Goal: Task Accomplishment & Management: Manage account settings

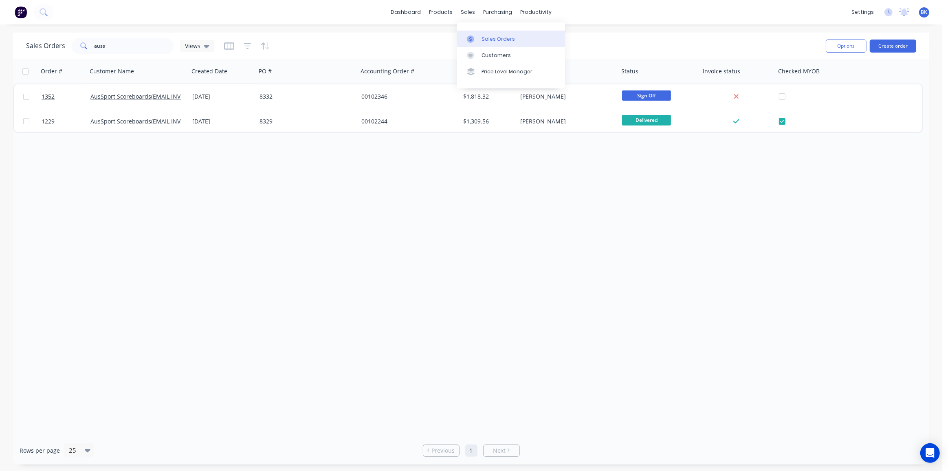
drag, startPoint x: 483, startPoint y: 36, endPoint x: 507, endPoint y: 45, distance: 25.7
click at [483, 36] on div "Sales Orders" at bounding box center [498, 38] width 33 height 7
click at [478, 39] on div at bounding box center [473, 38] width 12 height 7
drag, startPoint x: 124, startPoint y: 42, endPoint x: 30, endPoint y: 46, distance: 94.2
click at [30, 46] on div "Sales Orders auss Views" at bounding box center [120, 46] width 188 height 16
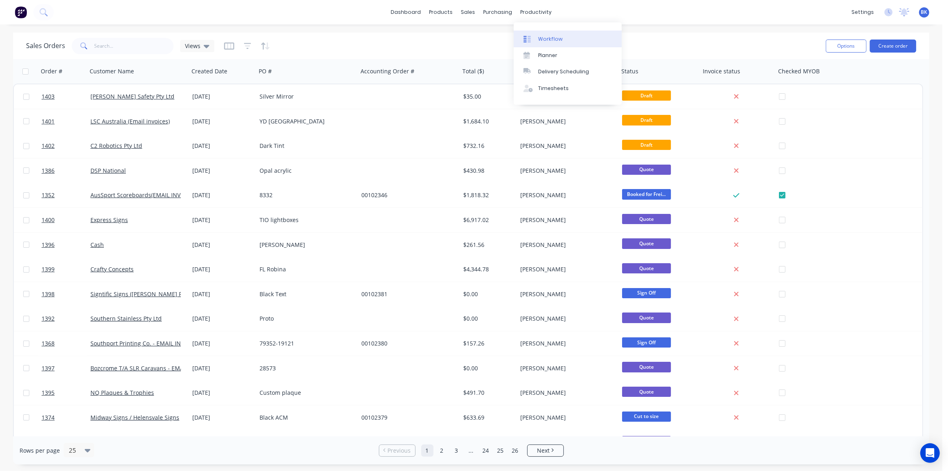
click at [545, 34] on link "Workflow" at bounding box center [568, 39] width 108 height 16
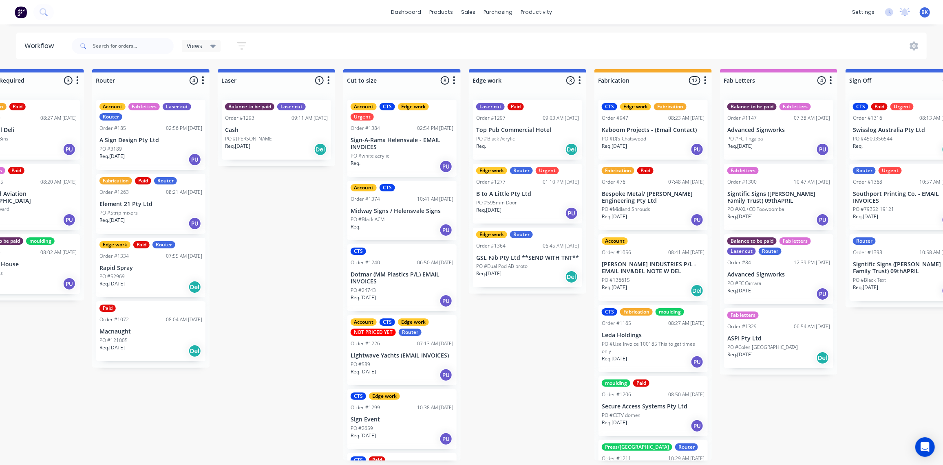
scroll to position [0, 472]
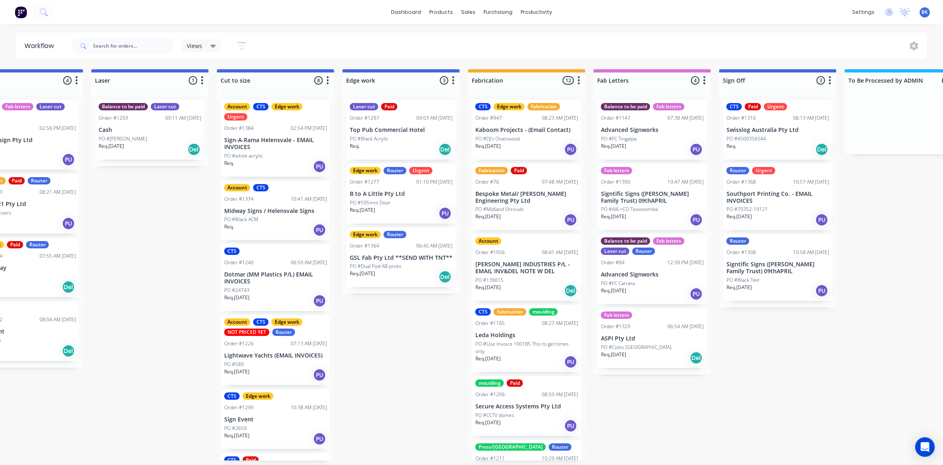
click at [752, 133] on div "CTS Paid Urgent Order #1316 08:13 AM 01/09/25 Swisslog Australia Pty Ltd PO #45…" at bounding box center [777, 130] width 109 height 60
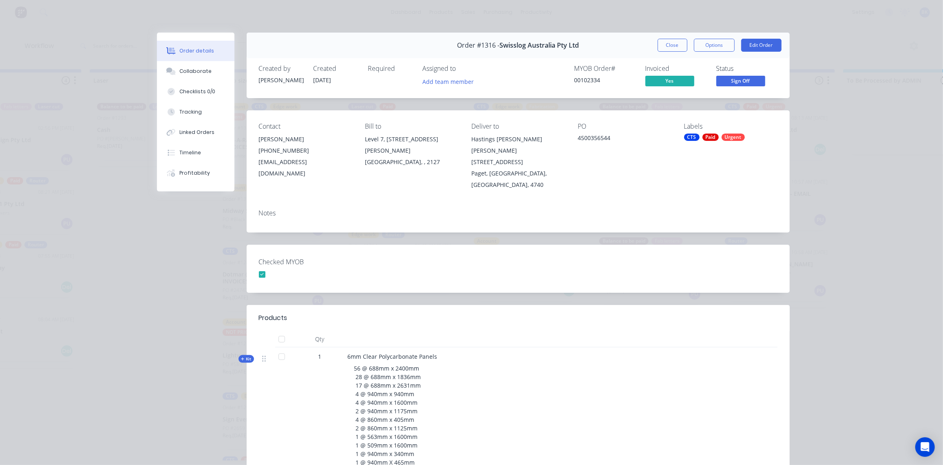
scroll to position [0, 556]
click at [192, 108] on div "Tracking" at bounding box center [190, 111] width 22 height 7
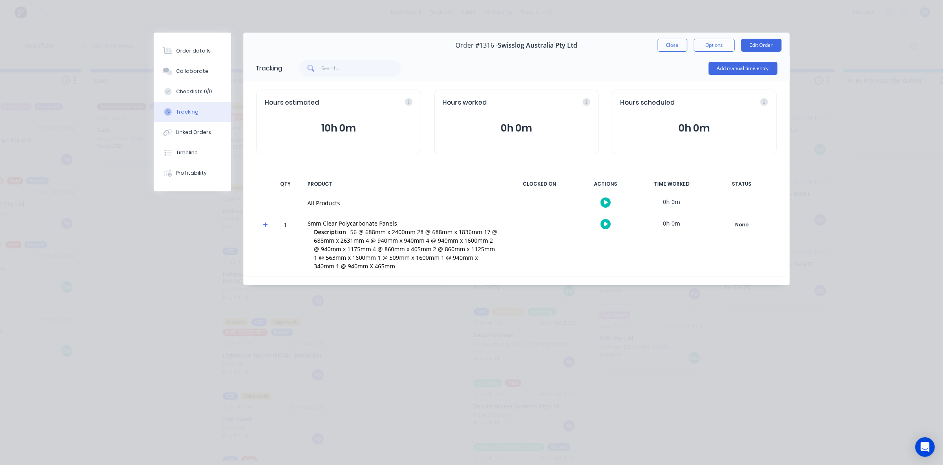
click at [516, 123] on button "0h 0m" at bounding box center [517, 128] width 148 height 15
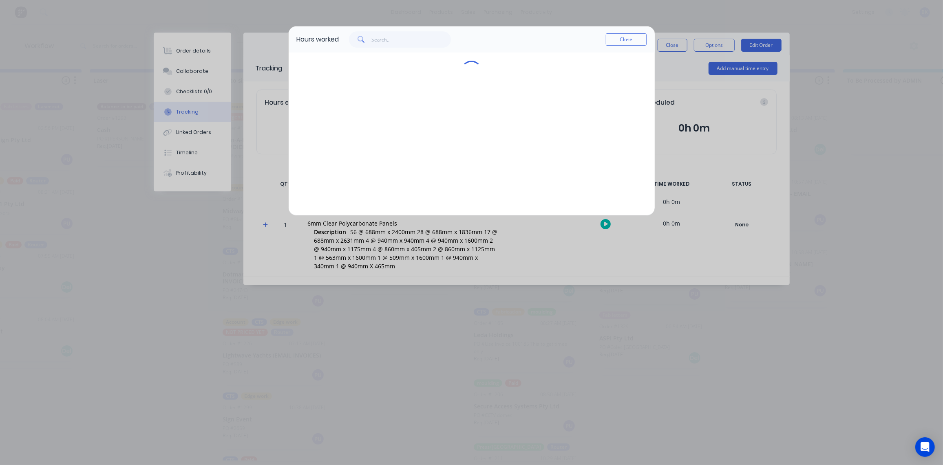
scroll to position [0, 556]
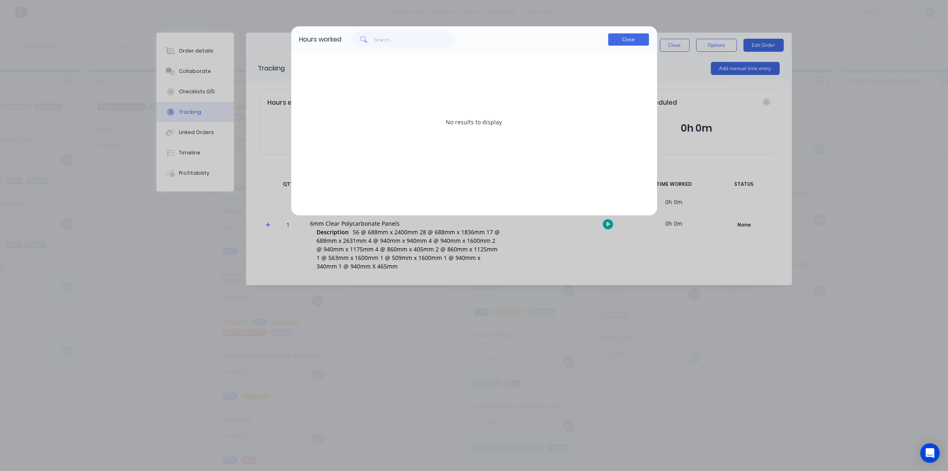
click at [618, 37] on button "Close" at bounding box center [629, 39] width 41 height 12
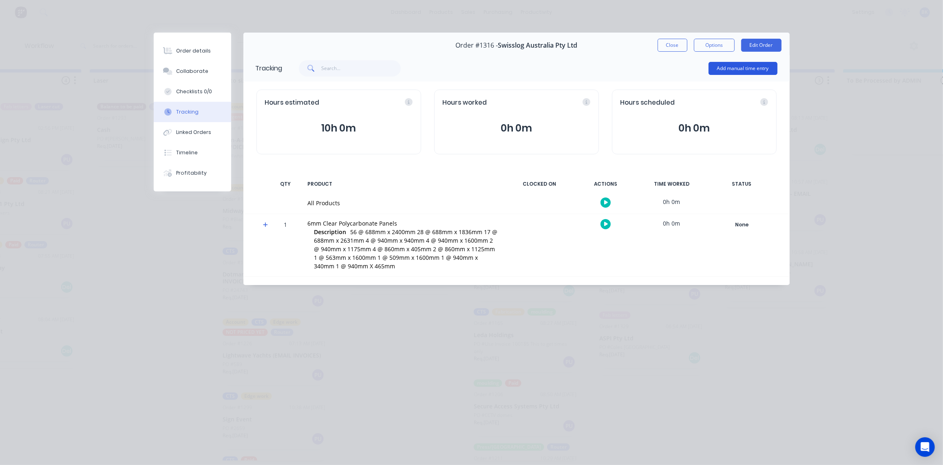
click at [755, 71] on button "Add manual time entry" at bounding box center [742, 68] width 69 height 13
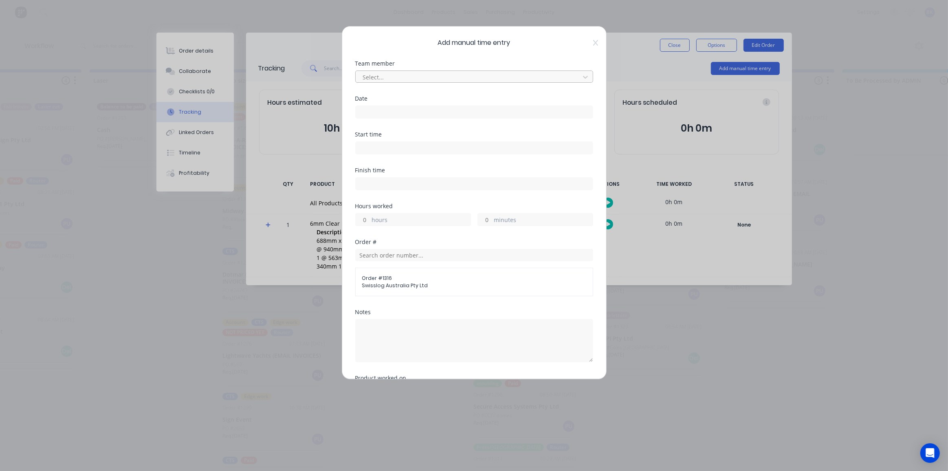
click at [393, 74] on div at bounding box center [469, 77] width 214 height 10
drag, startPoint x: 580, startPoint y: 74, endPoint x: 564, endPoint y: 82, distance: 18.2
click at [364, 85] on icon at bounding box center [359, 89] width 8 height 8
drag, startPoint x: 15, startPoint y: 114, endPoint x: 62, endPoint y: 135, distance: 51.1
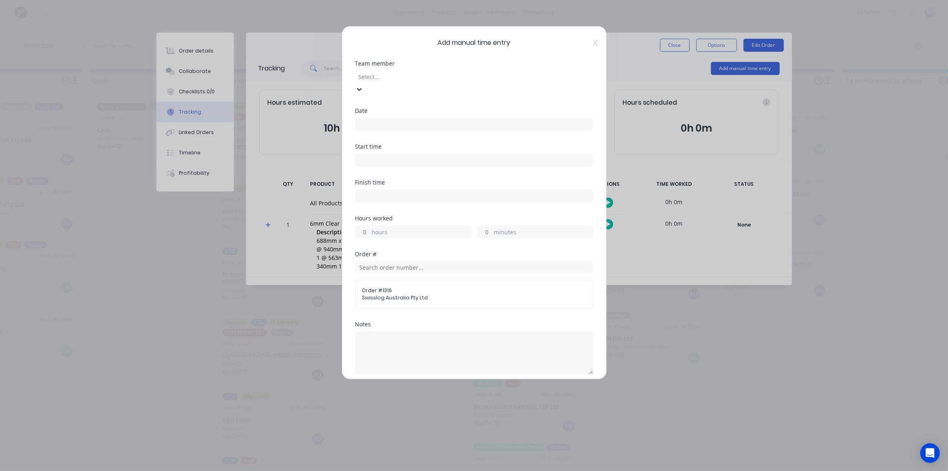
click at [593, 40] on icon at bounding box center [595, 43] width 5 height 7
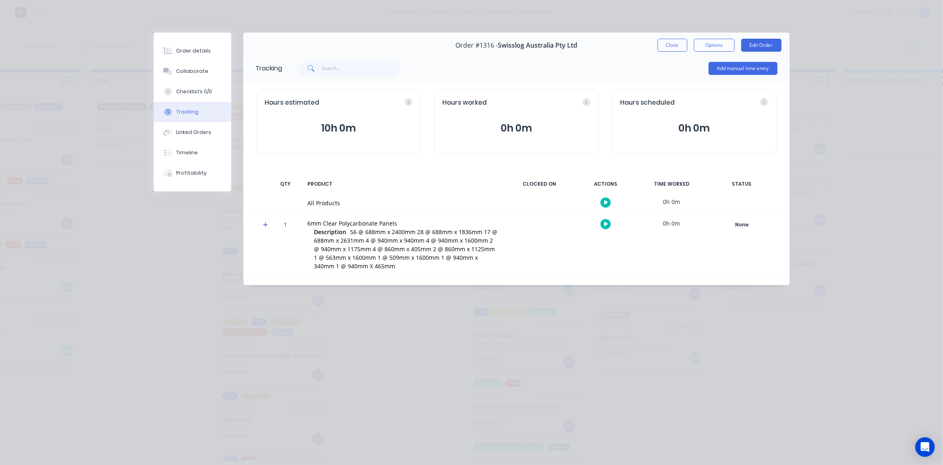
scroll to position [0, 556]
click at [521, 127] on button "0h 0m" at bounding box center [517, 128] width 148 height 15
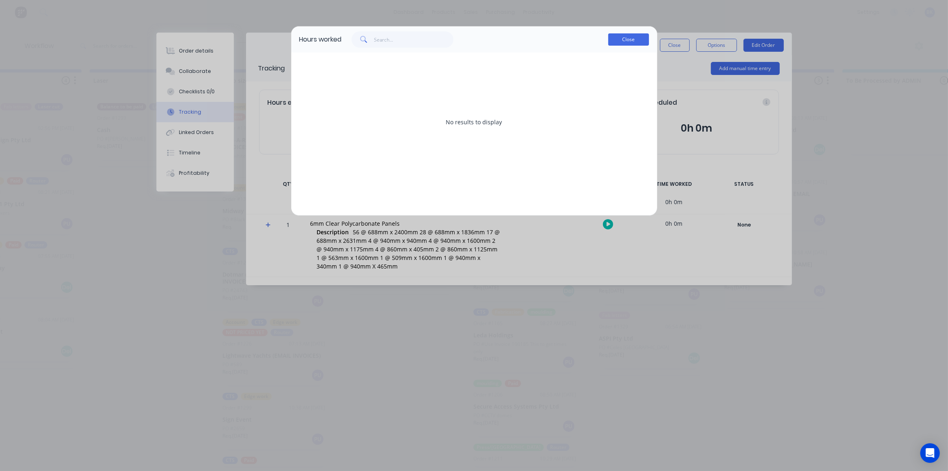
click at [633, 40] on button "Close" at bounding box center [629, 39] width 41 height 12
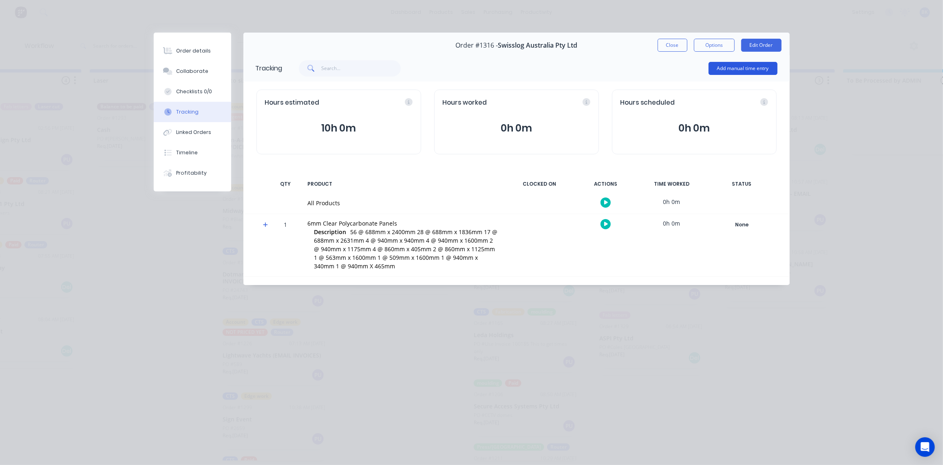
click at [772, 64] on button "Add manual time entry" at bounding box center [742, 68] width 69 height 13
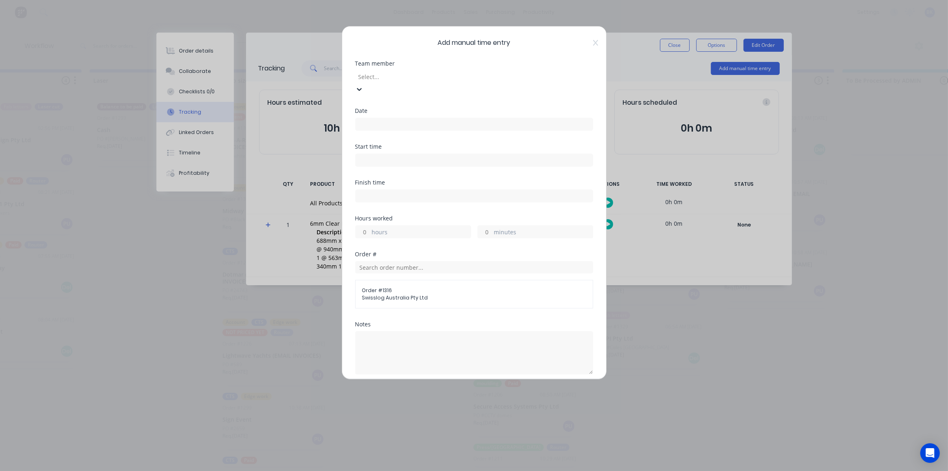
click at [448, 79] on div at bounding box center [416, 77] width 117 height 10
click at [593, 42] on icon at bounding box center [595, 43] width 5 height 7
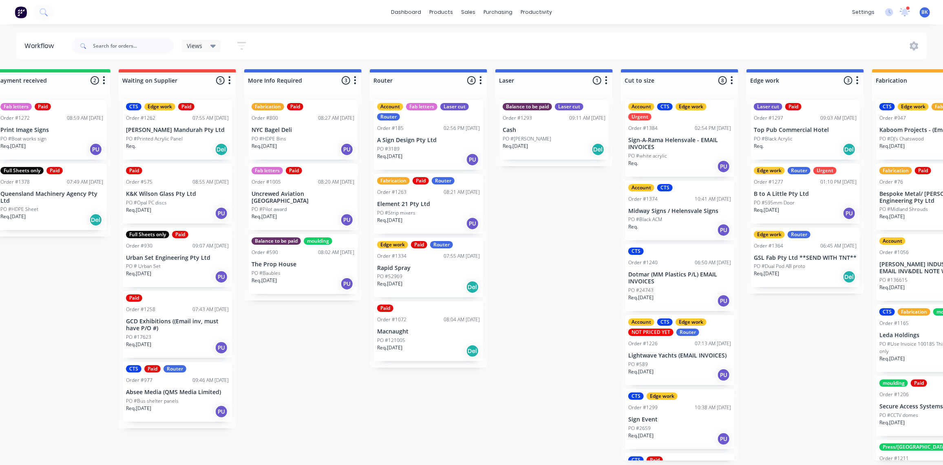
scroll to position [0, 1007]
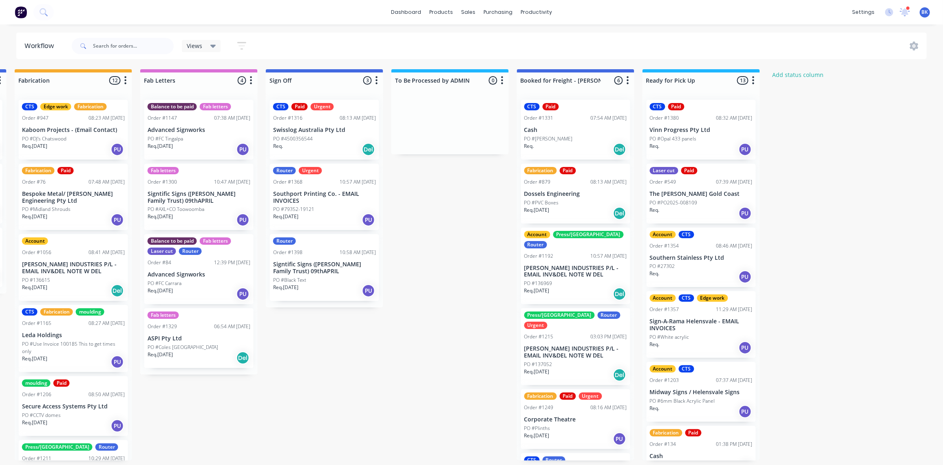
click at [320, 130] on p "Swisslog Australia Pty Ltd" at bounding box center [324, 130] width 103 height 7
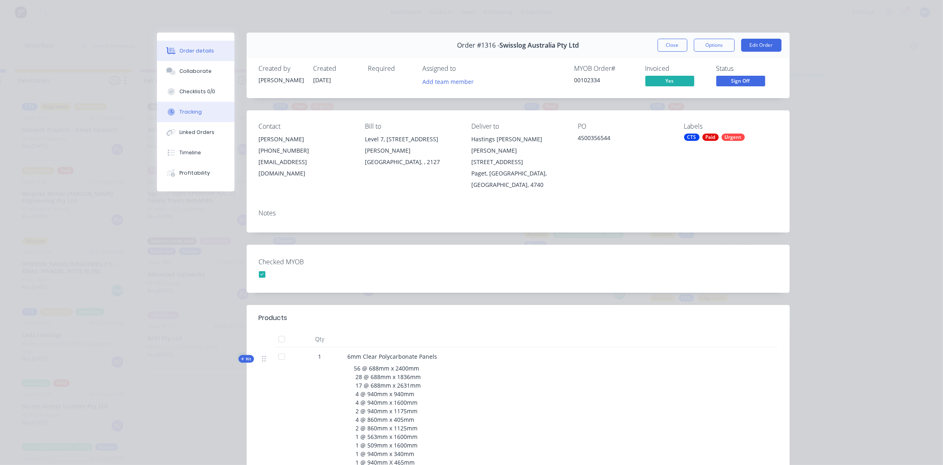
click at [190, 110] on div "Tracking" at bounding box center [190, 111] width 22 height 7
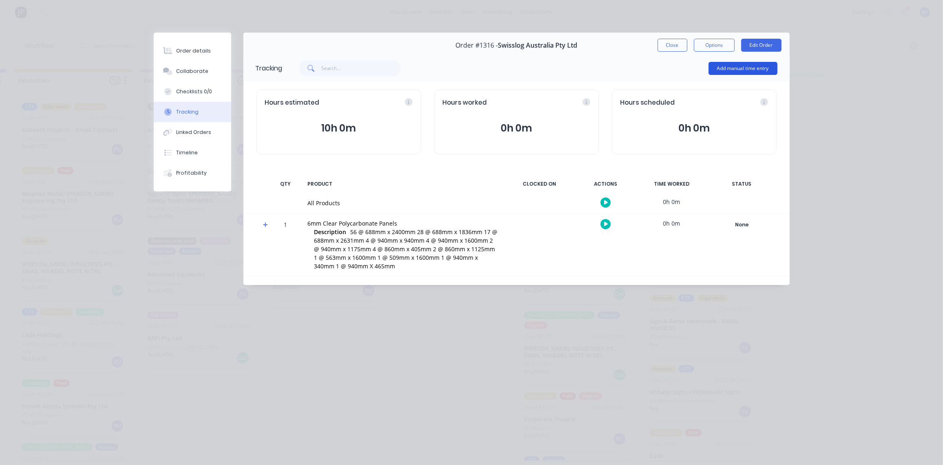
click at [748, 67] on button "Add manual time entry" at bounding box center [742, 68] width 69 height 13
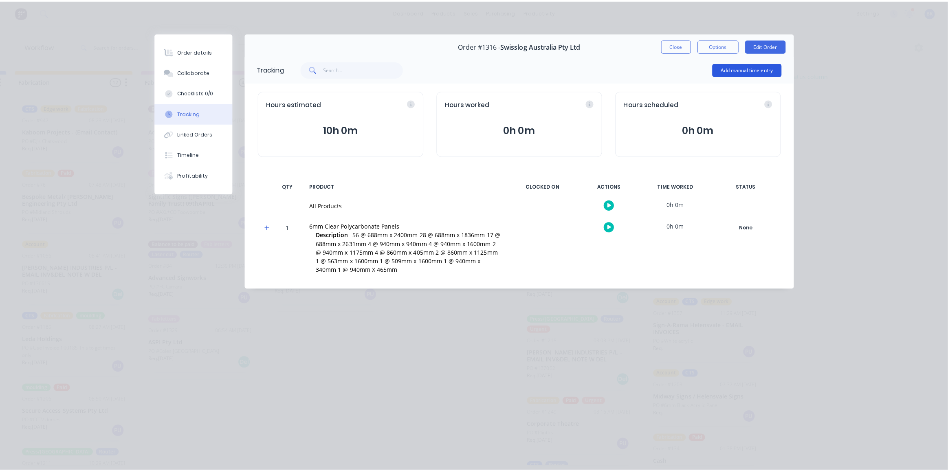
scroll to position [0, 1001]
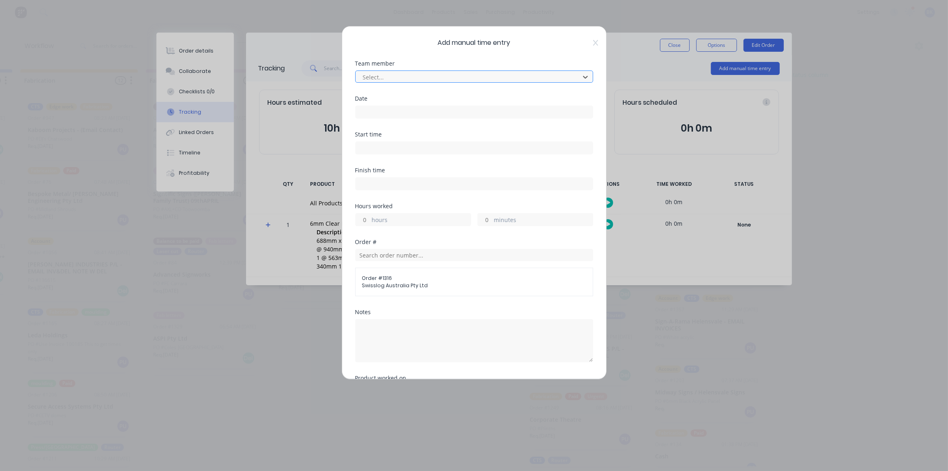
click at [465, 77] on div at bounding box center [469, 77] width 214 height 10
click at [582, 75] on icon at bounding box center [586, 77] width 8 height 8
click at [584, 75] on icon at bounding box center [586, 77] width 8 height 8
click at [582, 76] on icon at bounding box center [586, 77] width 8 height 8
click at [561, 76] on div at bounding box center [469, 77] width 214 height 10
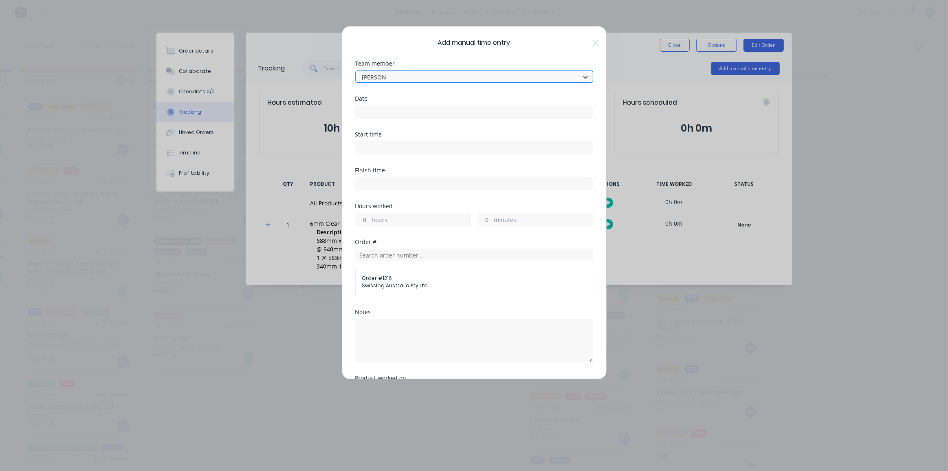
type input "[PERSON_NAME]"
click at [436, 106] on input at bounding box center [474, 112] width 237 height 12
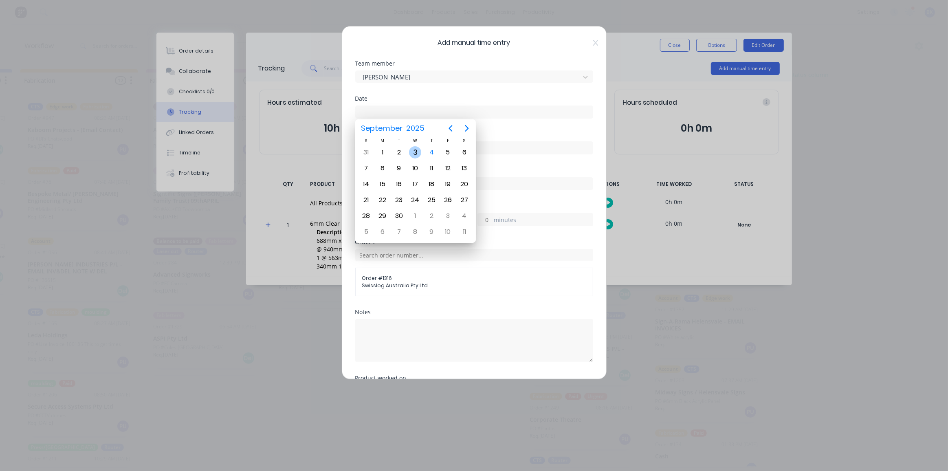
click at [416, 150] on div "3" at bounding box center [415, 152] width 12 height 12
type input "[DATE]"
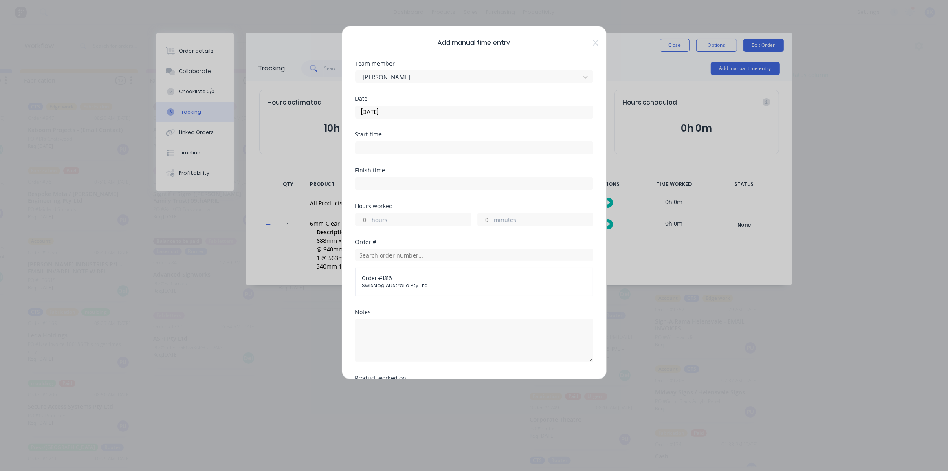
click at [392, 144] on input at bounding box center [474, 148] width 237 height 12
type input "12:33 PM"
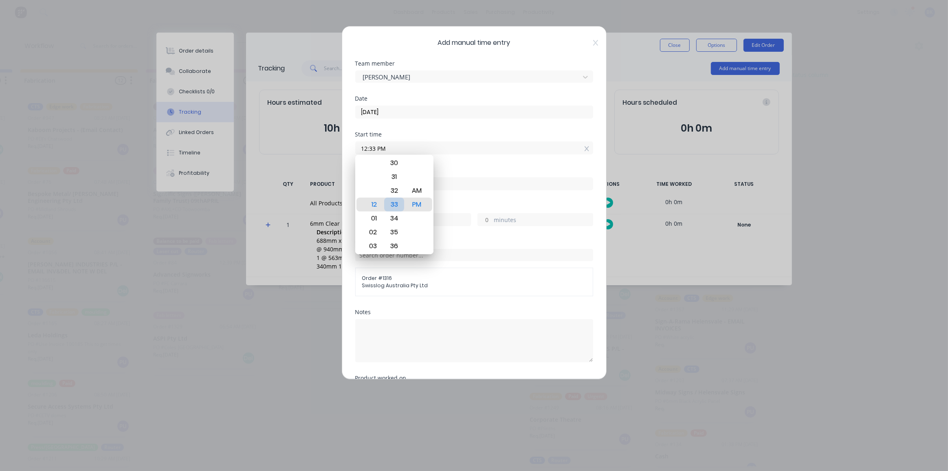
click at [404, 203] on div "33" at bounding box center [394, 205] width 20 height 14
click at [492, 180] on input at bounding box center [474, 184] width 237 height 12
type input "12:33 PM"
type input "0"
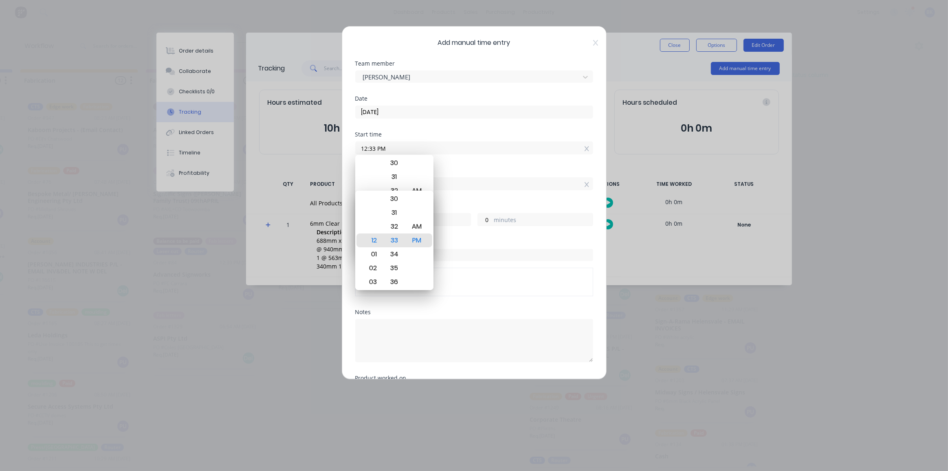
click at [401, 148] on input "12:33 PM" at bounding box center [474, 148] width 237 height 12
click at [374, 254] on div "01" at bounding box center [372, 254] width 20 height 14
type input "01:33 PM"
type input "1"
click at [395, 199] on div "30" at bounding box center [394, 199] width 20 height 14
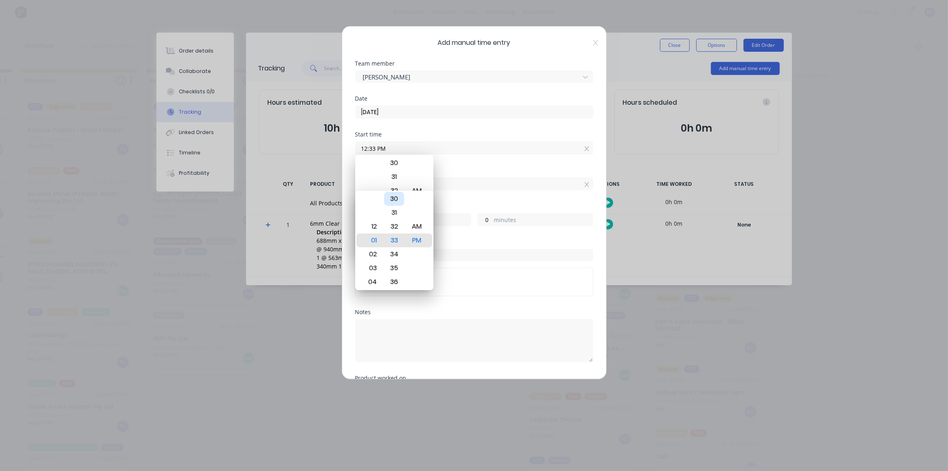
type input "01:30 PM"
type input "0"
type input "57"
click at [419, 240] on div "PM" at bounding box center [417, 241] width 20 height 14
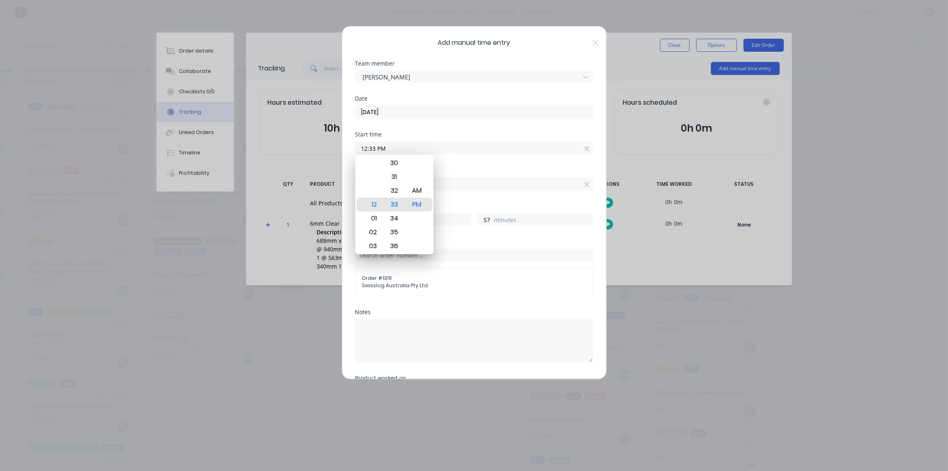
click at [420, 438] on button "Add manual time entry" at bounding box center [454, 444] width 69 height 13
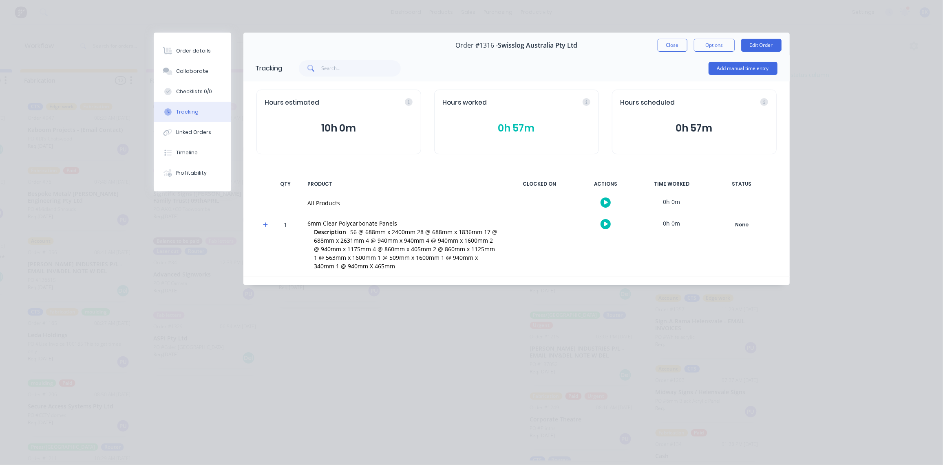
click at [516, 121] on button "0h 57m" at bounding box center [517, 128] width 148 height 15
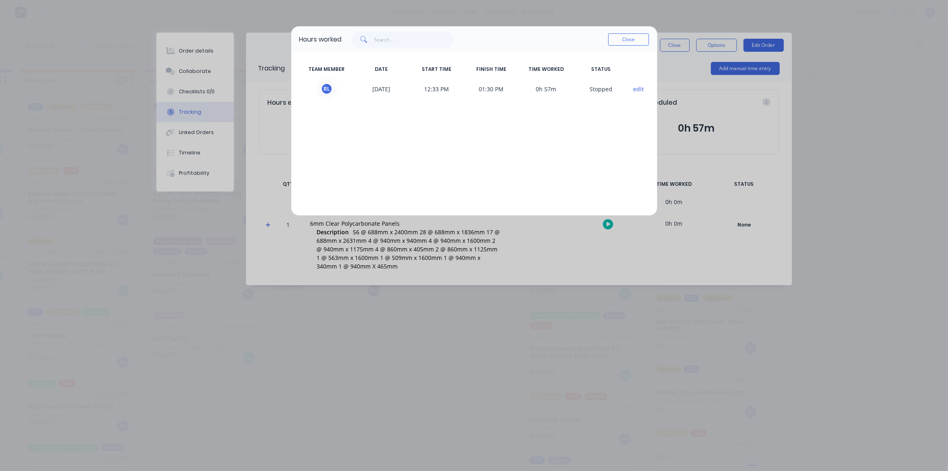
click at [639, 89] on button "edit" at bounding box center [638, 89] width 11 height 9
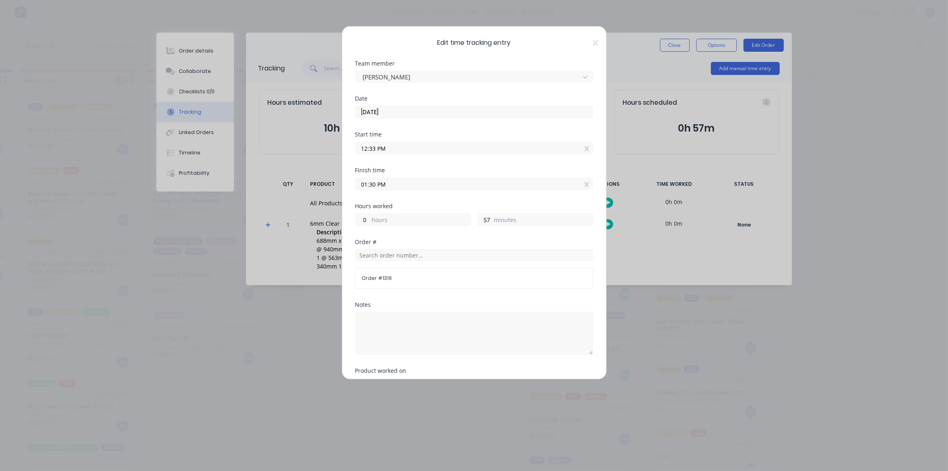
click at [399, 150] on input "12:33 PM" at bounding box center [474, 148] width 237 height 12
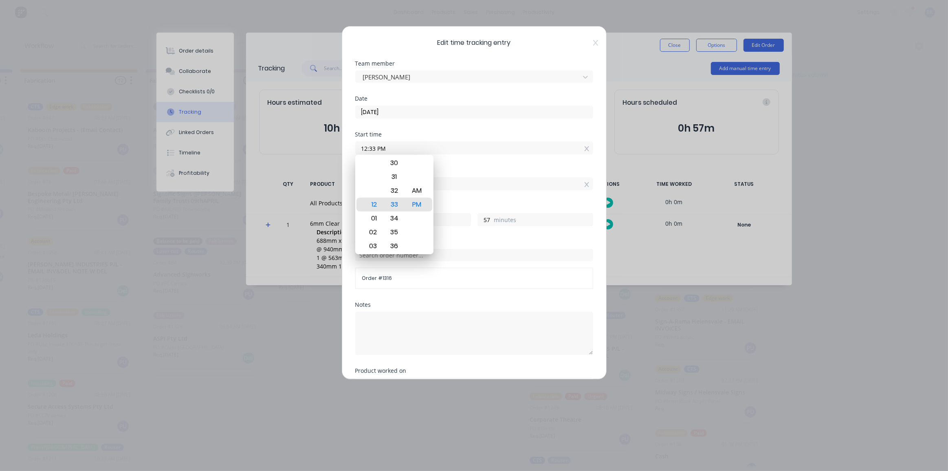
click at [420, 139] on div "12:33 PM" at bounding box center [474, 146] width 238 height 15
click at [459, 179] on input "01:30 PM" at bounding box center [474, 184] width 237 height 12
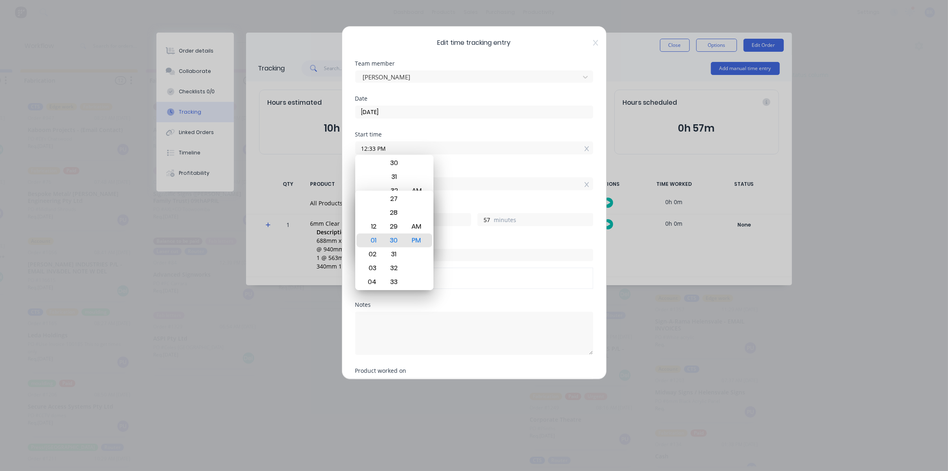
click at [457, 184] on input "01:30 PM" at bounding box center [474, 184] width 237 height 12
click at [373, 278] on div "04" at bounding box center [372, 282] width 20 height 14
type input "04:30 PM"
type input "3"
click at [376, 227] on div "03" at bounding box center [372, 227] width 20 height 14
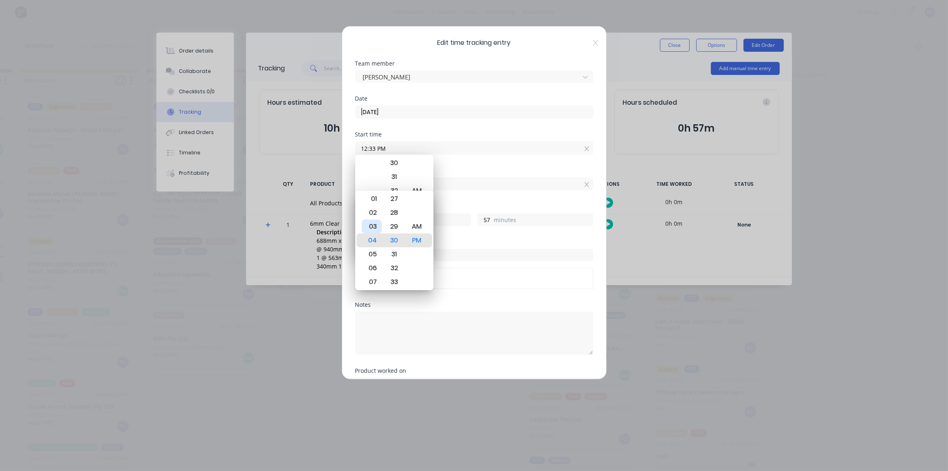
type input "03:30 PM"
type input "2"
type input "03:30 AM"
type input "14"
type input "03:22 AM"
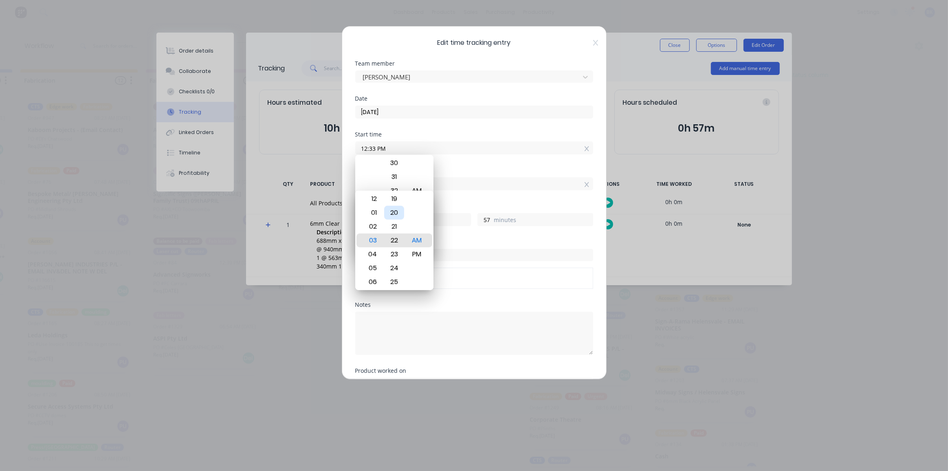
type input "49"
type input "03:17 AM"
type input "44"
type input "03:13 AM"
type input "40"
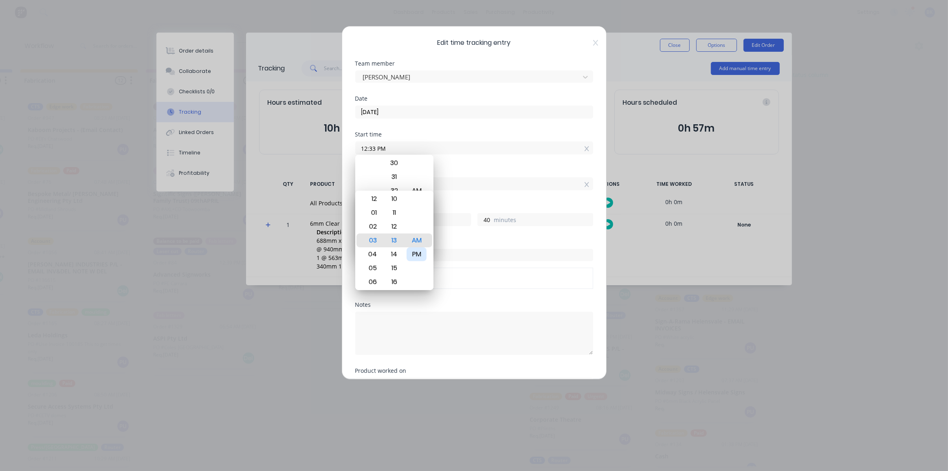
click at [415, 255] on div "PM" at bounding box center [417, 254] width 20 height 14
type input "03:13 PM"
type input "2"
type input "03:09 PM"
type input "36"
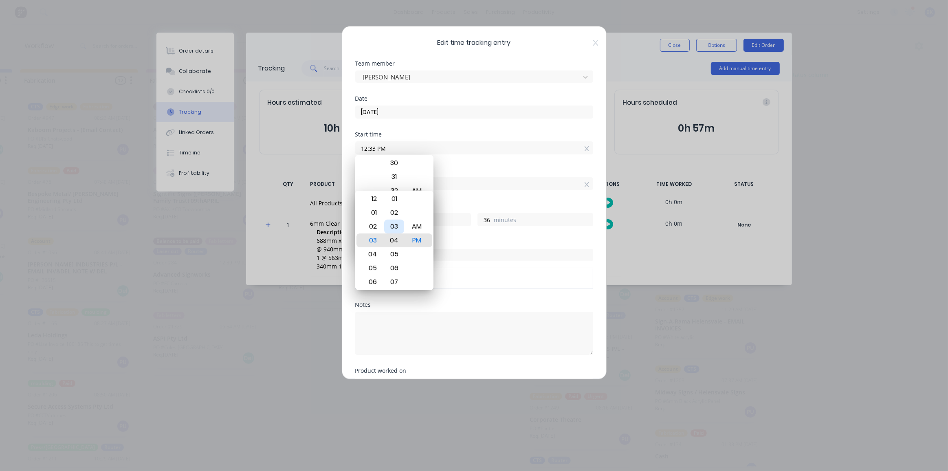
type input "03:04 PM"
type input "31"
type input "03:03 PM"
type input "30"
click at [398, 197] on div "00" at bounding box center [394, 199] width 20 height 14
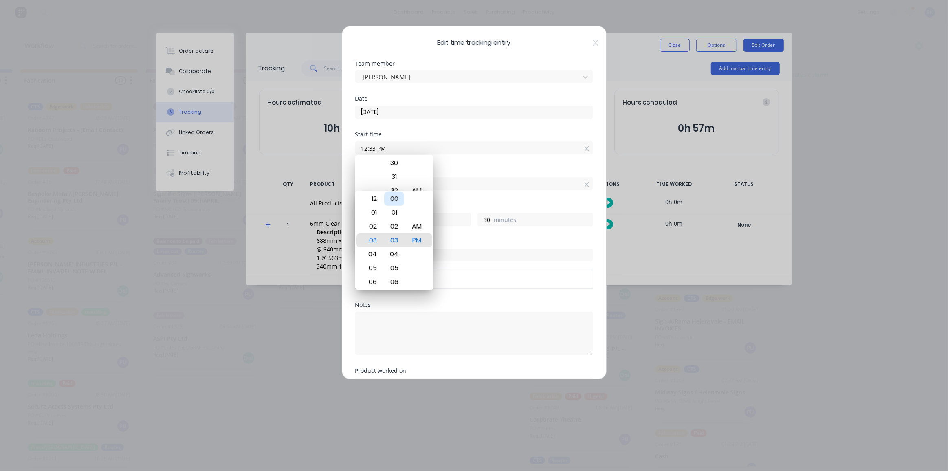
type input "03:00 PM"
type input "27"
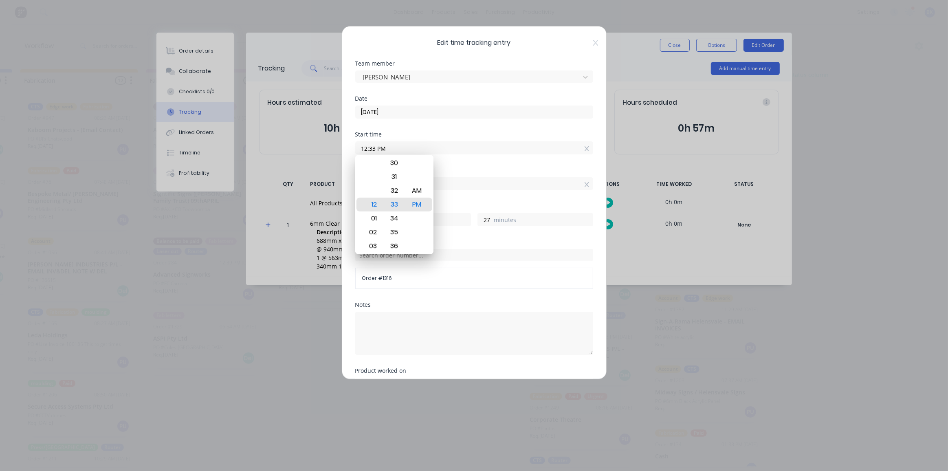
click at [519, 199] on div "Finish time 03:00 PM" at bounding box center [474, 186] width 238 height 36
click at [377, 216] on div "01" at bounding box center [372, 219] width 20 height 14
type input "01:33 PM"
type input "1"
click at [395, 162] on div "30" at bounding box center [394, 163] width 20 height 14
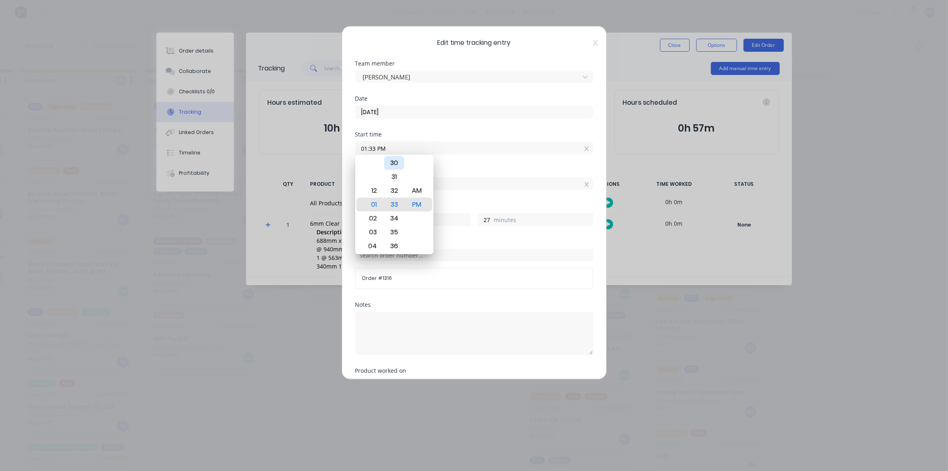
type input "01:30 PM"
type input "30"
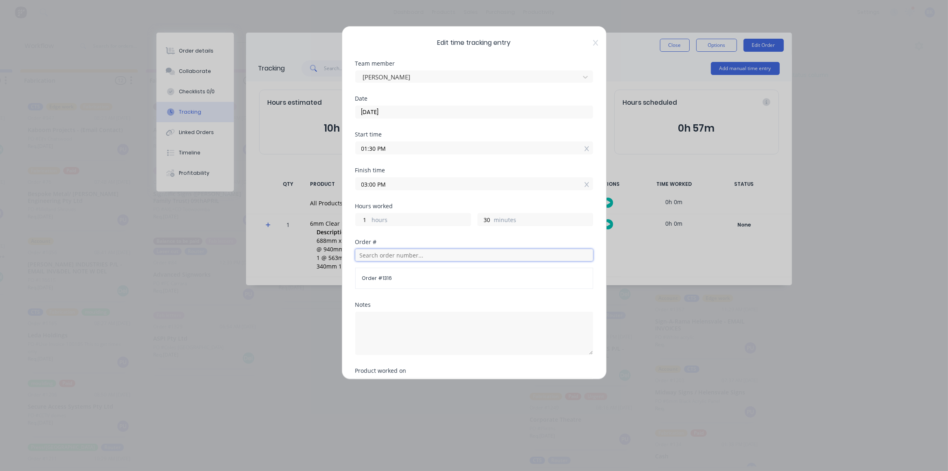
click at [417, 258] on input "text" at bounding box center [474, 255] width 238 height 12
click at [422, 284] on div "Order # 1316" at bounding box center [474, 278] width 238 height 21
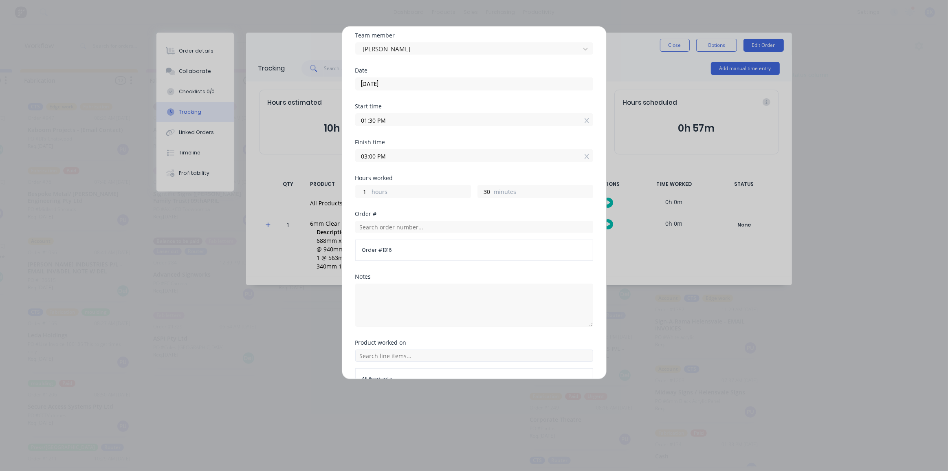
scroll to position [73, 0]
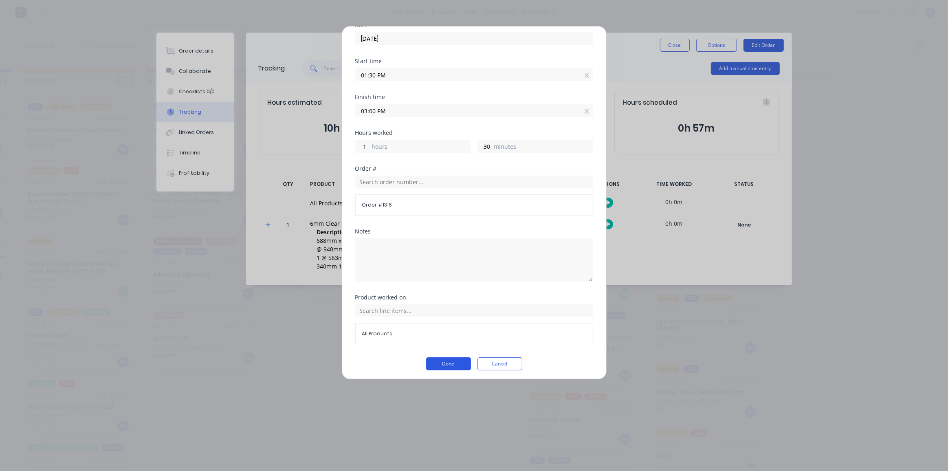
click at [450, 362] on button "Done" at bounding box center [448, 363] width 45 height 13
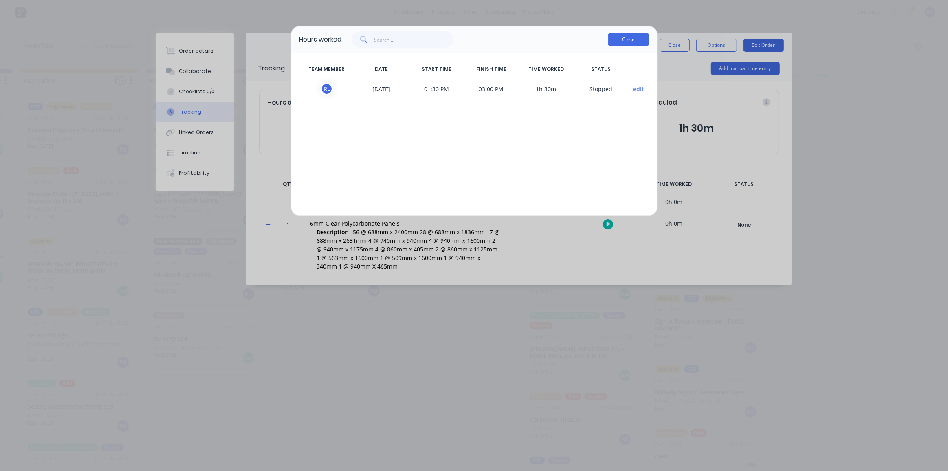
click at [620, 41] on button "Close" at bounding box center [629, 39] width 41 height 12
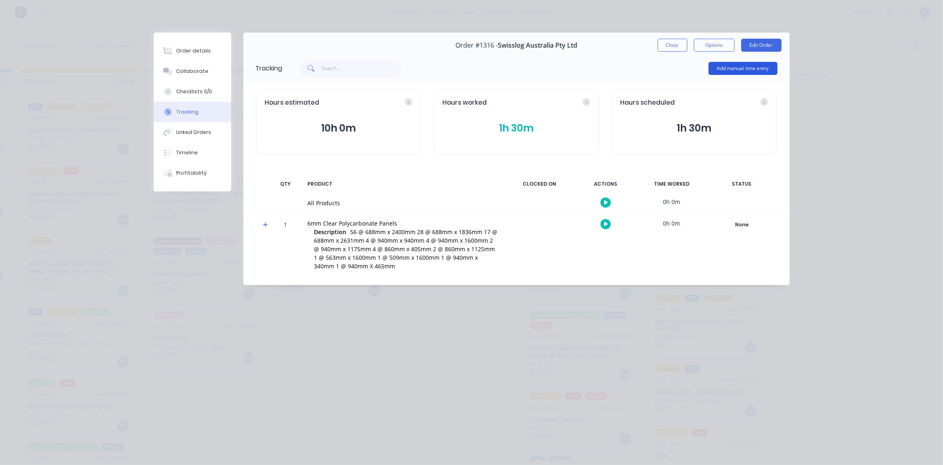
click at [752, 66] on button "Add manual time entry" at bounding box center [742, 68] width 69 height 13
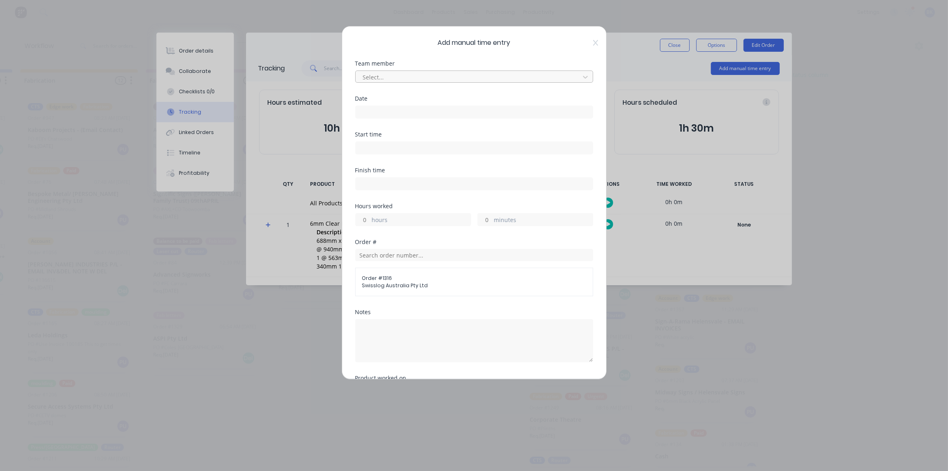
click at [442, 75] on div at bounding box center [469, 77] width 214 height 10
type input "[PERSON_NAME]"
click at [424, 107] on input at bounding box center [474, 112] width 237 height 12
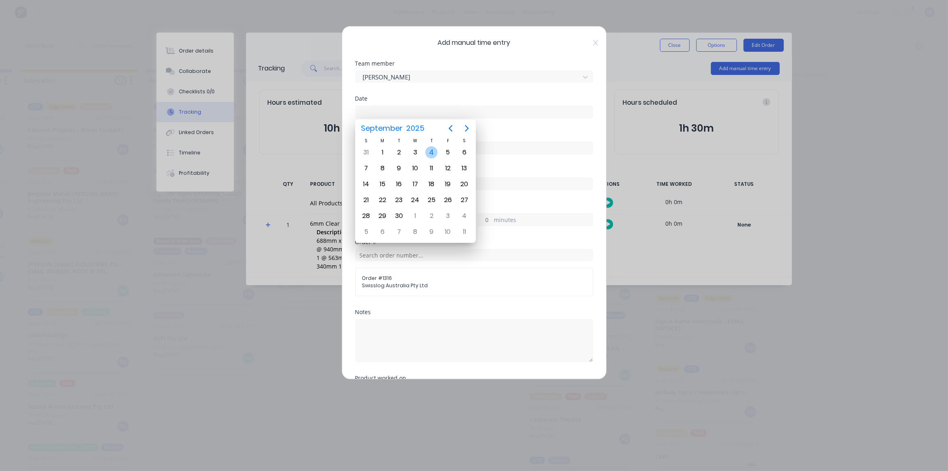
click at [432, 150] on div "4" at bounding box center [432, 152] width 12 height 12
type input "[DATE]"
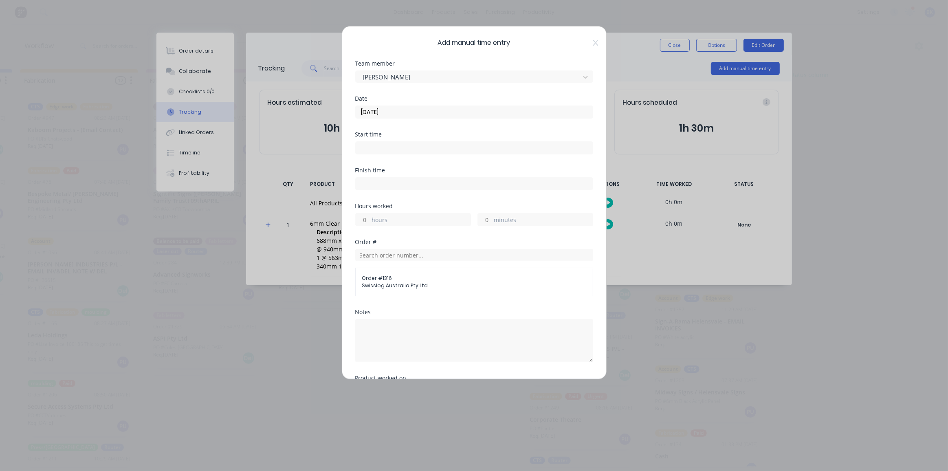
click at [395, 149] on input at bounding box center [474, 148] width 237 height 12
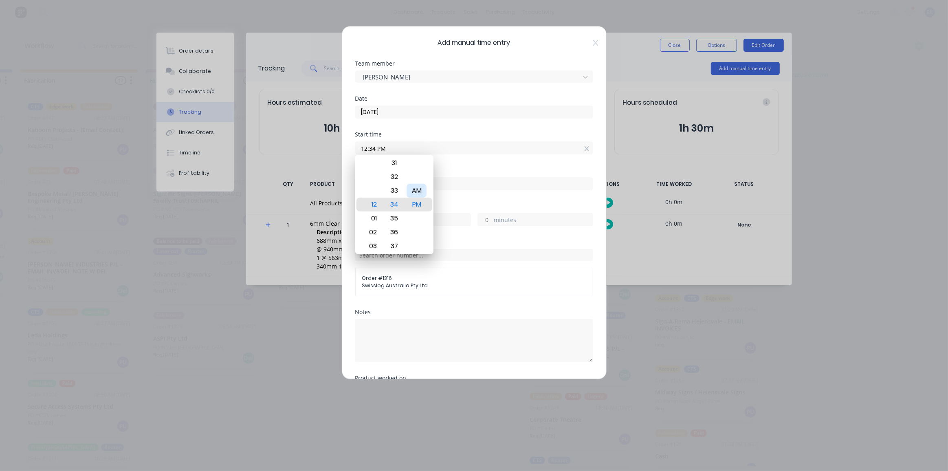
click at [425, 190] on div "AM" at bounding box center [417, 191] width 20 height 14
click at [377, 235] on div "08" at bounding box center [372, 232] width 20 height 14
click at [398, 164] on div "00" at bounding box center [394, 163] width 20 height 14
type input "08:00 AM"
click at [474, 245] on div "Order # Order # 1316 Swisslog Australia Pty Ltd" at bounding box center [474, 267] width 238 height 57
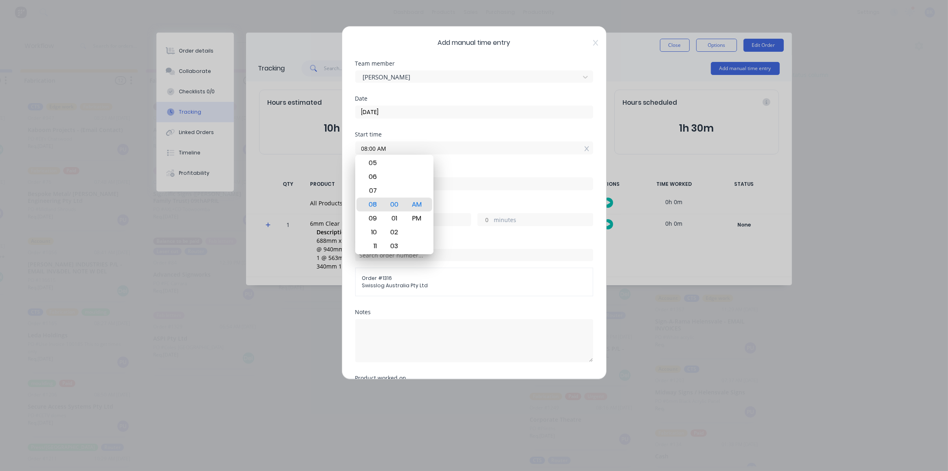
click at [448, 217] on label "hours" at bounding box center [421, 221] width 99 height 10
click at [370, 217] on input "hours" at bounding box center [363, 220] width 14 height 12
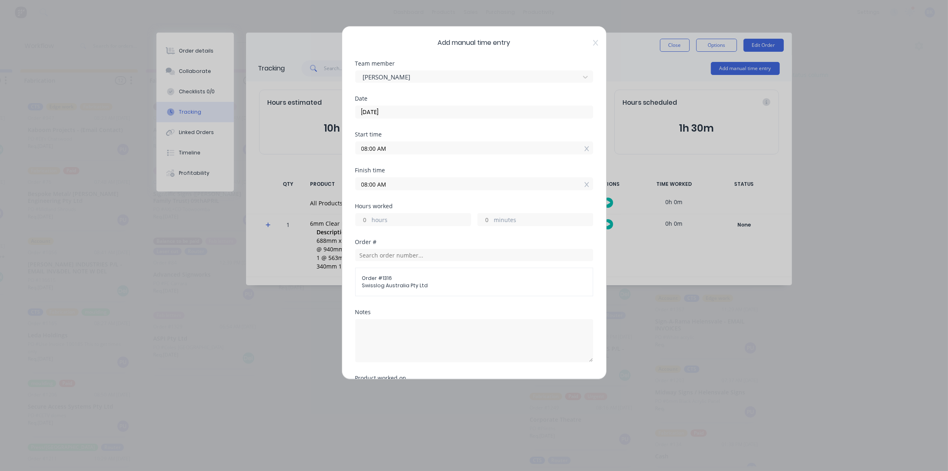
click at [408, 181] on input "08:00 AM" at bounding box center [474, 184] width 237 height 12
click at [374, 278] on div "11" at bounding box center [372, 282] width 20 height 14
type input "11:00 AM"
type input "3"
type input "0"
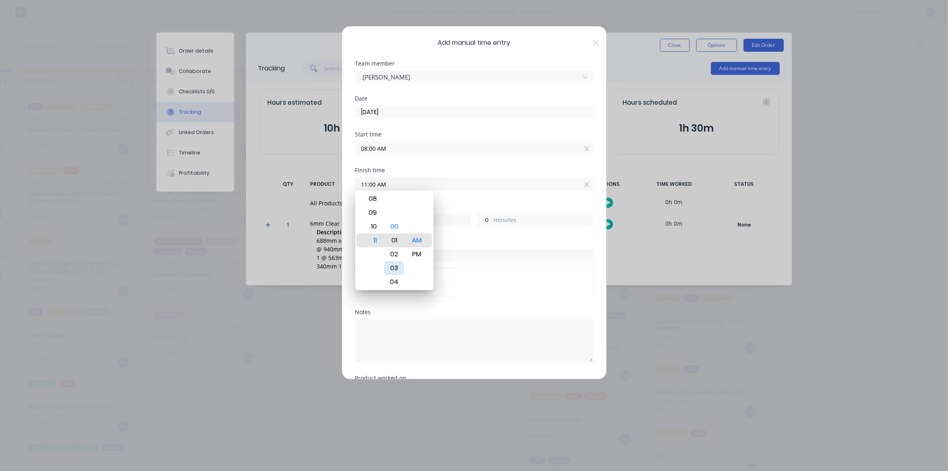
type input "11:02 AM"
type input "2"
type input "11:11 AM"
type input "11"
type input "11:19 AM"
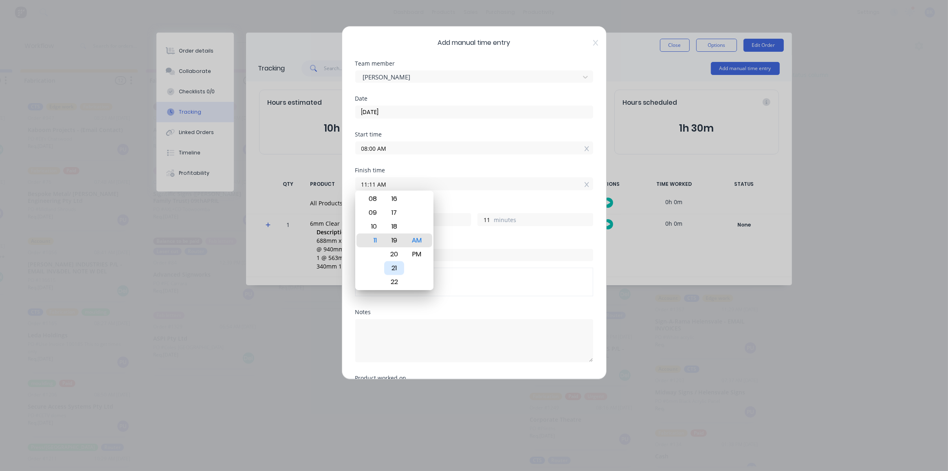
type input "19"
type input "11:23 AM"
type input "23"
type input "11:26 AM"
type input "26"
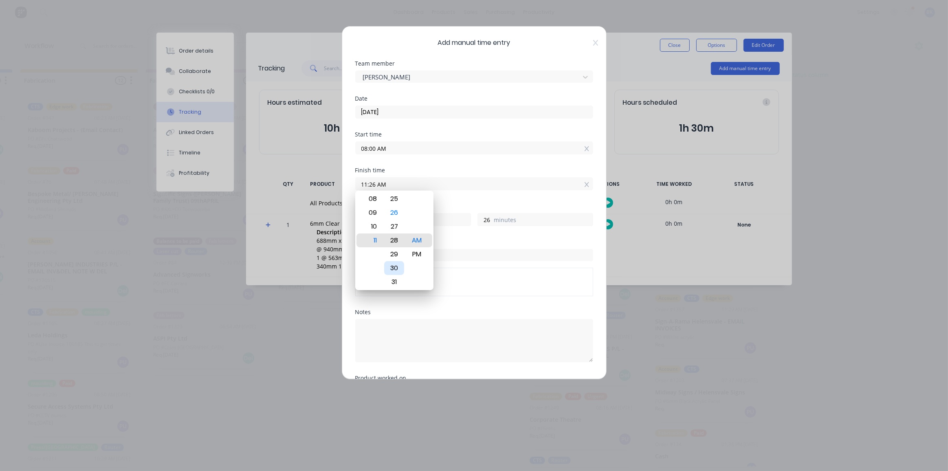
type input "11:29 AM"
type input "29"
click at [398, 256] on div "30" at bounding box center [394, 254] width 20 height 14
type input "11:30 AM"
type input "30"
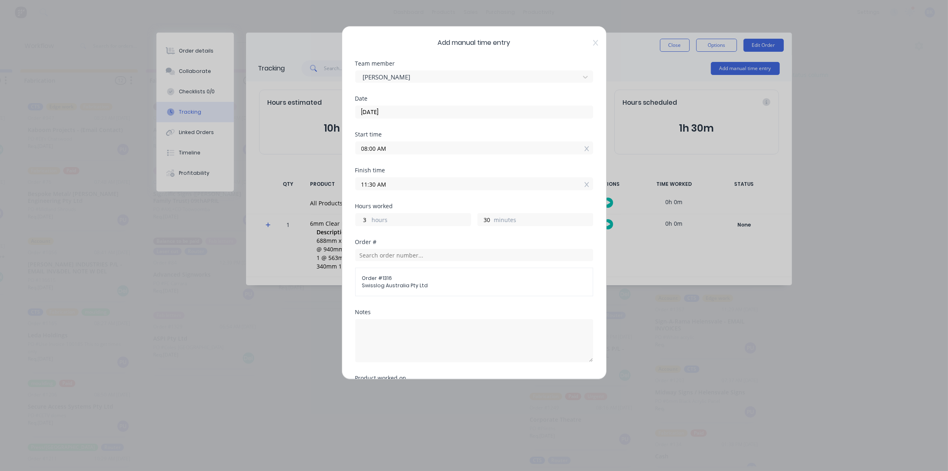
click at [388, 185] on input "11:30 AM" at bounding box center [474, 184] width 237 height 12
click at [420, 257] on div "PM" at bounding box center [417, 254] width 20 height 14
type input "11:30 PM"
type input "15"
type input "06:30 PM"
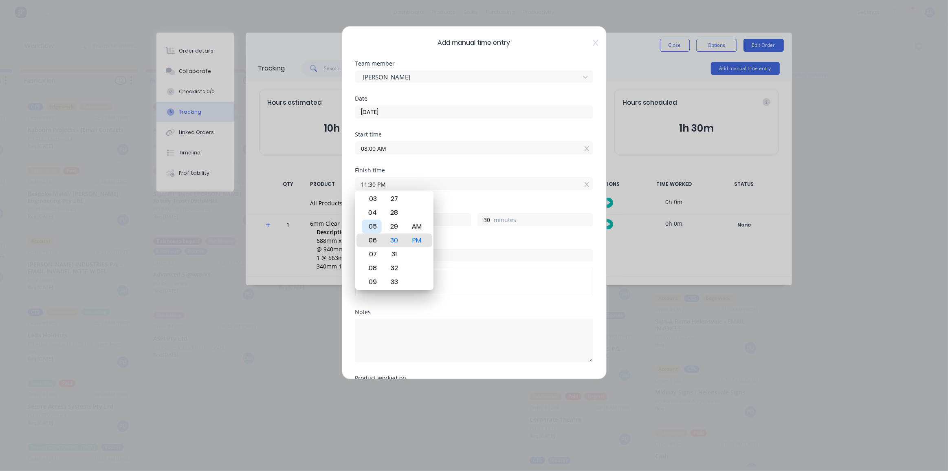
type input "10"
type input "06:21 PM"
type input "21"
type input "03:21 PM"
type input "7"
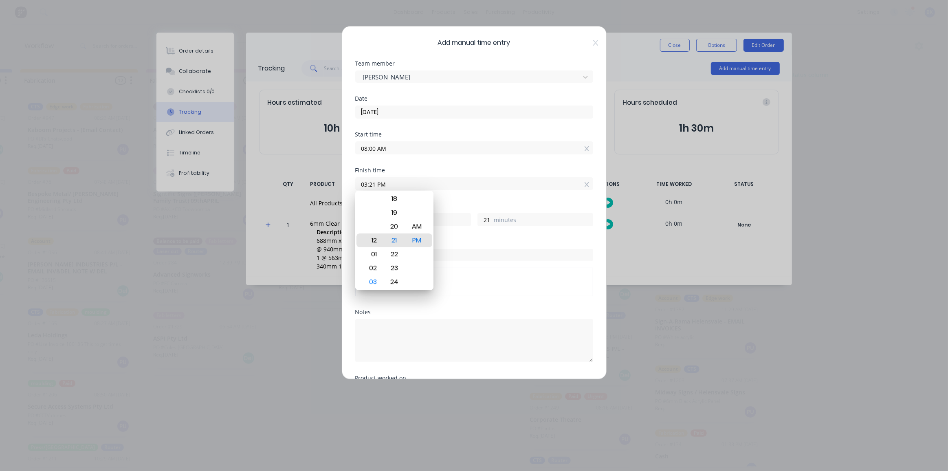
type input "12:21 PM"
type input "4"
click at [377, 238] on div "12" at bounding box center [372, 241] width 20 height 14
type input "12:00 PM"
type input "0"
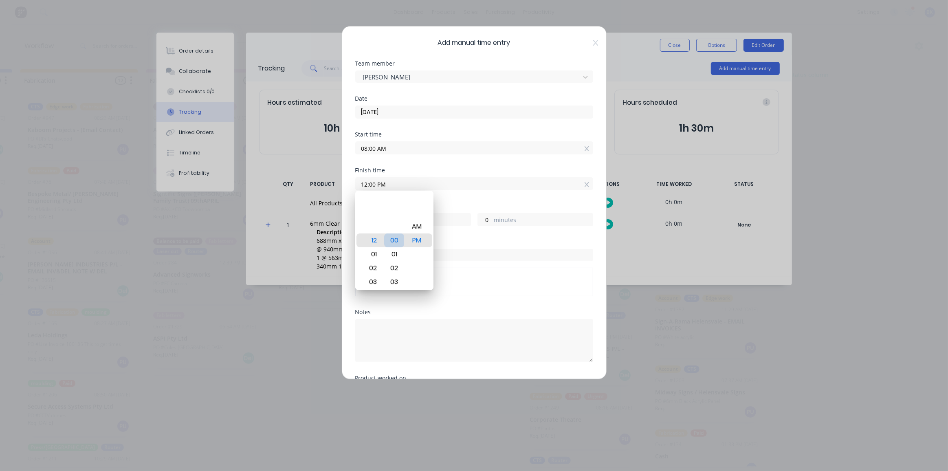
click at [399, 238] on div "00" at bounding box center [394, 241] width 20 height 14
click at [494, 234] on div "Hours worked 4 hours 0 minutes" at bounding box center [474, 221] width 238 height 36
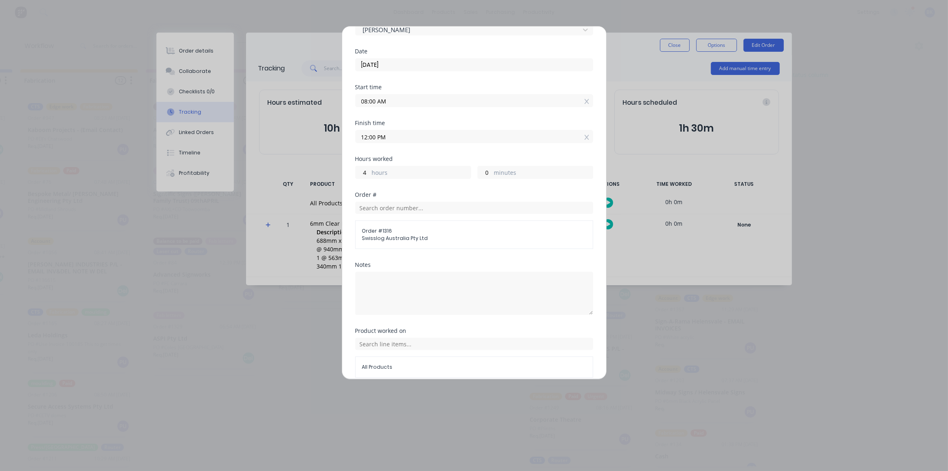
scroll to position [81, 0]
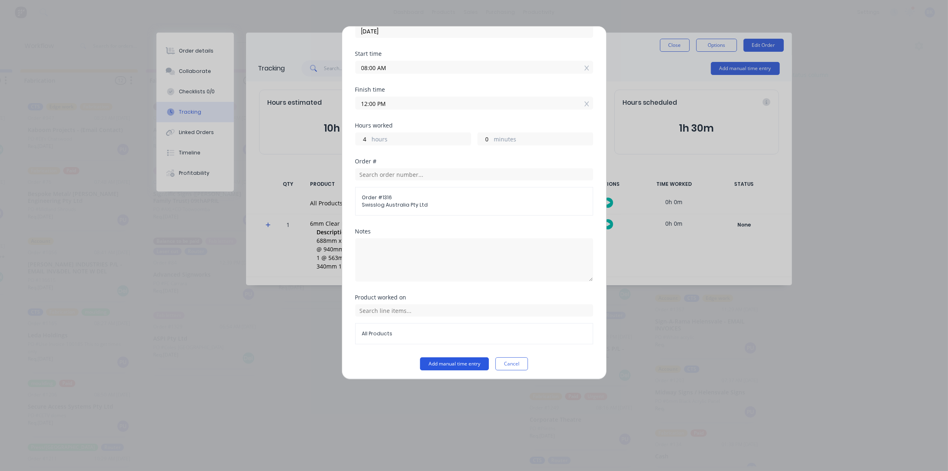
click at [461, 359] on button "Add manual time entry" at bounding box center [454, 363] width 69 height 13
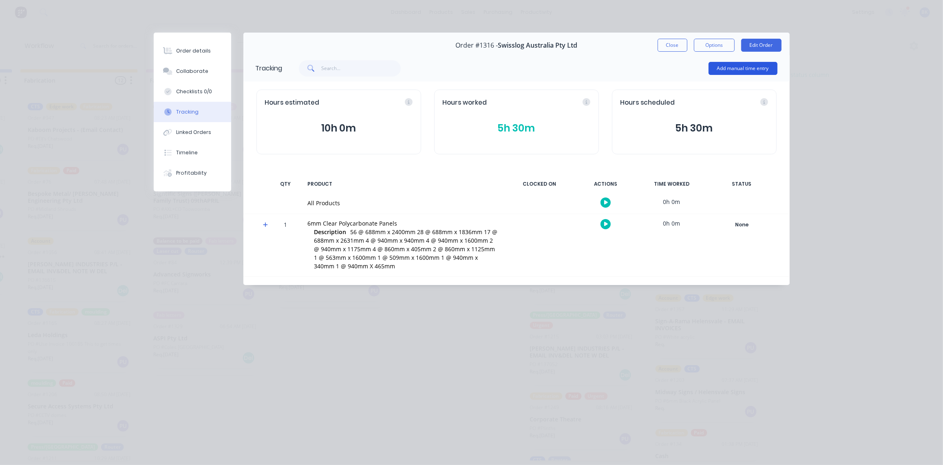
click at [731, 65] on button "Add manual time entry" at bounding box center [742, 68] width 69 height 13
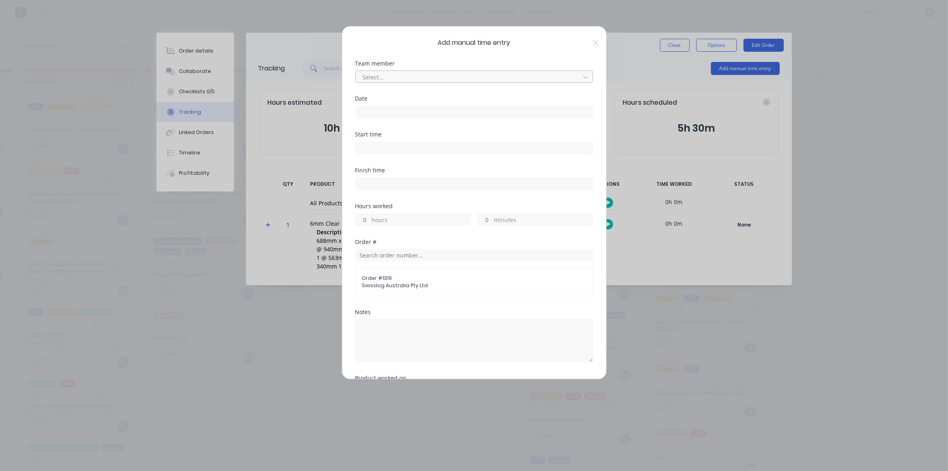
click at [404, 78] on div at bounding box center [469, 77] width 214 height 10
type input "[PERSON_NAME]"
click at [388, 114] on input at bounding box center [474, 112] width 237 height 12
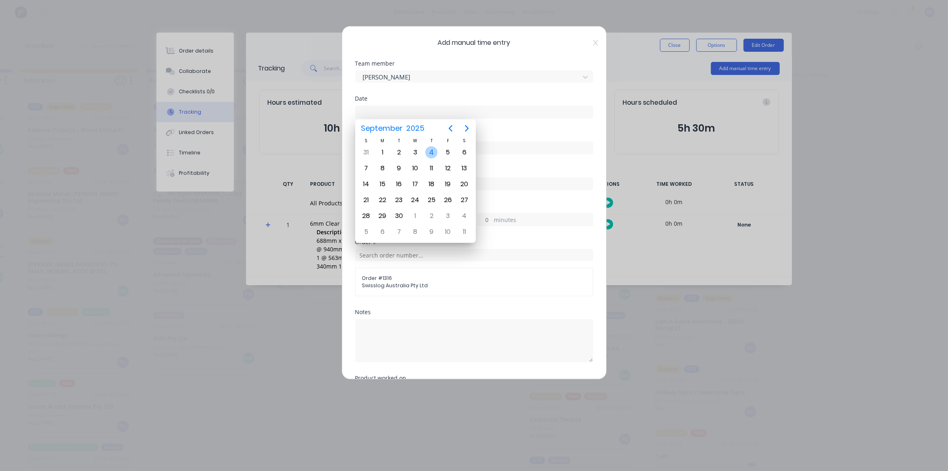
click at [434, 150] on div "4" at bounding box center [432, 152] width 12 height 12
type input "[DATE]"
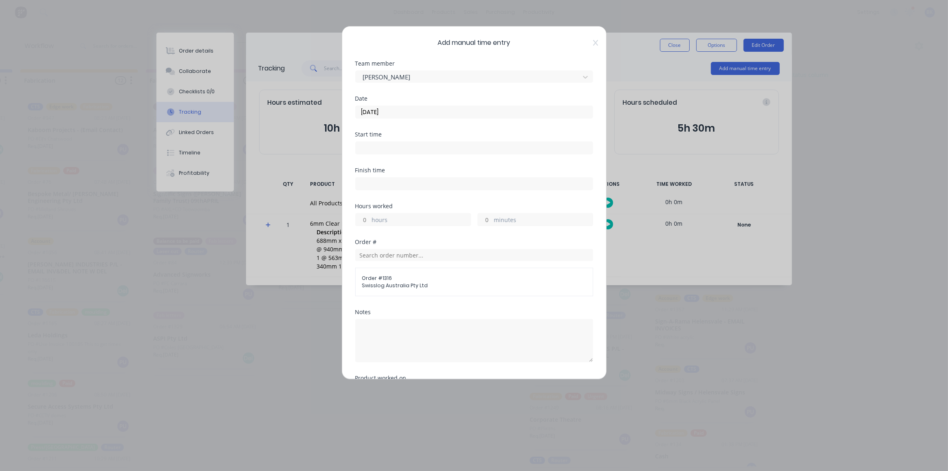
click at [402, 147] on input at bounding box center [474, 148] width 237 height 12
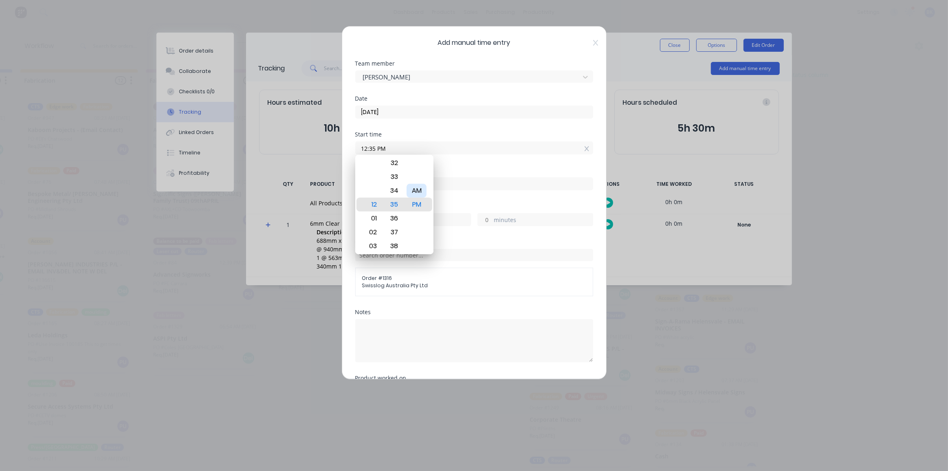
click at [414, 193] on div "AM" at bounding box center [417, 191] width 20 height 14
click at [377, 192] on div "08" at bounding box center [372, 191] width 20 height 14
click at [397, 173] on div "00" at bounding box center [394, 177] width 20 height 14
type input "08:00 AM"
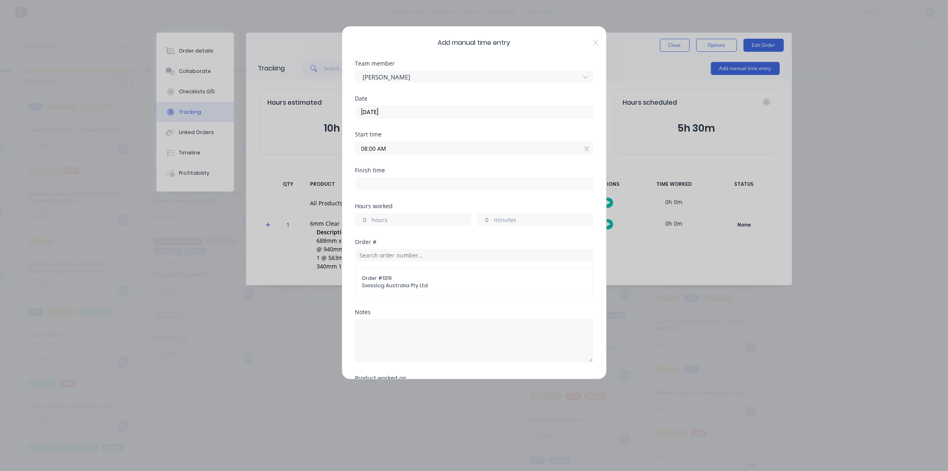
click at [406, 183] on input at bounding box center [474, 184] width 237 height 12
type input "12:36 PM"
type input "4"
type input "36"
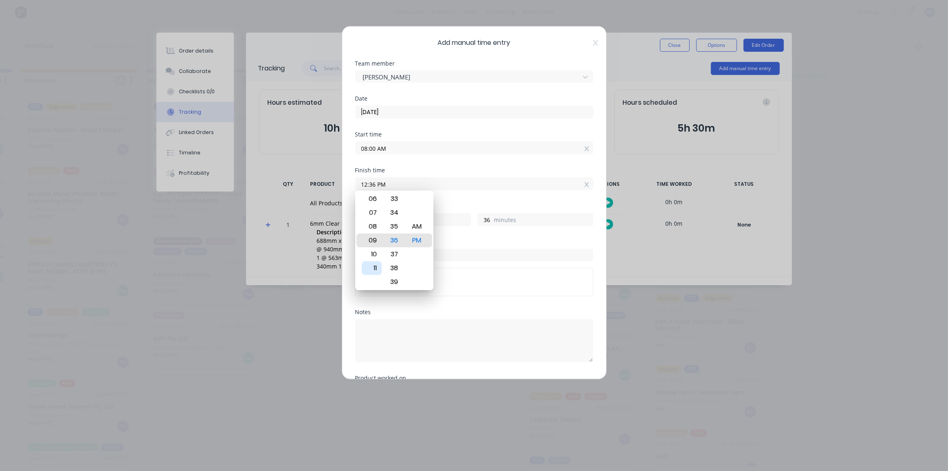
type input "09:36 PM"
type input "13"
click at [375, 250] on div "10" at bounding box center [372, 254] width 20 height 14
type input "10:36 PM"
type input "14"
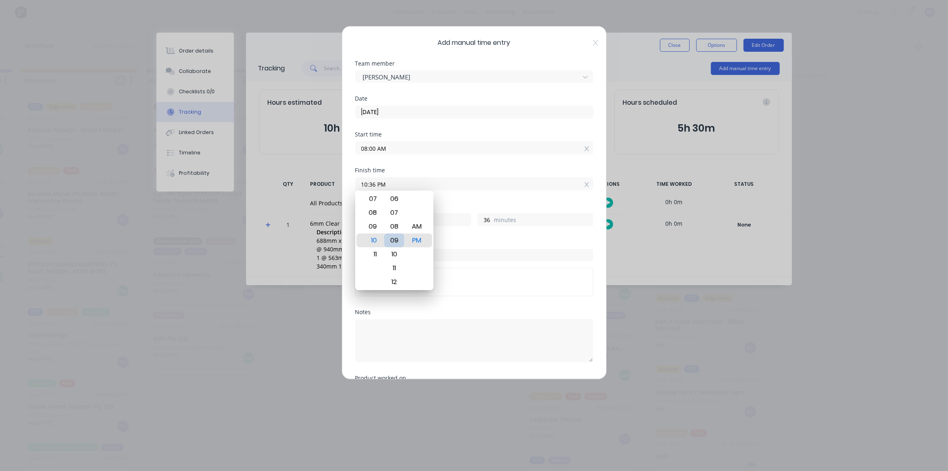
type input "10:09 PM"
type input "9"
type input "10:07 PM"
type input "7"
type input "10:05 PM"
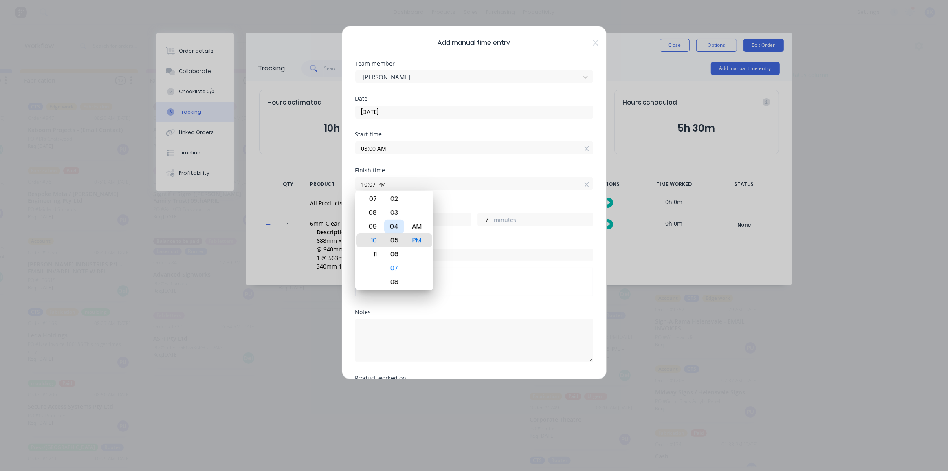
type input "5"
type input "10:03 PM"
type input "3"
click at [398, 193] on div "00" at bounding box center [394, 199] width 20 height 14
type input "10:00 PM"
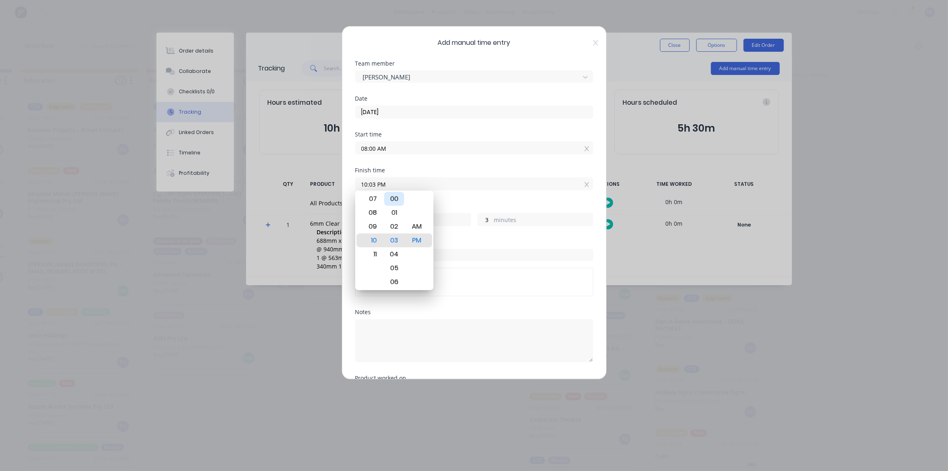
type input "0"
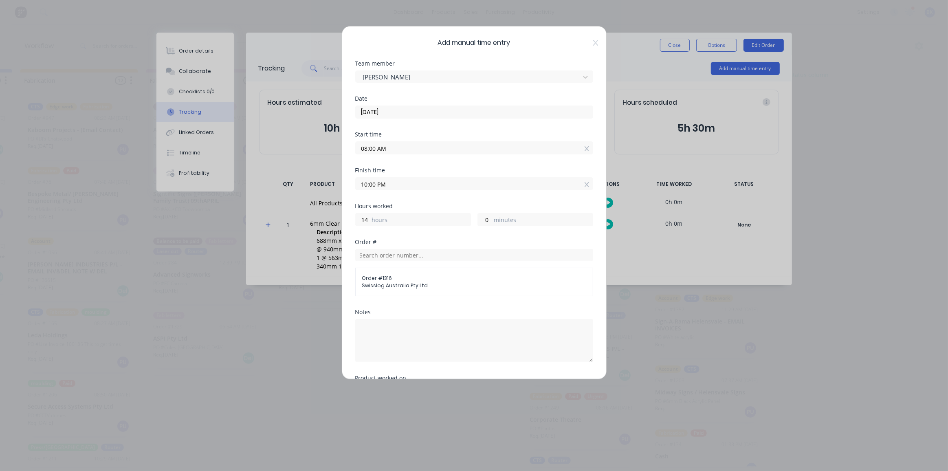
click at [392, 183] on input "10:00 PM" at bounding box center [474, 184] width 237 height 12
click at [420, 225] on div "AM" at bounding box center [417, 227] width 20 height 14
type input "10:00 AM"
type input "2"
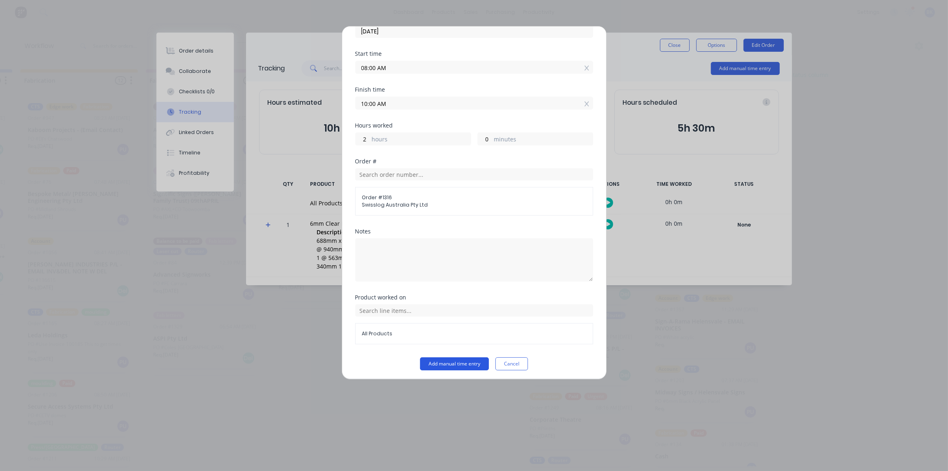
click at [465, 360] on button "Add manual time entry" at bounding box center [454, 363] width 69 height 13
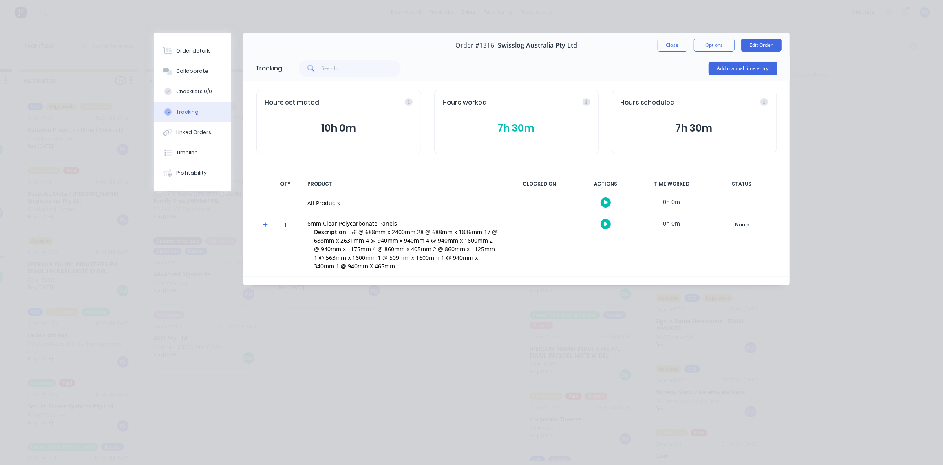
click at [267, 223] on icon at bounding box center [265, 225] width 5 height 6
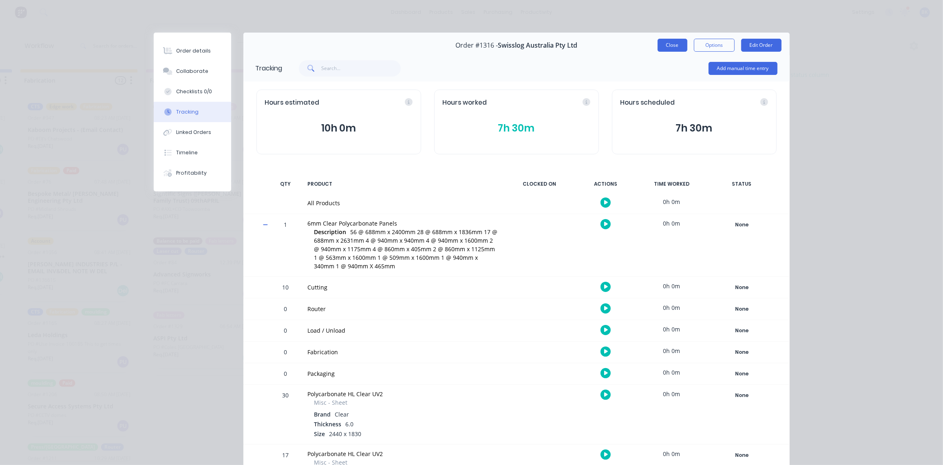
click at [660, 46] on button "Close" at bounding box center [672, 45] width 30 height 13
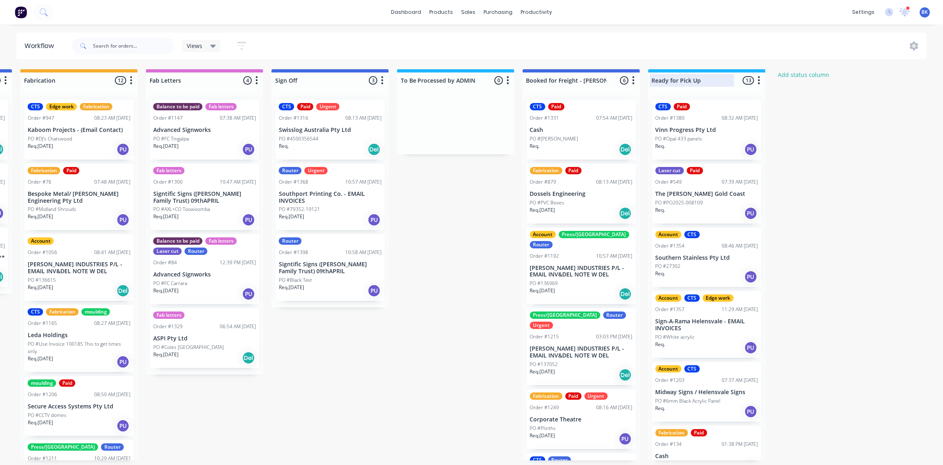
drag, startPoint x: 906, startPoint y: 13, endPoint x: 723, endPoint y: 75, distance: 192.9
click at [906, 13] on icon at bounding box center [905, 10] width 8 height 7
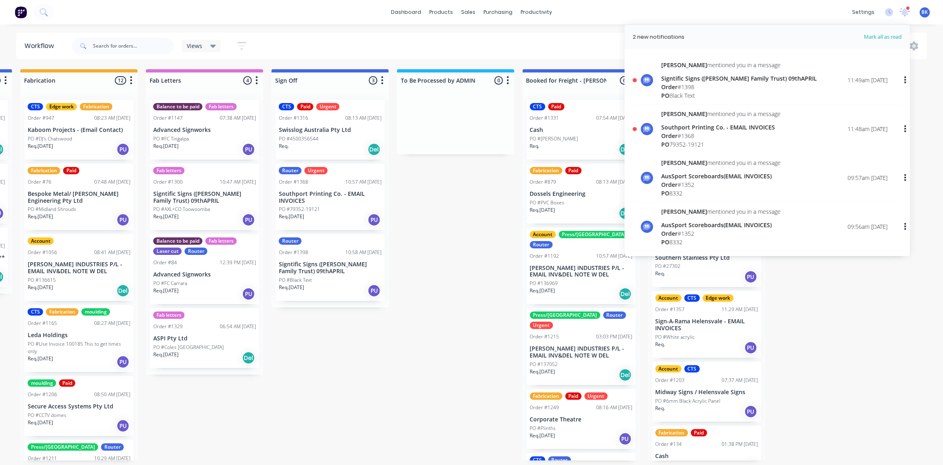
click at [666, 132] on span "Order" at bounding box center [669, 136] width 16 height 8
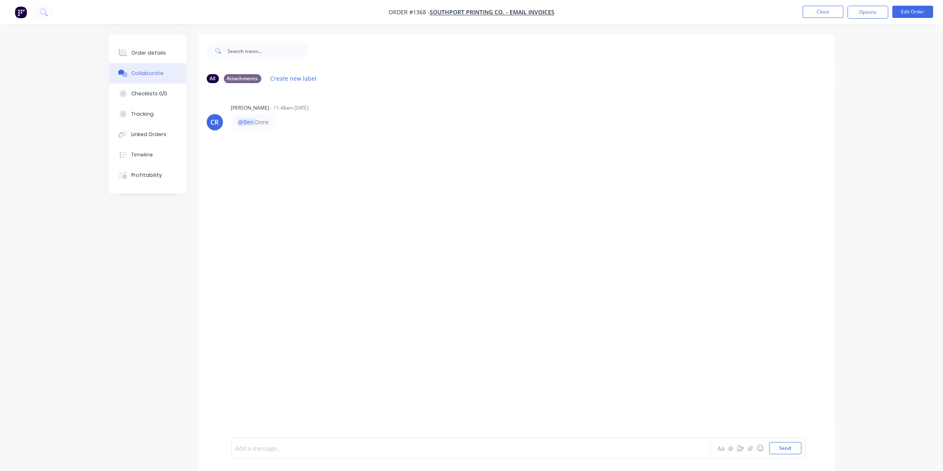
click at [242, 451] on div at bounding box center [448, 448] width 424 height 9
drag, startPoint x: 260, startPoint y: 435, endPoint x: 267, endPoint y: 437, distance: 6.3
click at [789, 448] on button "Send" at bounding box center [785, 448] width 32 height 12
click at [827, 9] on button "Close" at bounding box center [823, 12] width 41 height 12
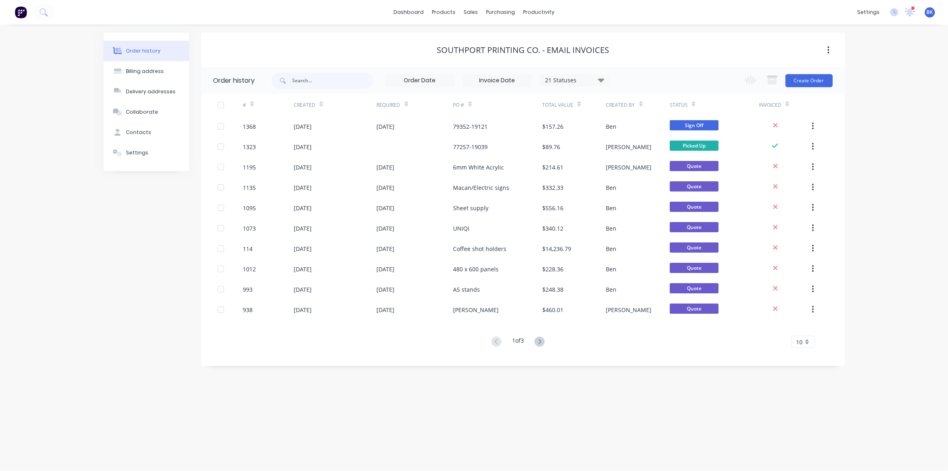
click at [912, 9] on div at bounding box center [913, 8] width 4 height 4
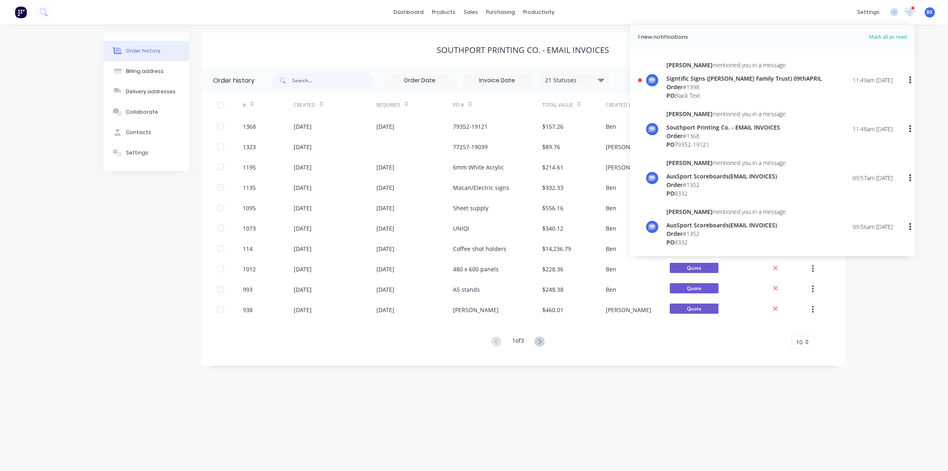
click at [697, 81] on div "Signtific Signs ([PERSON_NAME] Family Trust) 09thAPRIL" at bounding box center [745, 78] width 156 height 9
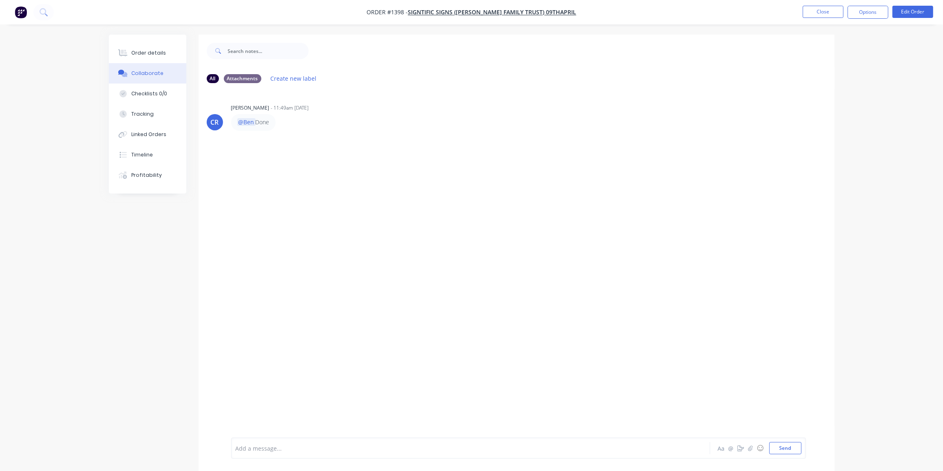
click at [249, 445] on div at bounding box center [448, 448] width 424 height 9
click at [770, 452] on button "Send" at bounding box center [785, 448] width 32 height 12
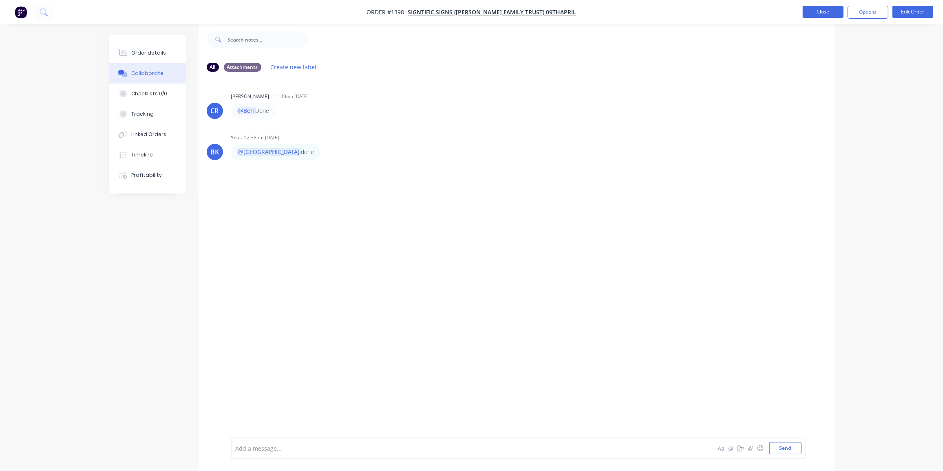
click at [827, 10] on button "Close" at bounding box center [823, 12] width 41 height 12
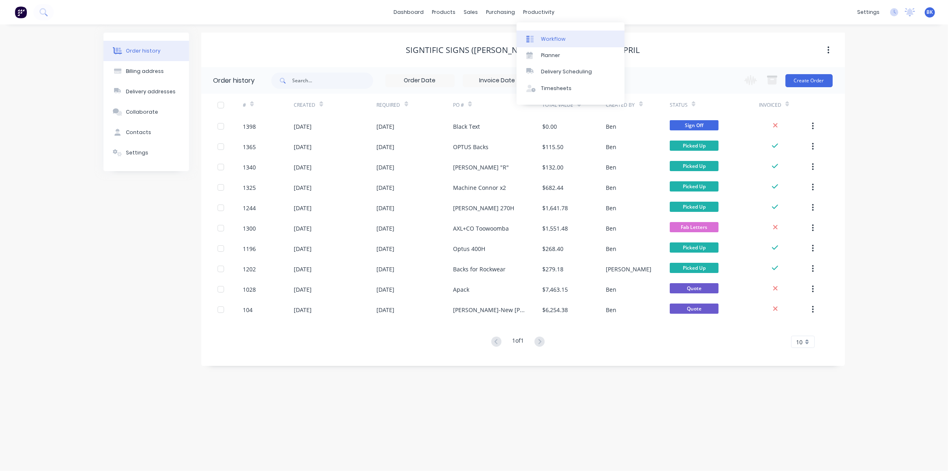
click at [543, 36] on div "Workflow" at bounding box center [553, 38] width 24 height 7
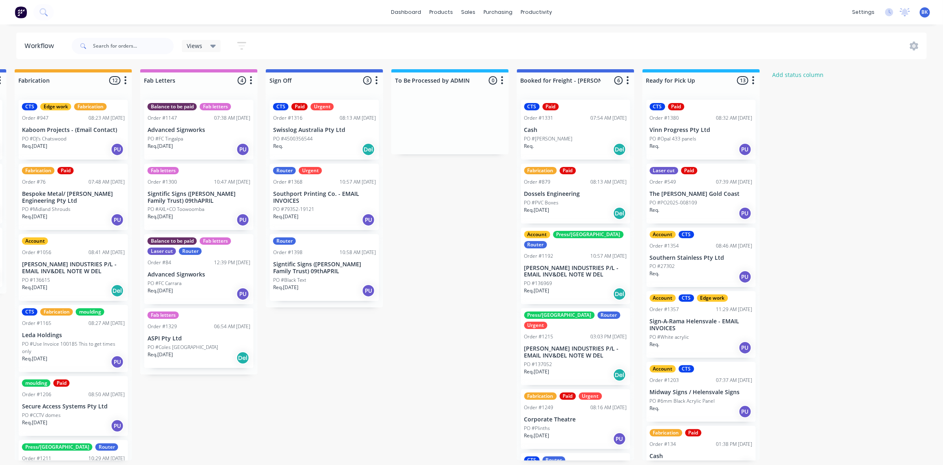
scroll to position [0, 1007]
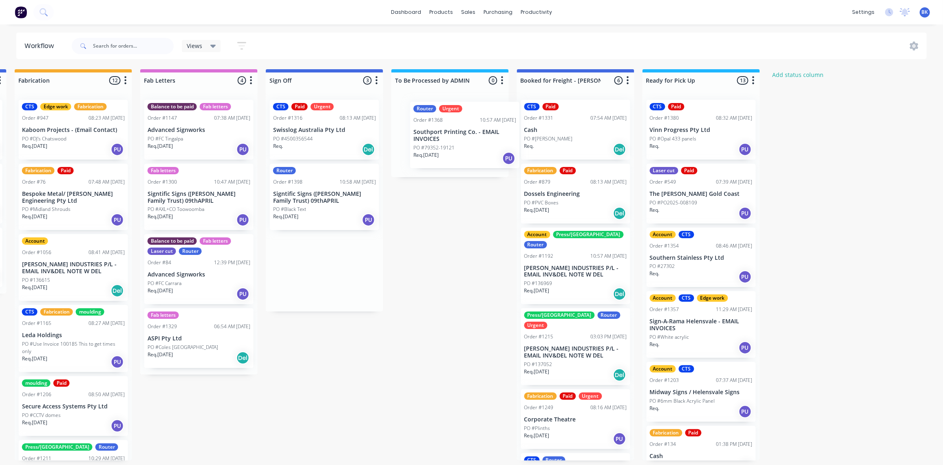
drag, startPoint x: 320, startPoint y: 201, endPoint x: 444, endPoint y: 137, distance: 140.4
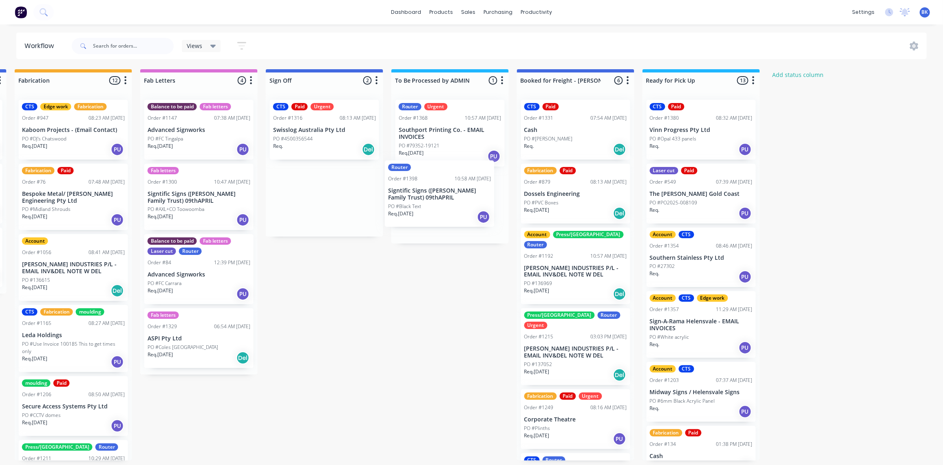
drag, startPoint x: 305, startPoint y: 203, endPoint x: 433, endPoint y: 179, distance: 130.1
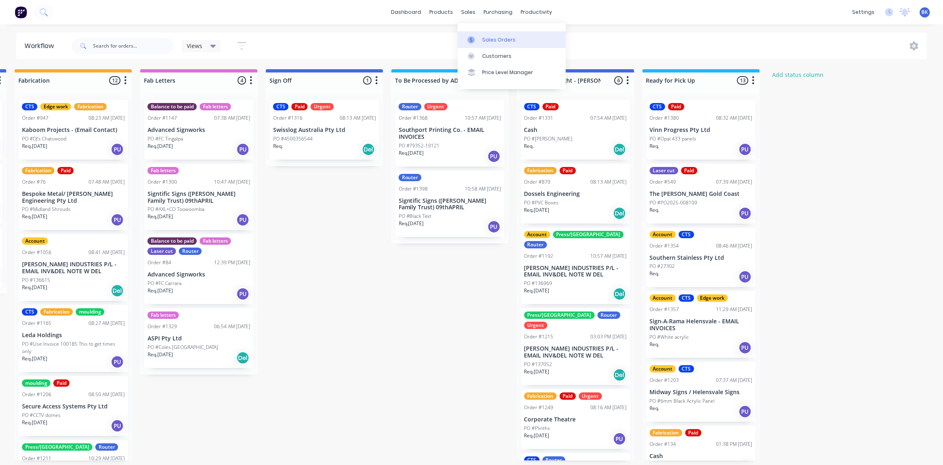
click at [475, 36] on div at bounding box center [473, 39] width 12 height 7
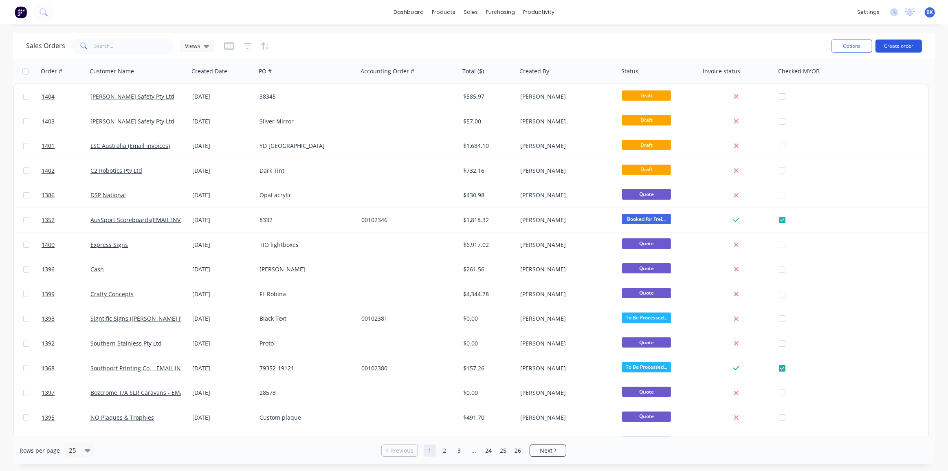
click at [902, 45] on button "Create order" at bounding box center [899, 46] width 46 height 13
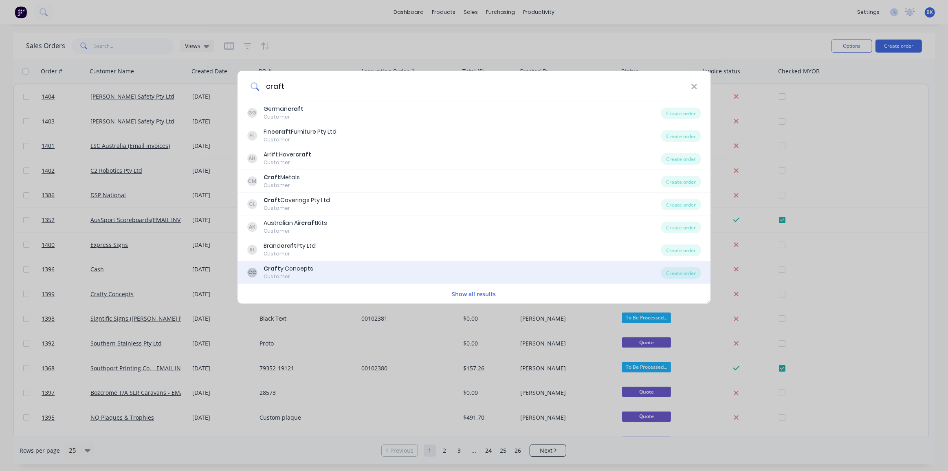
type input "craft"
click at [329, 270] on div "CC Craft y Concepts Customer" at bounding box center [454, 273] width 415 height 16
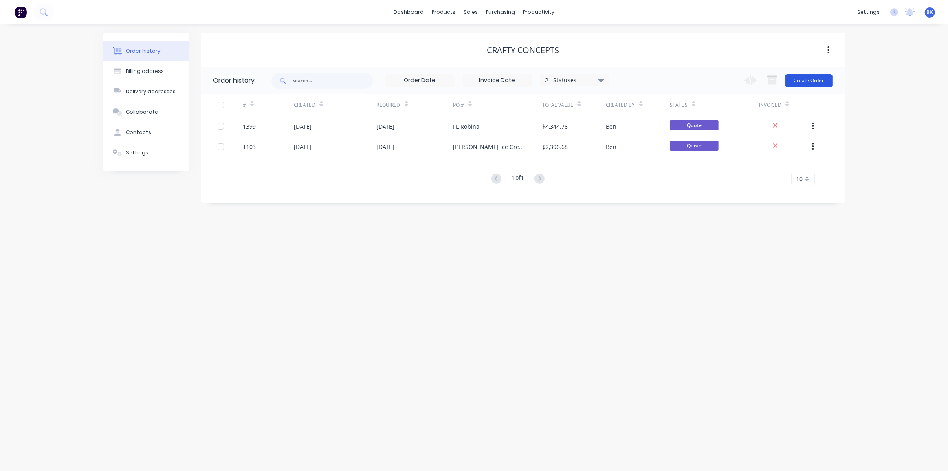
click at [819, 80] on button "Create Order" at bounding box center [809, 80] width 47 height 13
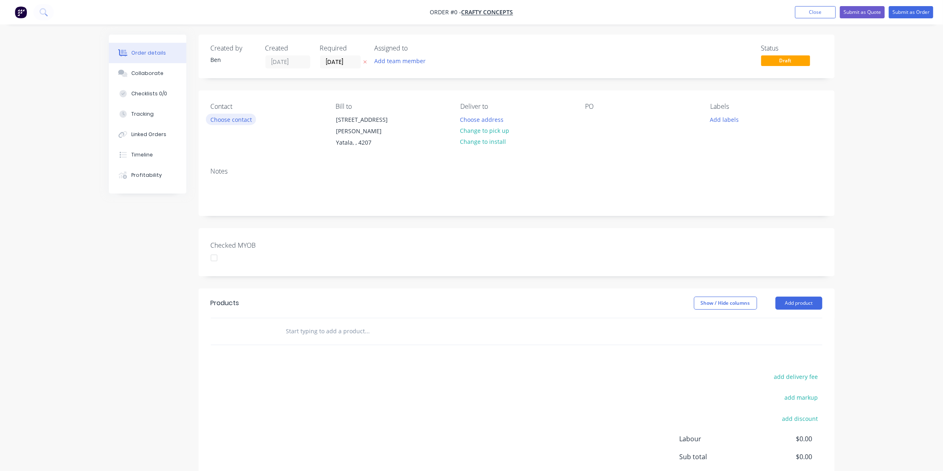
click at [238, 115] on button "Choose contact" at bounding box center [231, 119] width 50 height 11
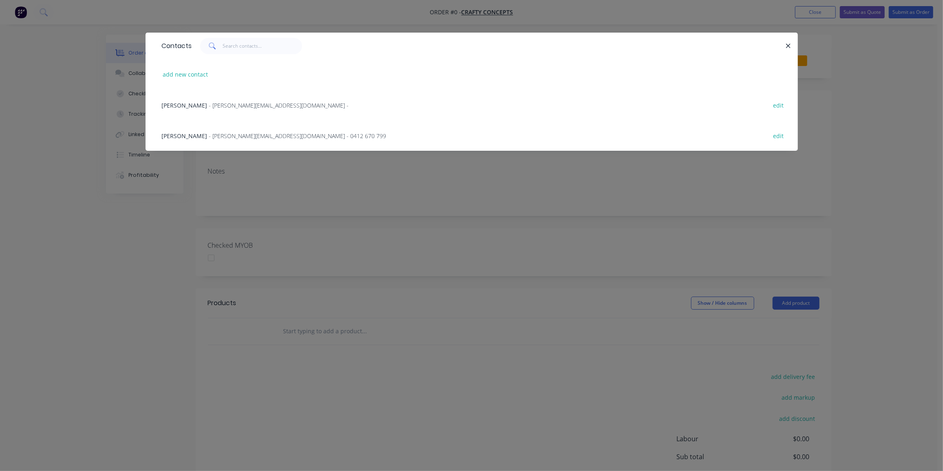
click at [209, 101] on span "- [PERSON_NAME][EMAIL_ADDRESS][DOMAIN_NAME] -" at bounding box center [279, 105] width 140 height 8
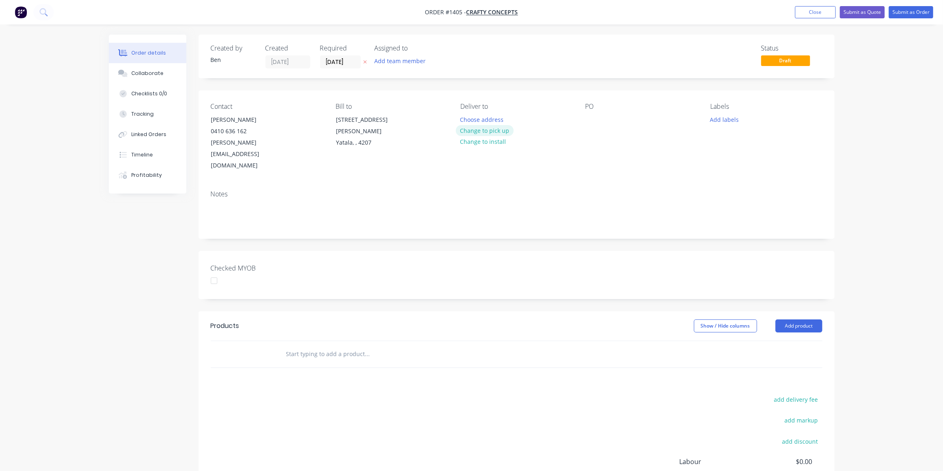
drag, startPoint x: 484, startPoint y: 131, endPoint x: 570, endPoint y: 120, distance: 86.7
click at [485, 131] on button "Change to pick up" at bounding box center [485, 130] width 58 height 11
click at [594, 124] on div at bounding box center [591, 120] width 13 height 12
click at [714, 117] on button "Add labels" at bounding box center [724, 119] width 37 height 11
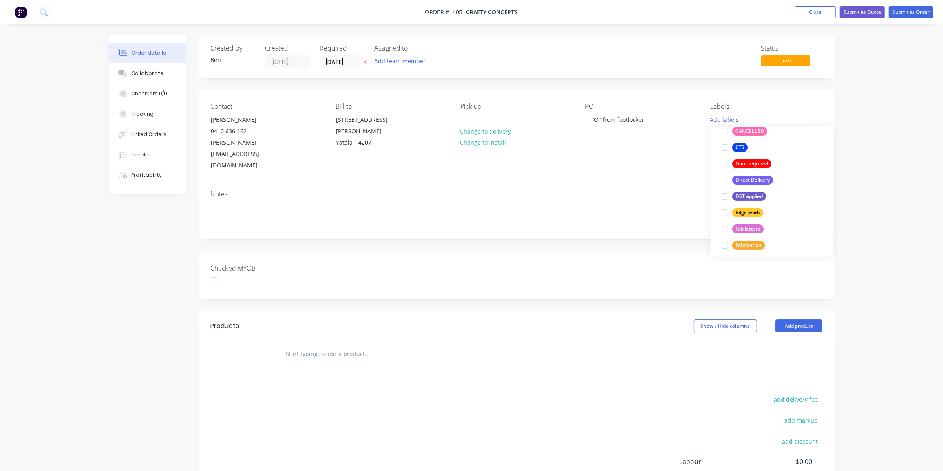
scroll to position [148, 0]
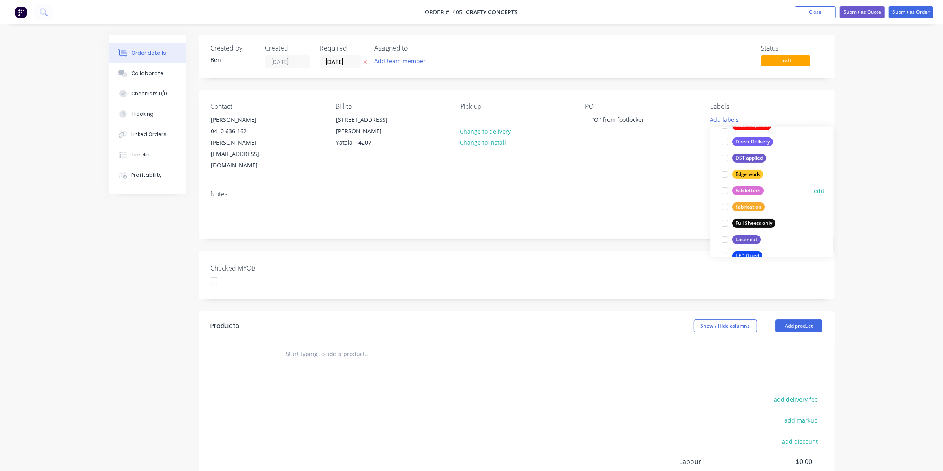
click at [752, 189] on div "Fab letters" at bounding box center [747, 190] width 31 height 9
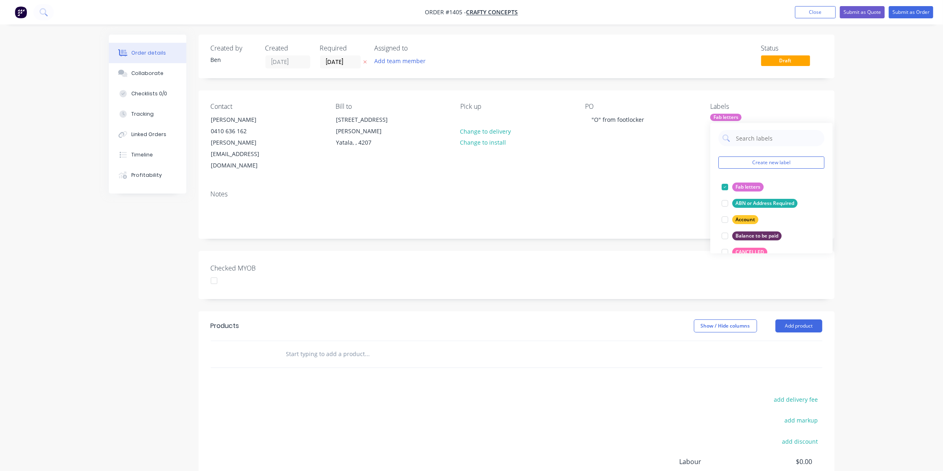
click at [292, 361] on div "Products Show / Hide columns Add product add delivery fee add markup add discou…" at bounding box center [516, 437] width 636 height 252
click at [313, 346] on input "text" at bounding box center [367, 354] width 163 height 16
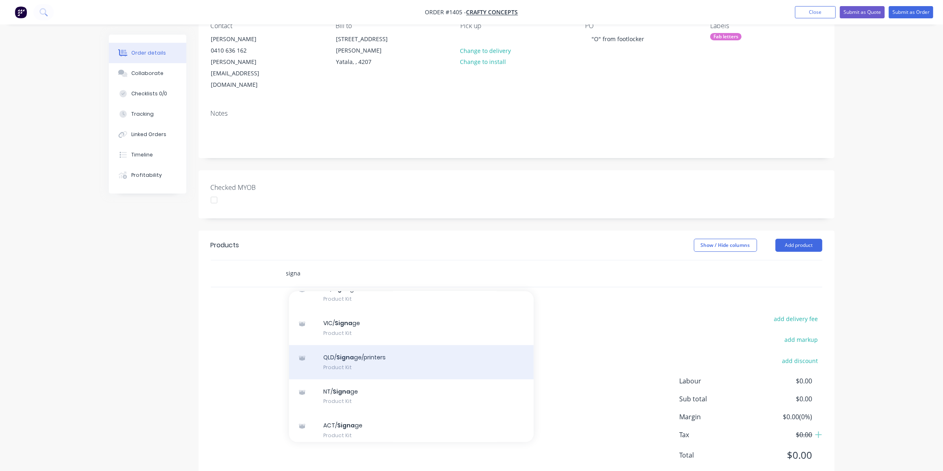
scroll to position [111, 0]
type input "signa"
click at [375, 343] on div "QLD/ Signa ge/printers Product Kit" at bounding box center [411, 360] width 245 height 34
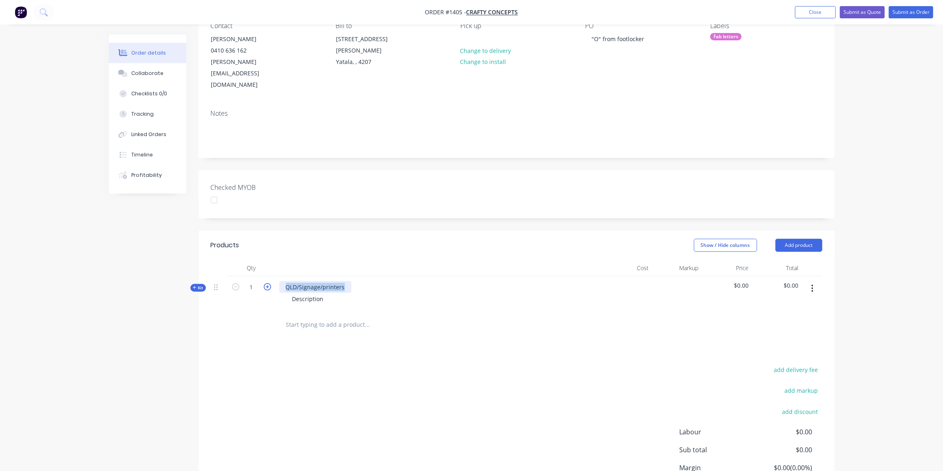
drag, startPoint x: 347, startPoint y: 263, endPoint x: 267, endPoint y: 260, distance: 80.4
click at [267, 276] on div "Kit 1 QLD/Signage/printers Description $0.00 $0.00" at bounding box center [516, 293] width 611 height 35
click at [299, 281] on div "Small O from footlocker" at bounding box center [317, 287] width 77 height 12
click at [301, 281] on div "Small O from footlocker" at bounding box center [317, 287] width 77 height 12
click at [307, 281] on div "Small "O from footlocker" at bounding box center [319, 287] width 80 height 12
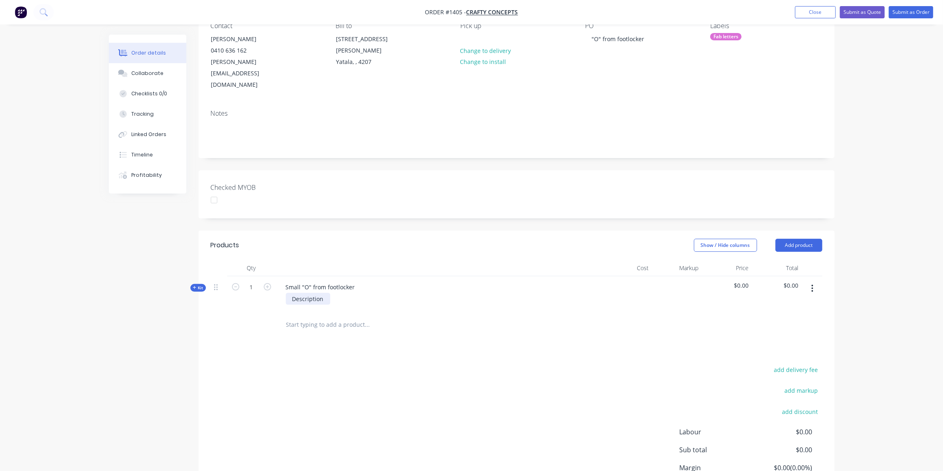
click at [325, 293] on div "Description" at bounding box center [308, 299] width 44 height 12
drag, startPoint x: 324, startPoint y: 278, endPoint x: 231, endPoint y: 267, distance: 94.3
click at [231, 276] on div "Kit 1 Small "O" from footlocker Description $0.00 $0.00" at bounding box center [516, 293] width 611 height 35
click at [194, 286] on icon at bounding box center [195, 288] width 4 height 4
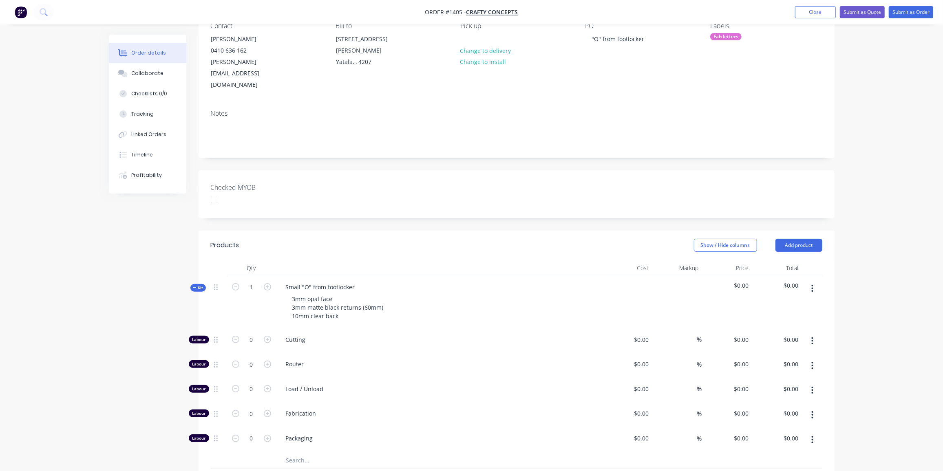
type input "$118.20"
type input "$3.00"
type input "$32.00"
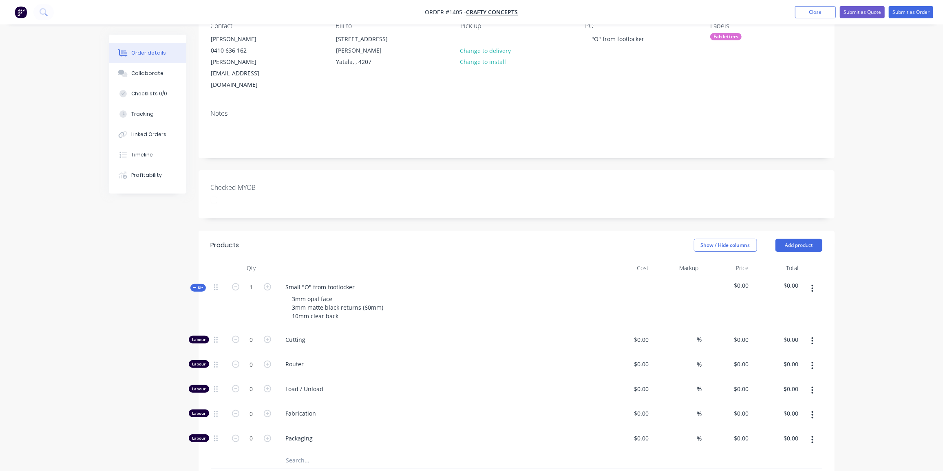
type input "$32.00"
type input "$118.20"
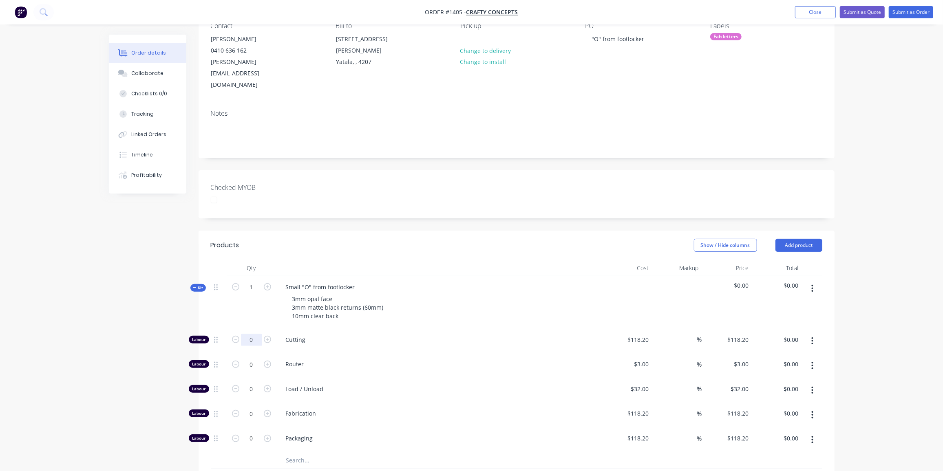
drag, startPoint x: 254, startPoint y: 315, endPoint x: 247, endPoint y: 311, distance: 7.5
click at [254, 334] on input "0" at bounding box center [251, 340] width 21 height 12
type input "1"
type input "$118.20"
click at [643, 334] on input "118.2" at bounding box center [638, 340] width 25 height 12
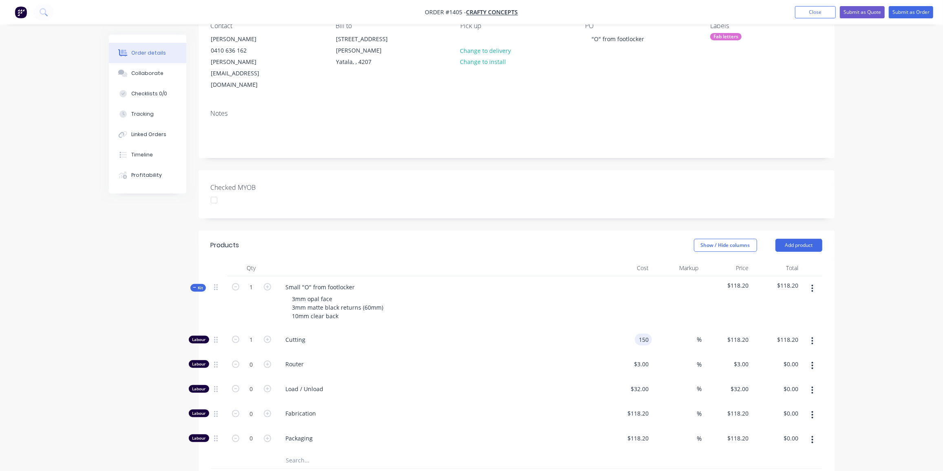
type input "$150.00"
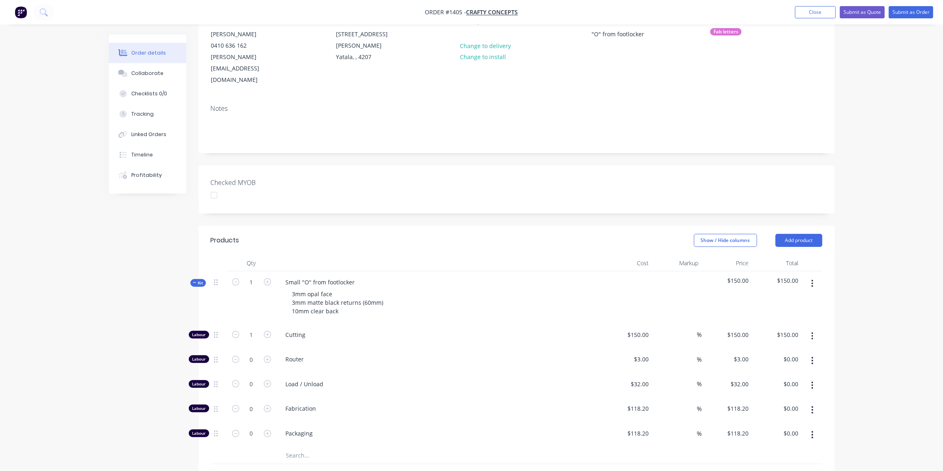
scroll to position [0, 0]
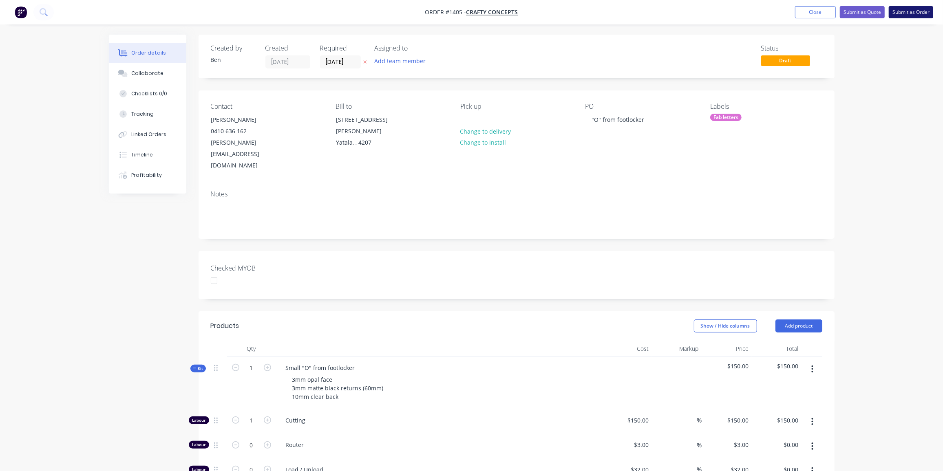
click at [907, 11] on button "Submit as Order" at bounding box center [911, 12] width 44 height 12
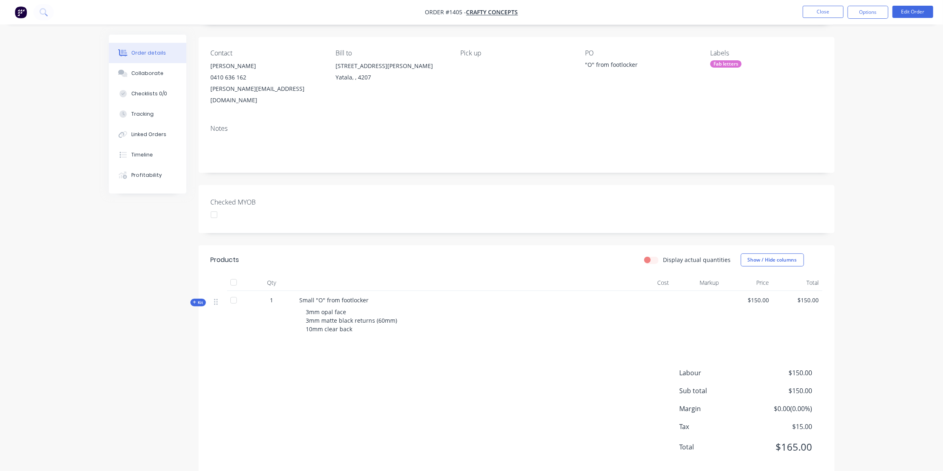
scroll to position [57, 0]
click at [831, 9] on button "Close" at bounding box center [823, 12] width 41 height 12
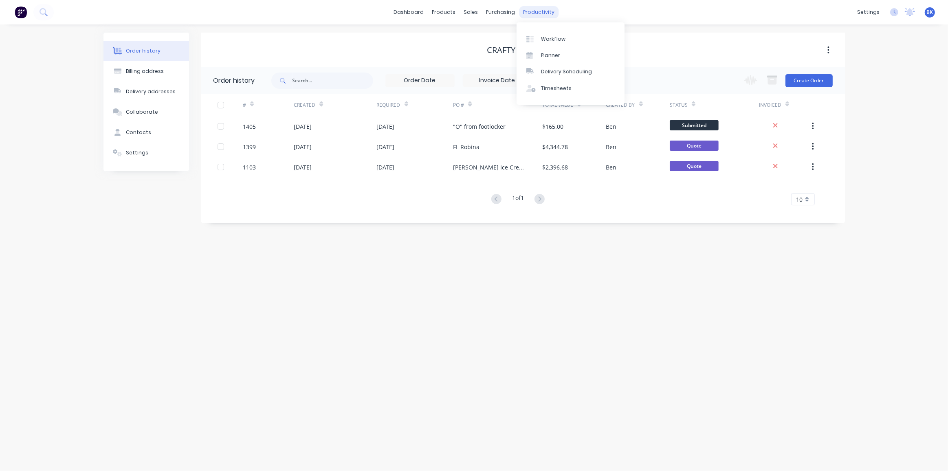
click at [535, 12] on div "productivity" at bounding box center [539, 12] width 40 height 12
click at [547, 40] on div "Workflow" at bounding box center [553, 38] width 24 height 7
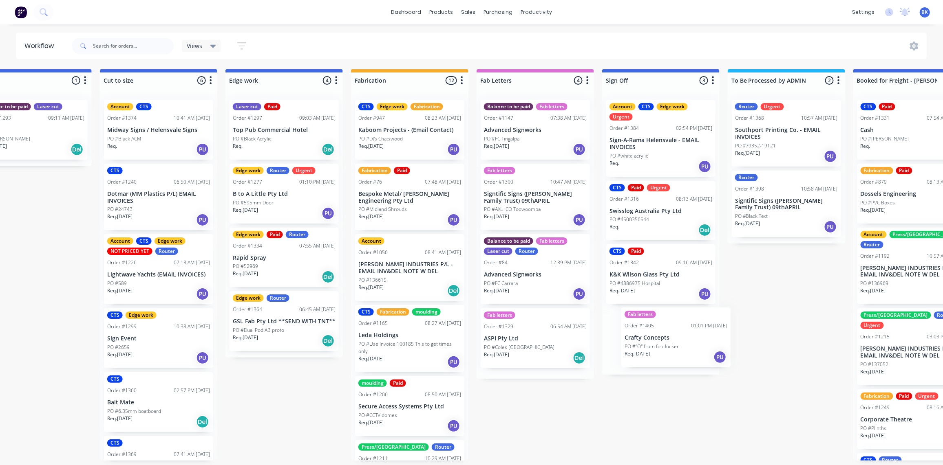
scroll to position [0, 671]
drag, startPoint x: 55, startPoint y: 124, endPoint x: 510, endPoint y: 336, distance: 501.6
click at [508, 337] on div "Submitted 1 Status colour #273444 hex #273444 Save Cancel Summaries Total order…" at bounding box center [298, 265] width 1950 height 392
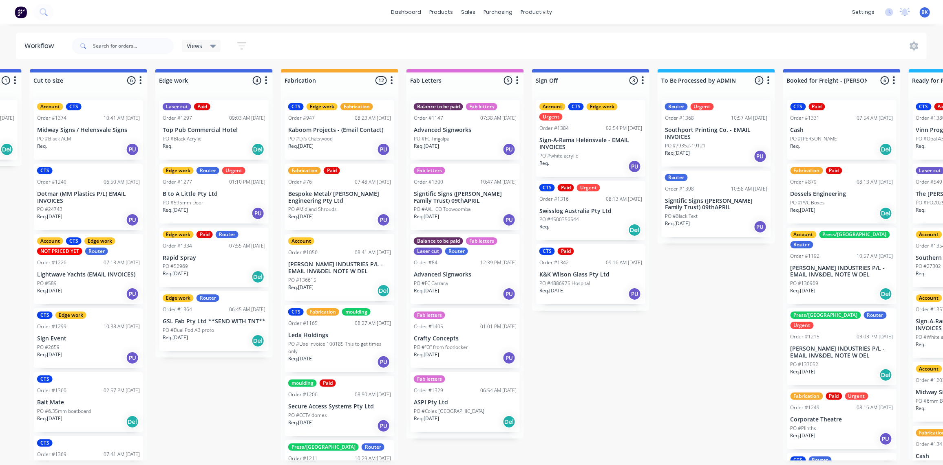
scroll to position [0, 741]
click at [466, 207] on p "PO #AXL+CO Toowoomba" at bounding box center [442, 209] width 57 height 7
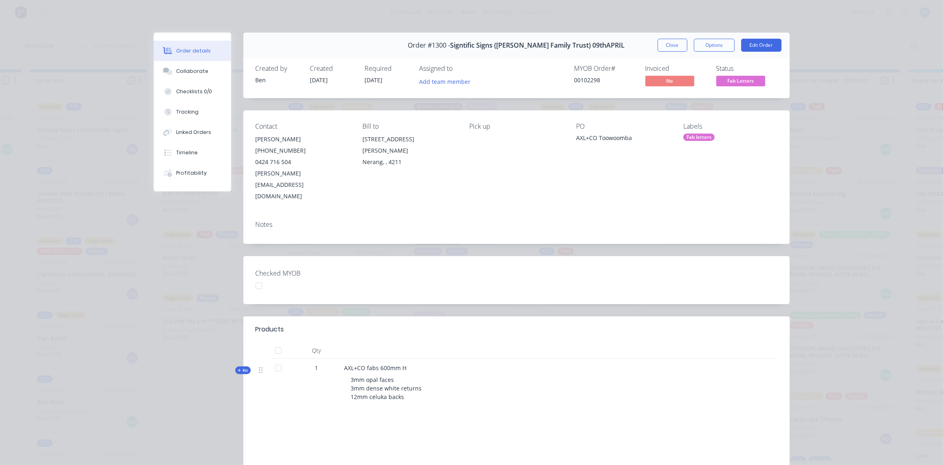
scroll to position [0, 741]
click at [664, 44] on button "Close" at bounding box center [672, 45] width 30 height 13
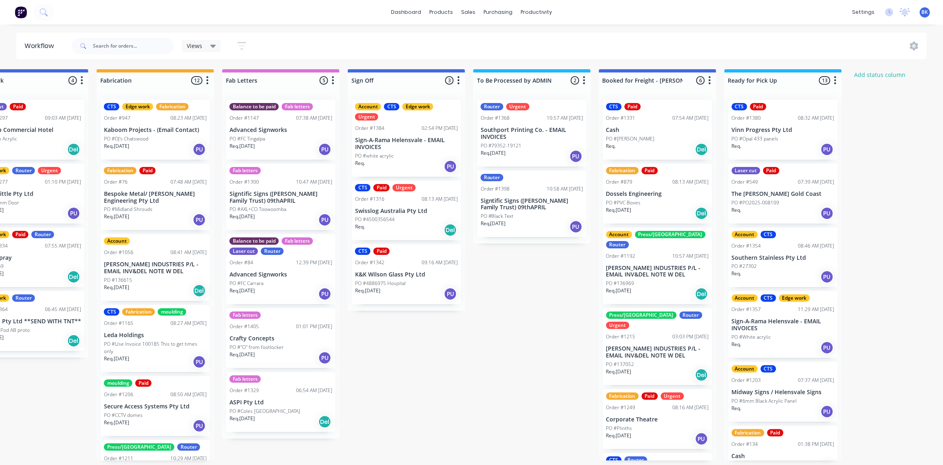
scroll to position [0, 926]
click at [248, 400] on p "ASPI Pty Ltd" at bounding box center [280, 402] width 103 height 7
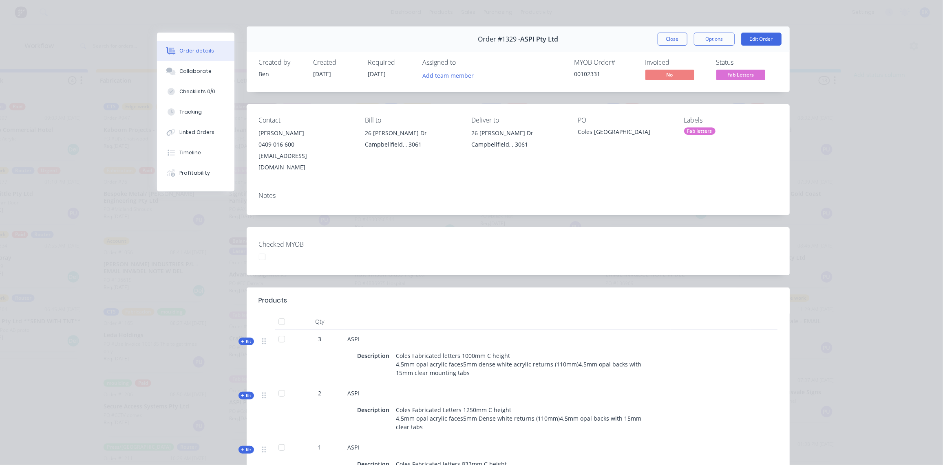
scroll to position [0, 0]
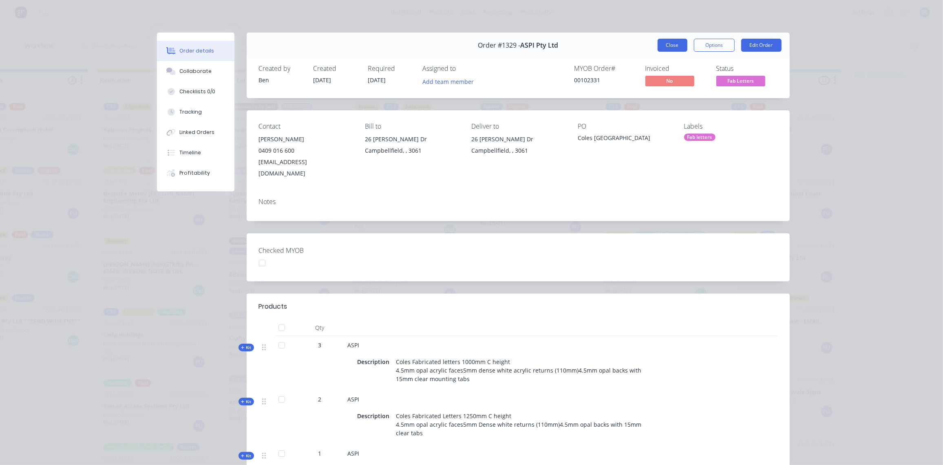
click at [677, 48] on button "Close" at bounding box center [672, 45] width 30 height 13
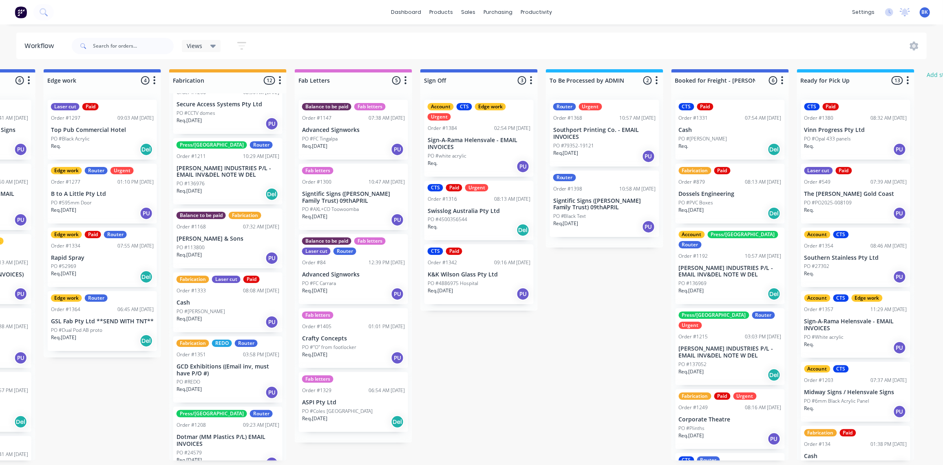
scroll to position [0, 1007]
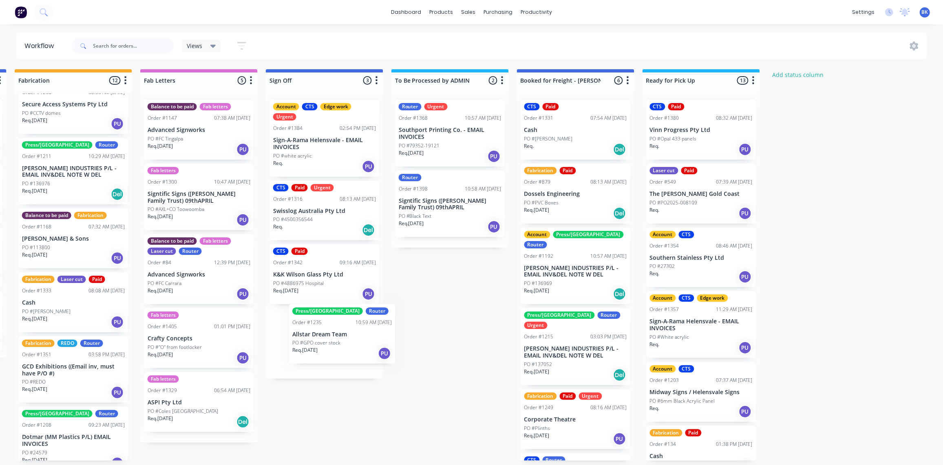
drag, startPoint x: 298, startPoint y: 229, endPoint x: 346, endPoint y: 325, distance: 107.2
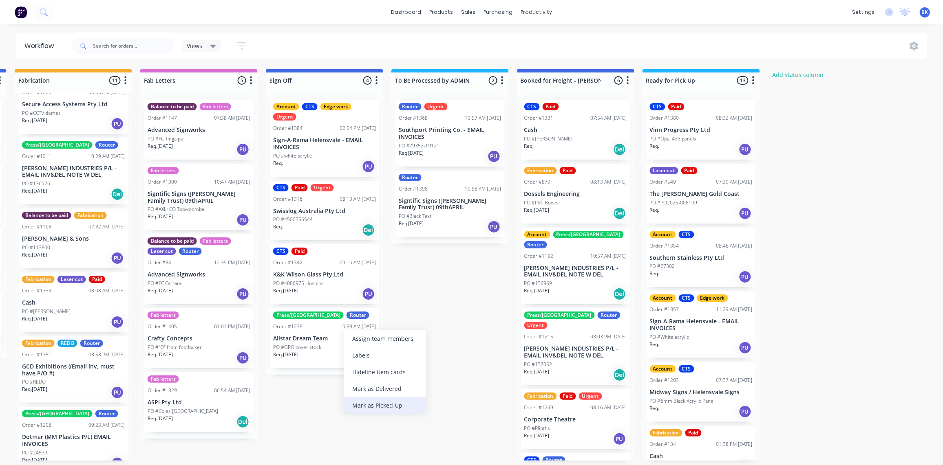
click at [390, 404] on div "Mark as Picked Up" at bounding box center [385, 405] width 82 height 17
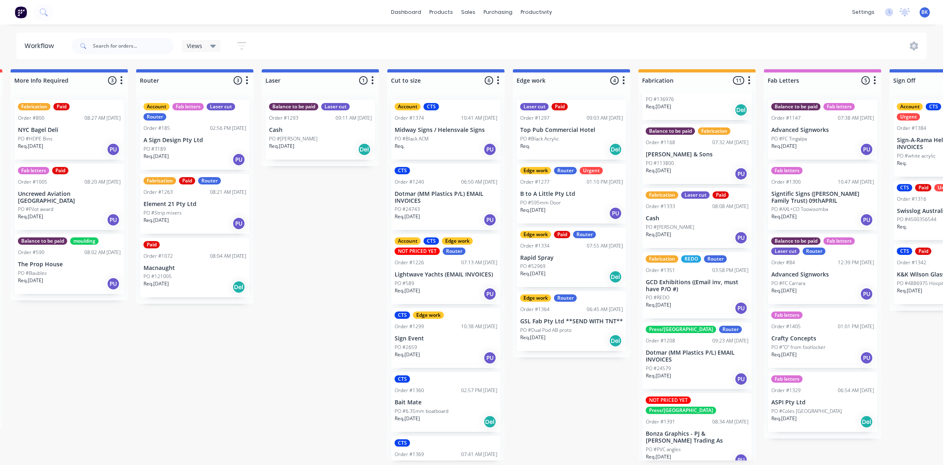
scroll to position [0, 368]
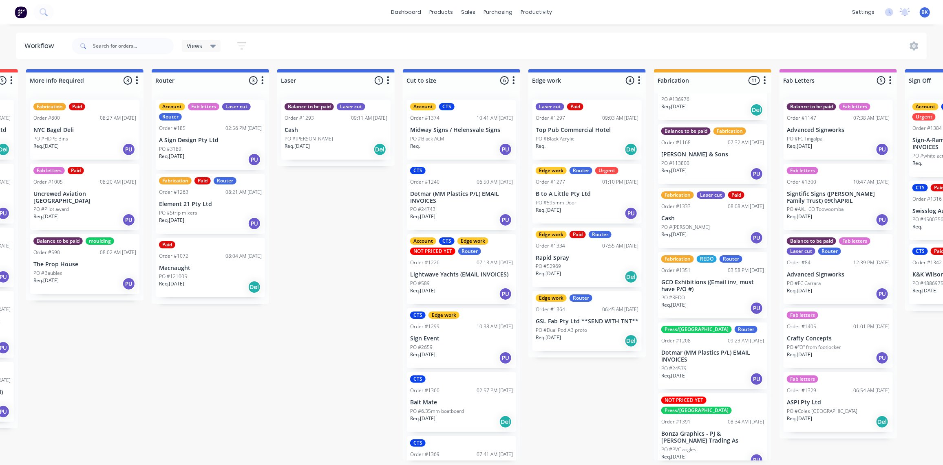
click at [697, 368] on div "PO #24579" at bounding box center [712, 368] width 103 height 7
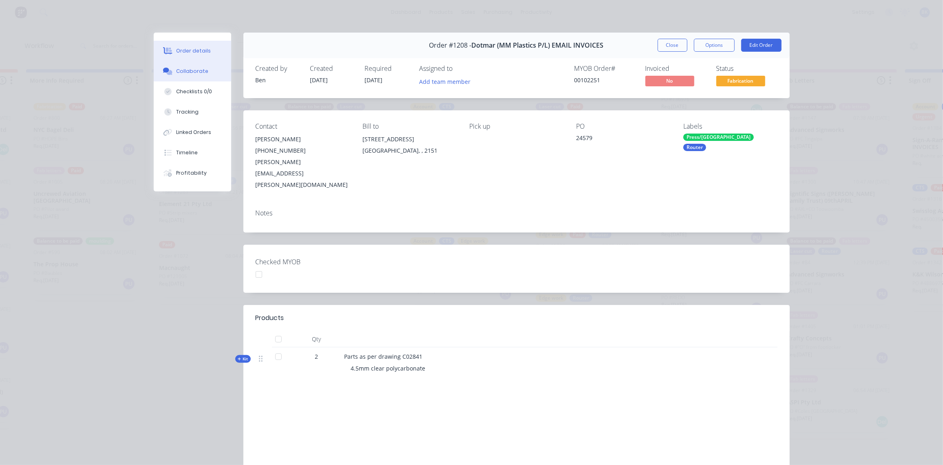
click at [184, 72] on div "Collaborate" at bounding box center [192, 71] width 32 height 7
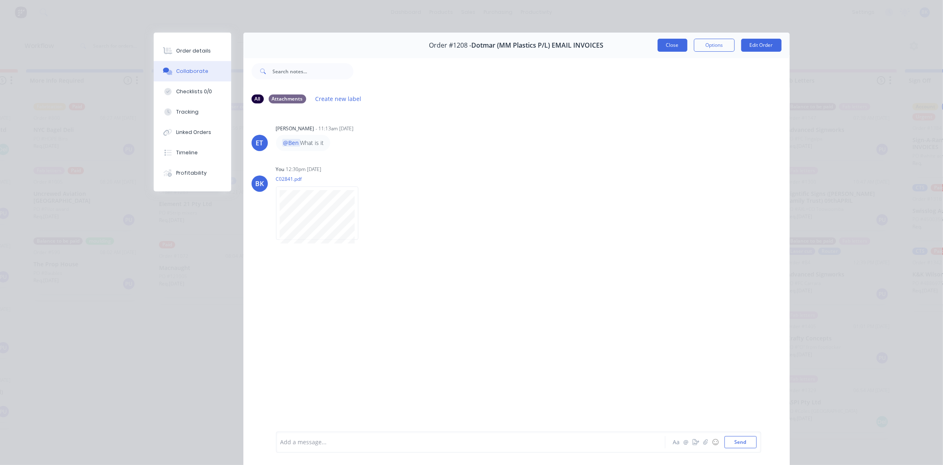
click at [671, 41] on button "Close" at bounding box center [672, 45] width 30 height 13
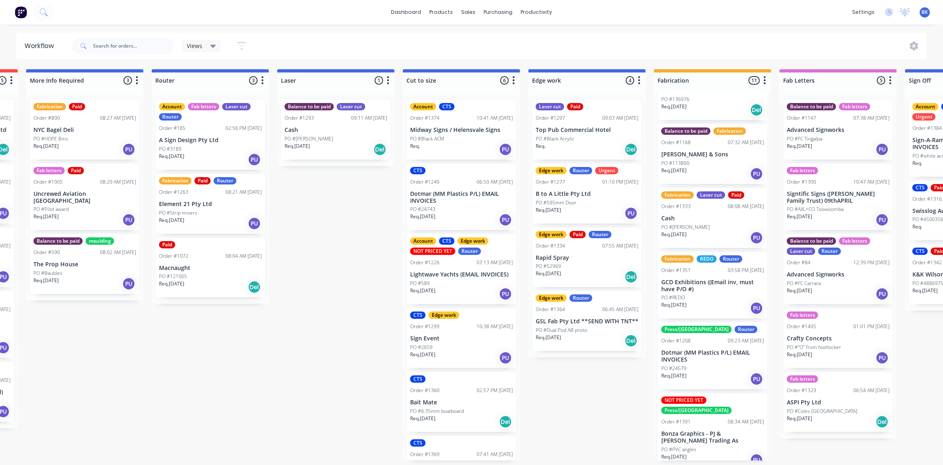
click at [719, 357] on p "Dotmar (MM Plastics P/L) EMAIL INVOICES" at bounding box center [712, 357] width 103 height 14
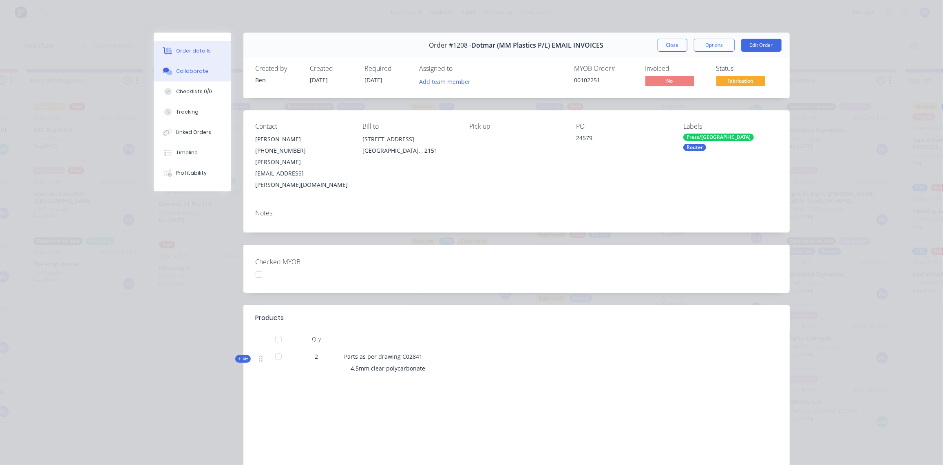
click at [168, 69] on icon at bounding box center [167, 71] width 9 height 7
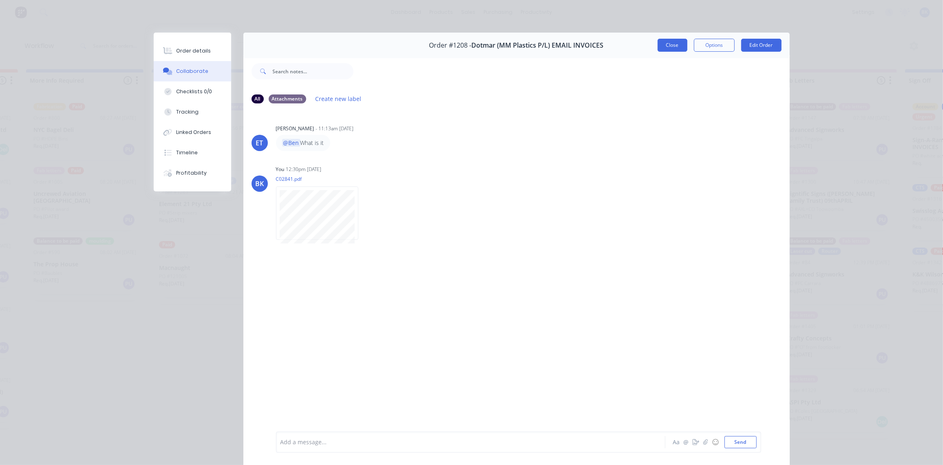
click at [675, 39] on button "Close" at bounding box center [672, 45] width 30 height 13
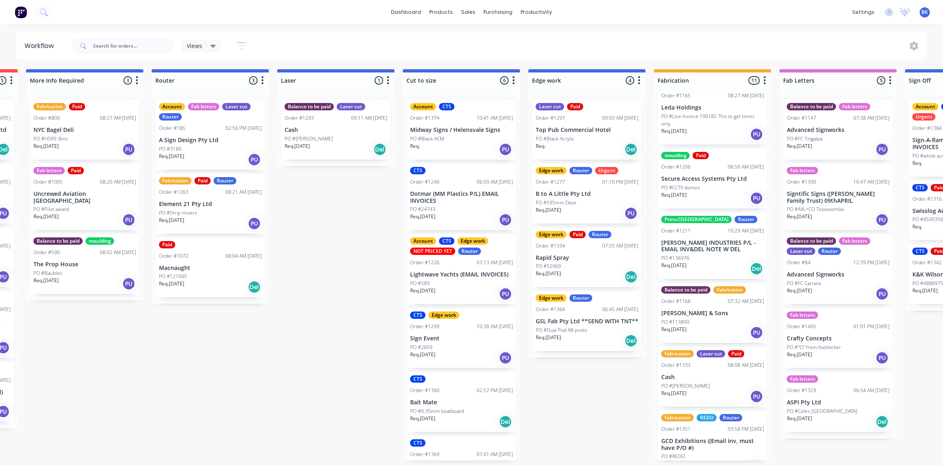
scroll to position [387, 0]
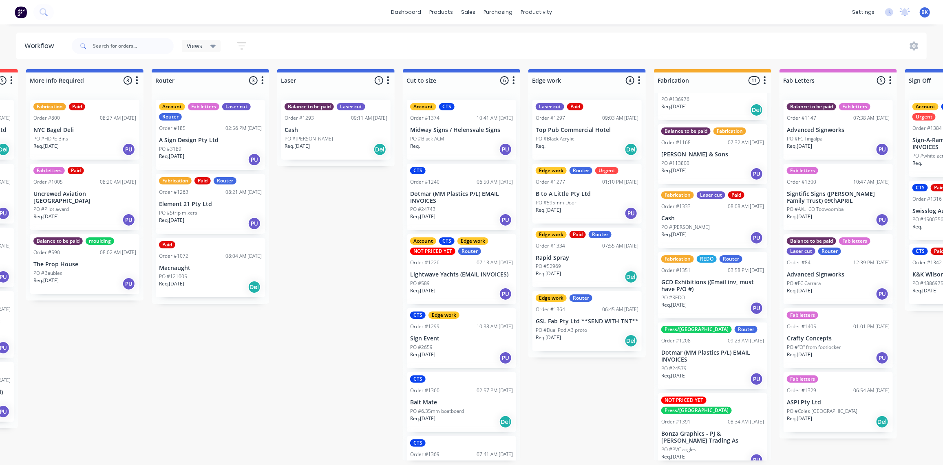
click at [732, 446] on div "PO #PVC angles" at bounding box center [712, 449] width 103 height 7
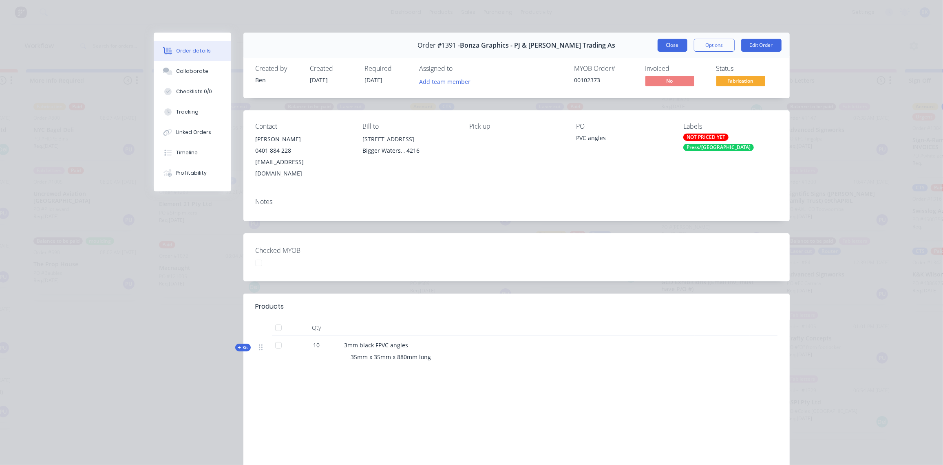
click at [670, 42] on button "Close" at bounding box center [672, 45] width 30 height 13
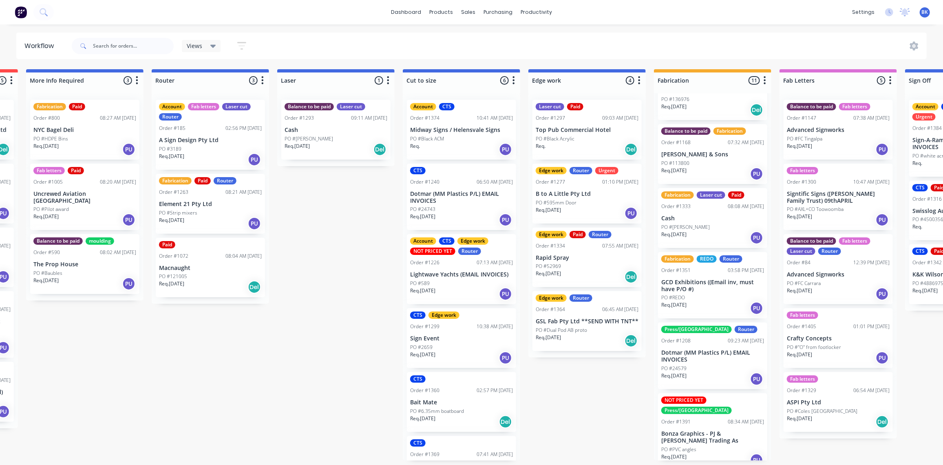
click at [703, 236] on div "Req. [DATE] PU" at bounding box center [712, 238] width 103 height 14
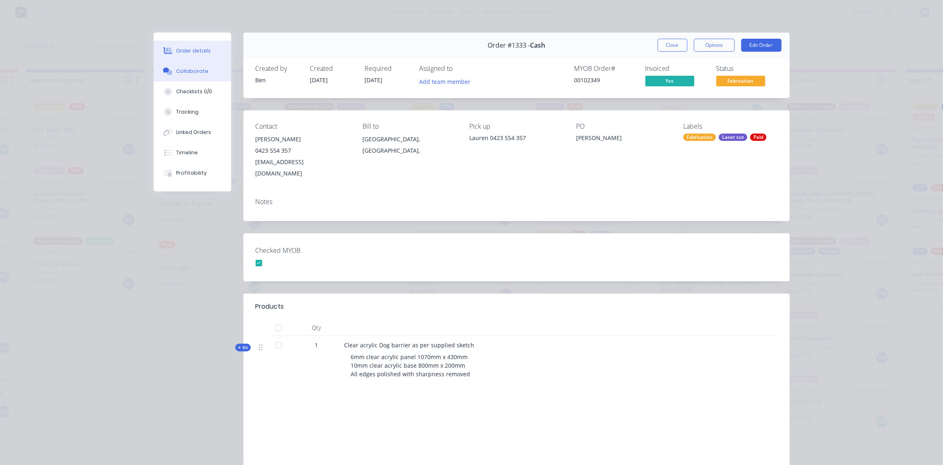
click at [191, 71] on div "Collaborate" at bounding box center [192, 71] width 32 height 7
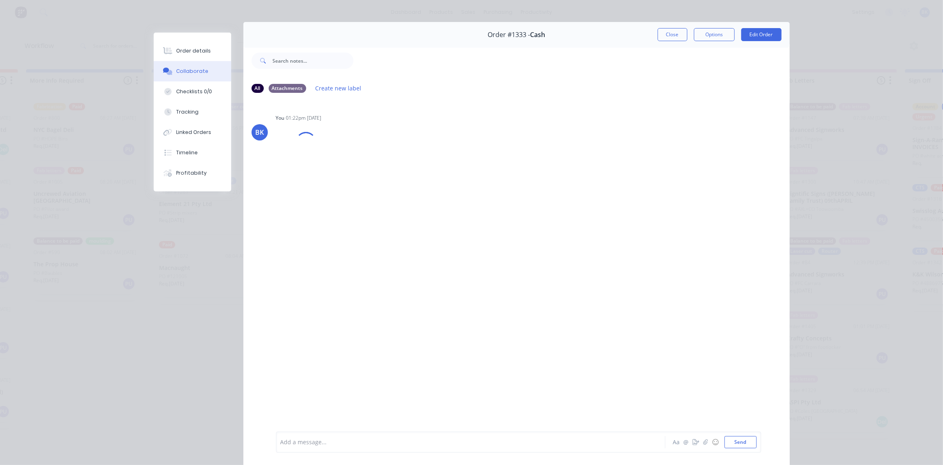
scroll to position [0, 0]
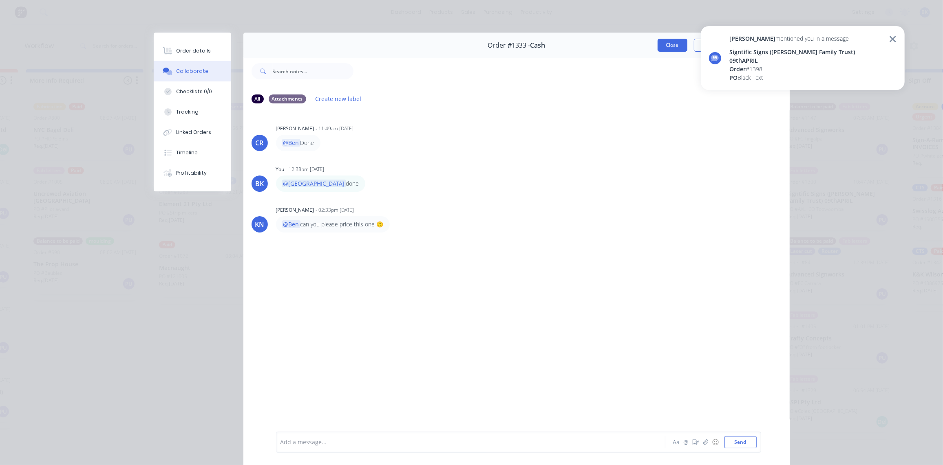
click at [681, 45] on button "Close" at bounding box center [672, 45] width 30 height 13
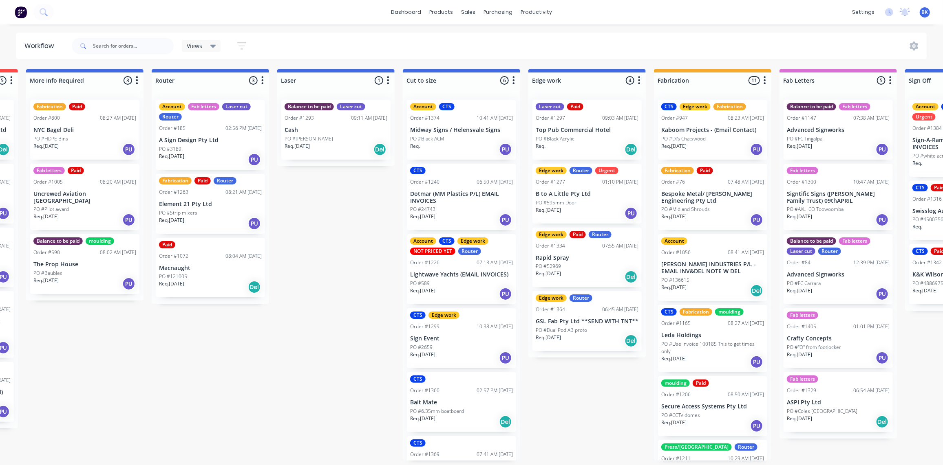
scroll to position [0, 368]
click at [697, 133] on p "Kaboom Projects - (Email Contact)" at bounding box center [712, 130] width 103 height 7
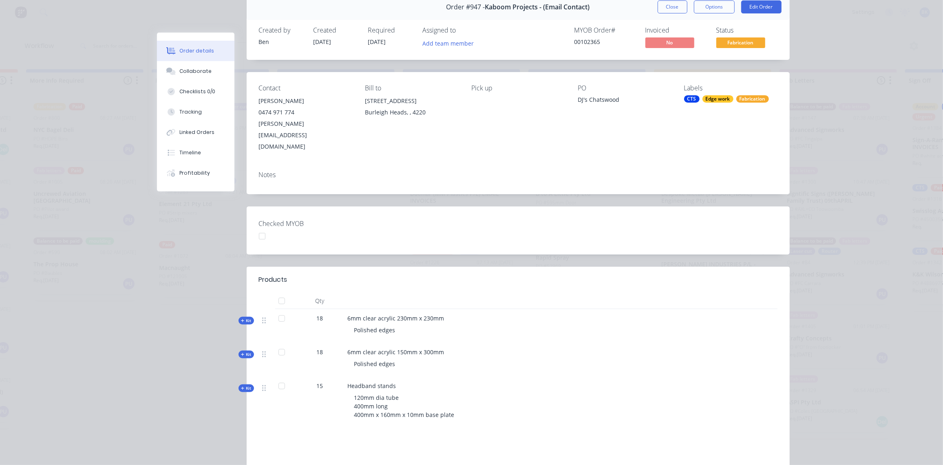
scroll to position [37, 0]
click at [183, 75] on div "Collaborate" at bounding box center [195, 71] width 32 height 7
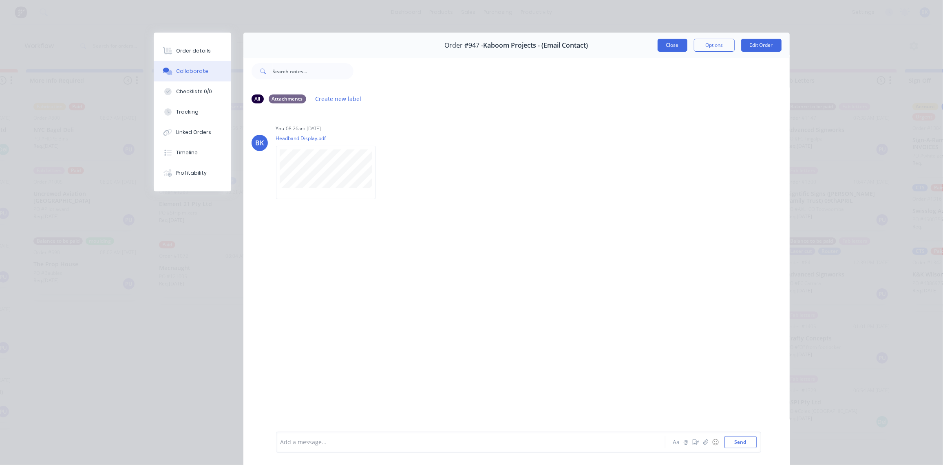
click at [672, 43] on button "Close" at bounding box center [672, 45] width 30 height 13
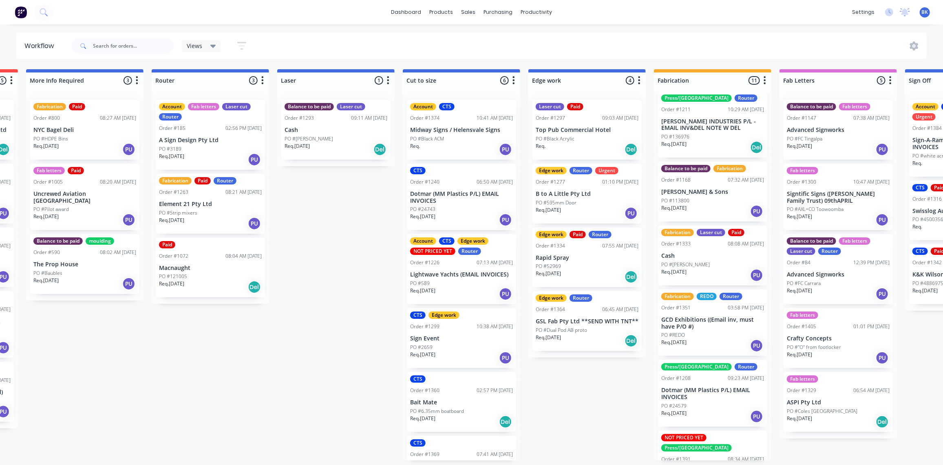
scroll to position [387, 0]
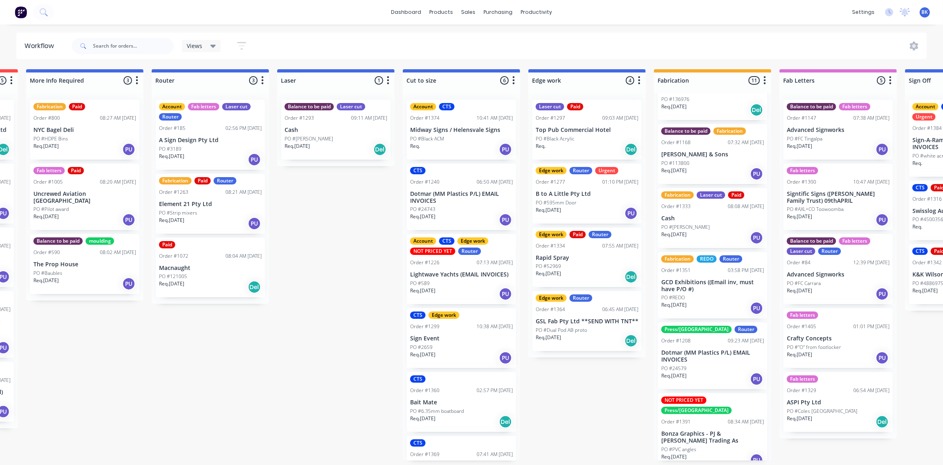
click at [711, 364] on div "Press/bend Router Order #1208 09:23 AM [DATE] Dotmar (MM Plastics P/L) EMAIL IN…" at bounding box center [712, 356] width 109 height 67
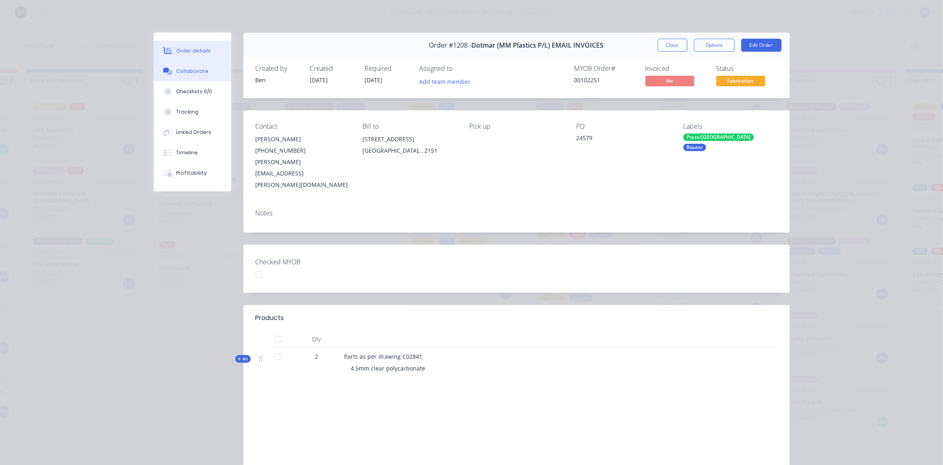
click at [190, 76] on button "Collaborate" at bounding box center [192, 71] width 77 height 20
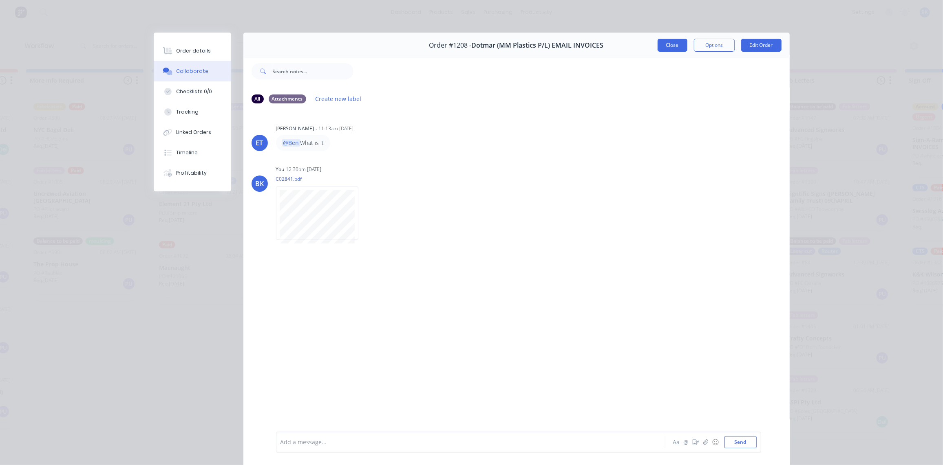
click at [669, 46] on button "Close" at bounding box center [672, 45] width 30 height 13
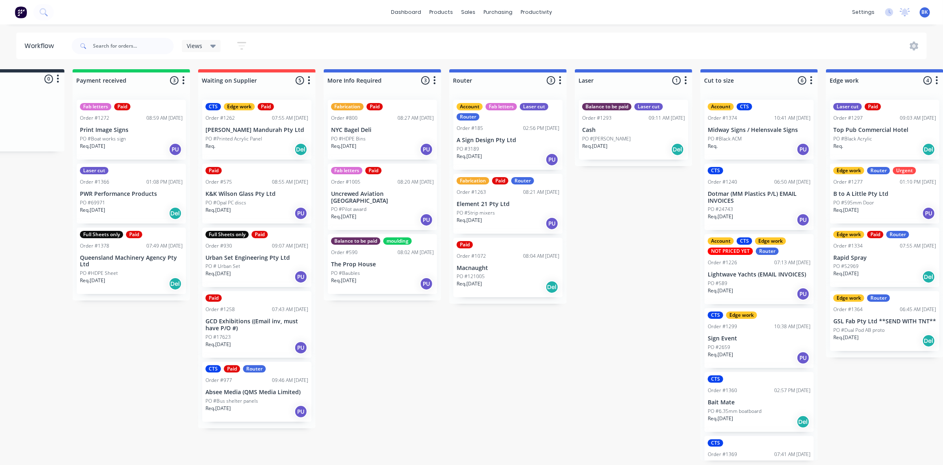
scroll to position [0, 0]
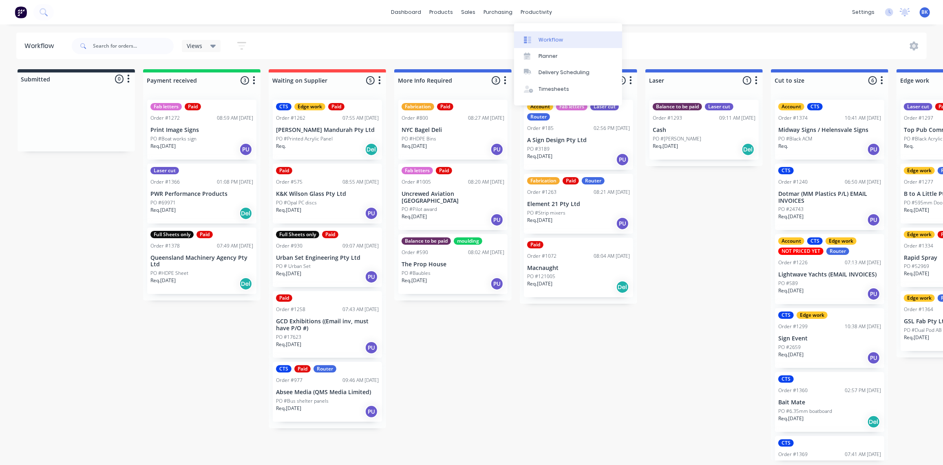
drag, startPoint x: 545, startPoint y: 35, endPoint x: 556, endPoint y: 43, distance: 13.5
click at [545, 36] on div "Workflow" at bounding box center [550, 39] width 24 height 7
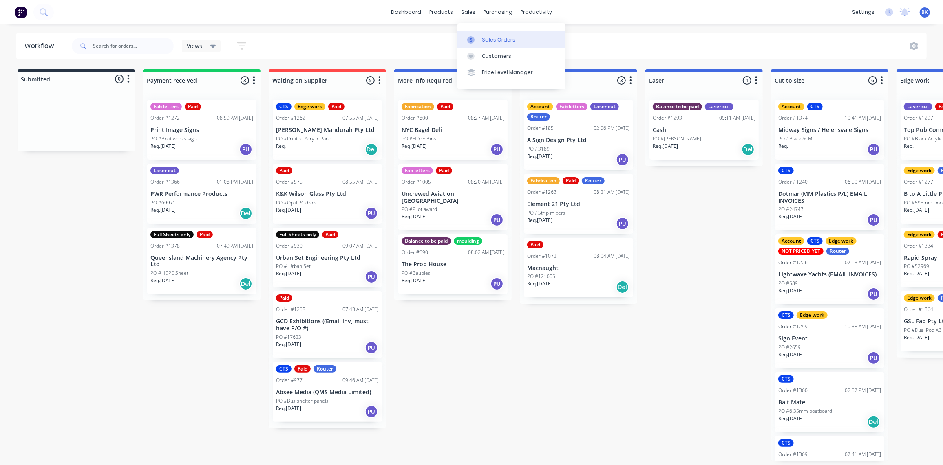
click at [472, 33] on link "Sales Orders" at bounding box center [511, 39] width 108 height 16
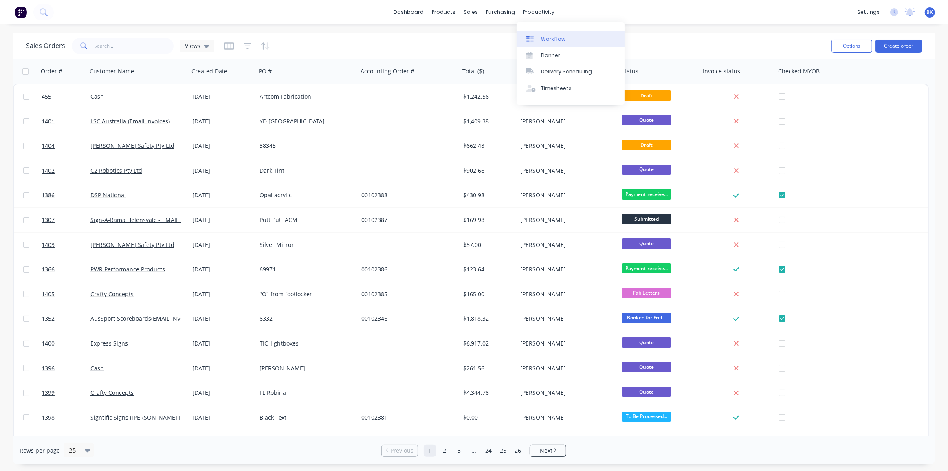
click at [549, 35] on div "Workflow" at bounding box center [553, 38] width 24 height 7
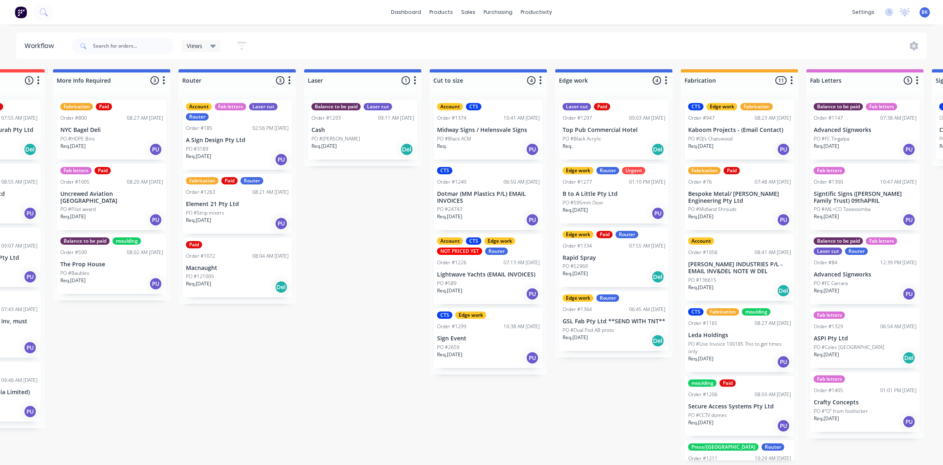
scroll to position [0, 342]
click at [731, 261] on p "[PERSON_NAME] INDUSTRIES P/L - EMAIL INV&DEL NOTE W DEL" at bounding box center [739, 268] width 103 height 14
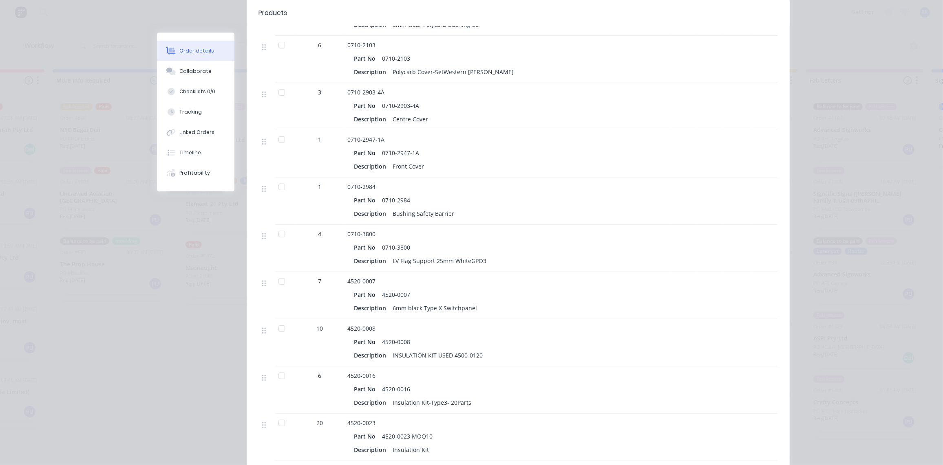
scroll to position [259, 0]
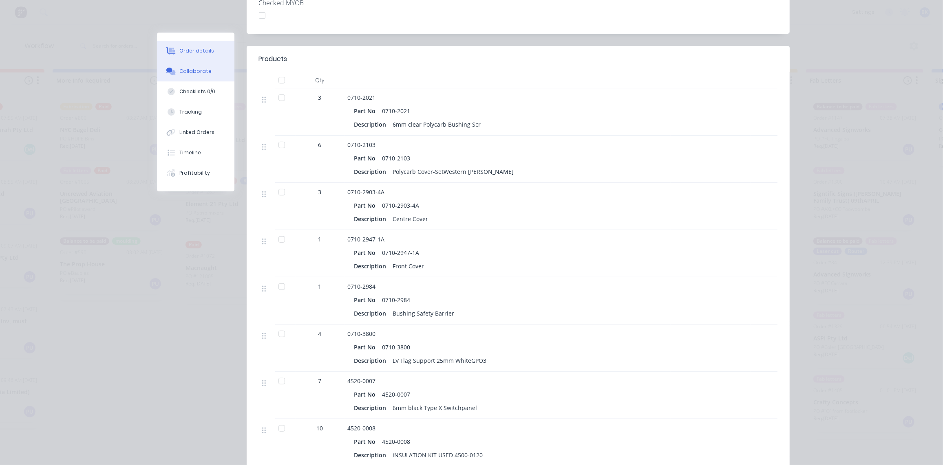
click at [206, 73] on button "Collaborate" at bounding box center [195, 71] width 77 height 20
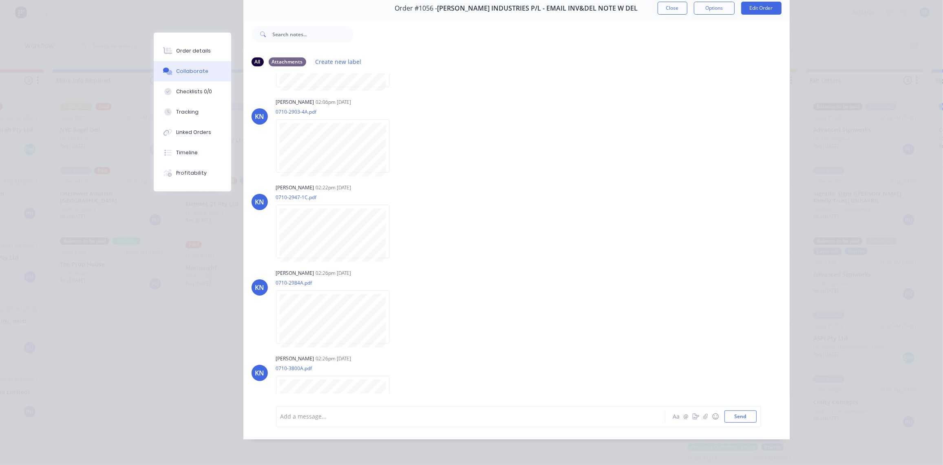
scroll to position [43, 0]
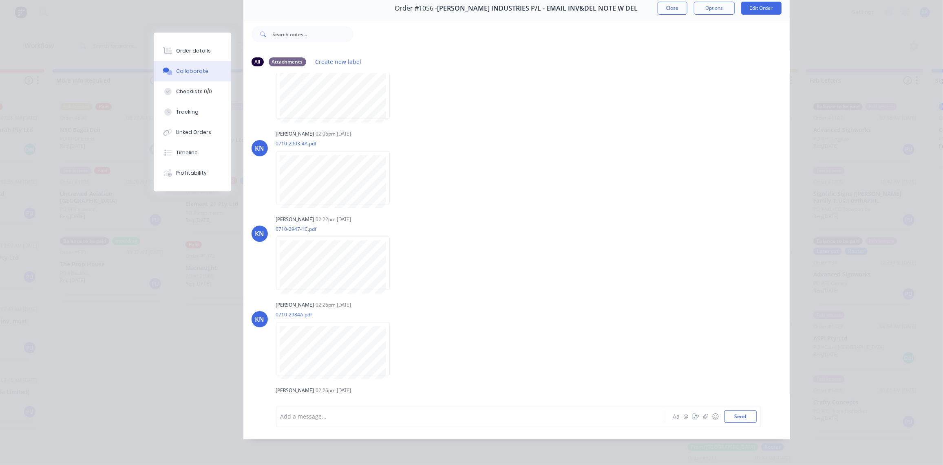
drag, startPoint x: 664, startPoint y: 4, endPoint x: 536, endPoint y: 24, distance: 129.1
click at [664, 4] on button "Close" at bounding box center [672, 8] width 30 height 13
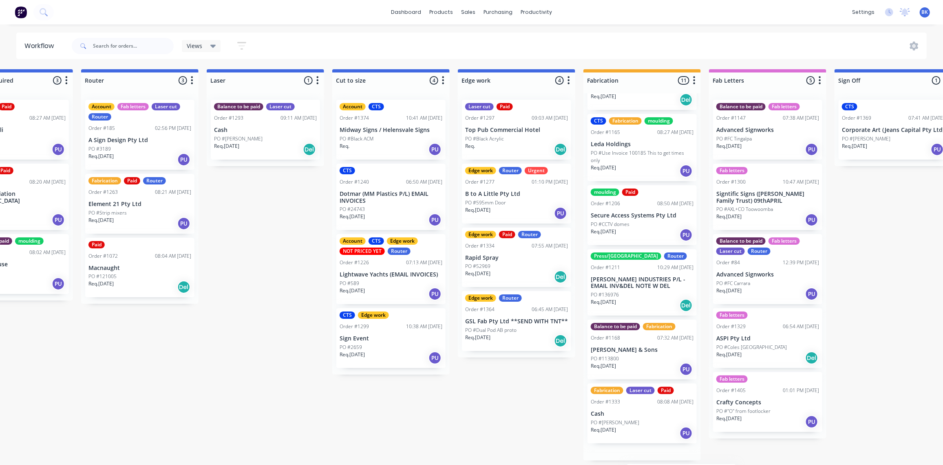
scroll to position [203, 0]
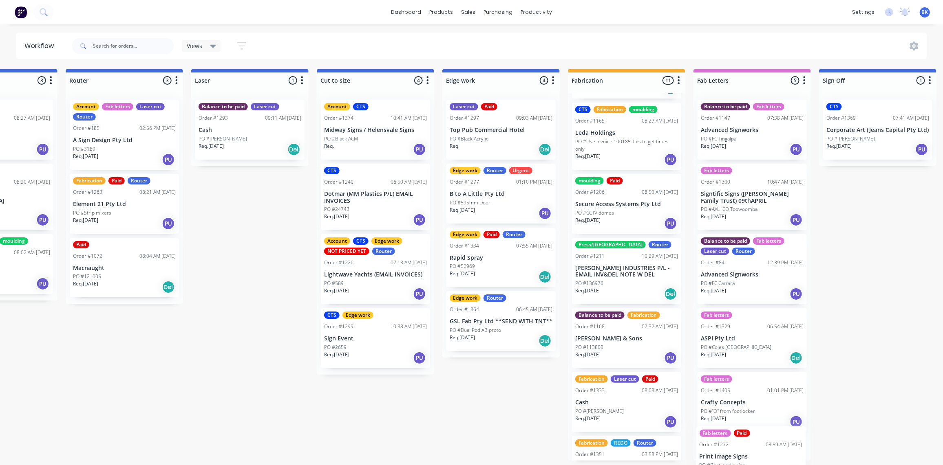
drag, startPoint x: 162, startPoint y: 119, endPoint x: 732, endPoint y: 450, distance: 659.0
click at [732, 450] on div "Submitted 1 Status colour #273444 hex #273444 Save Cancel Summaries Total order…" at bounding box center [515, 265] width 1950 height 392
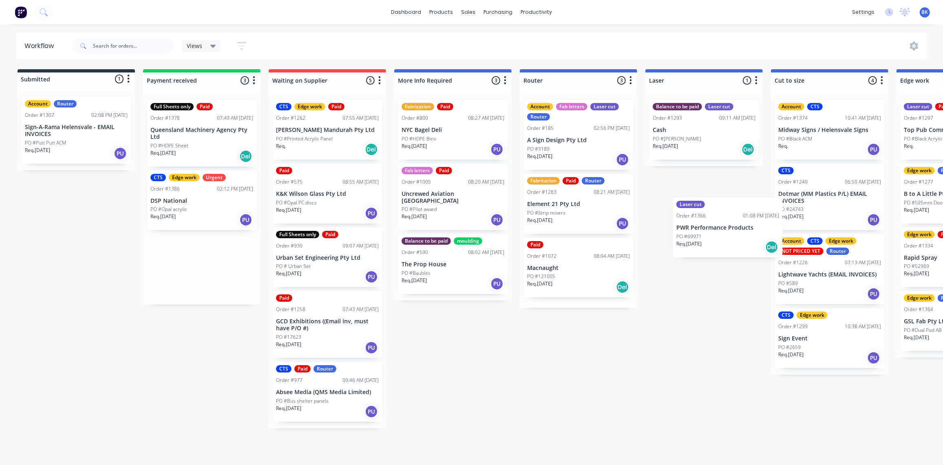
scroll to position [0, 5]
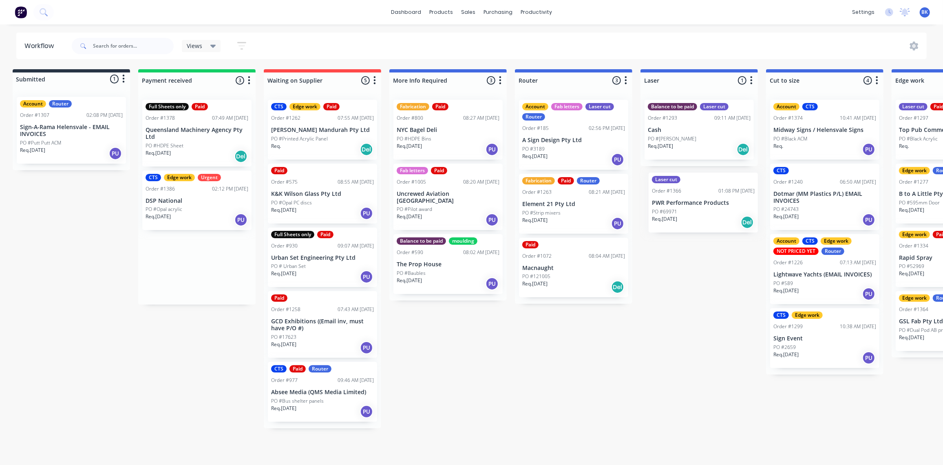
drag, startPoint x: 193, startPoint y: 134, endPoint x: 681, endPoint y: 205, distance: 493.7
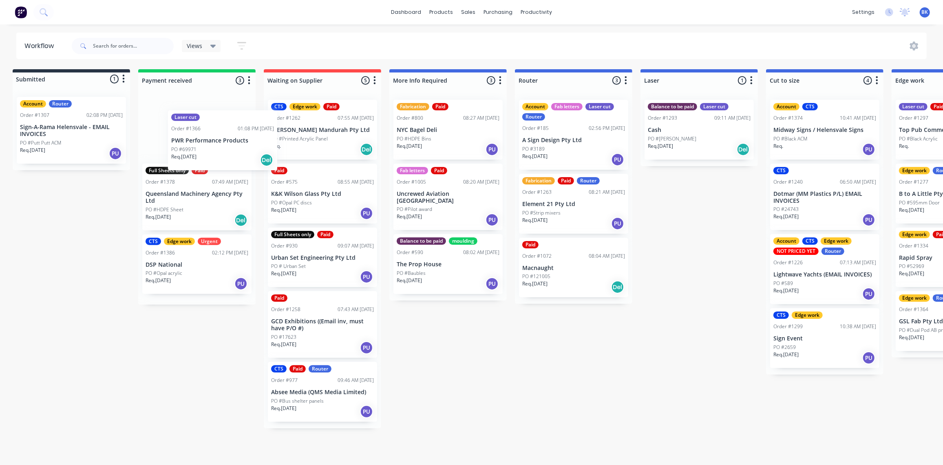
scroll to position [0, 3]
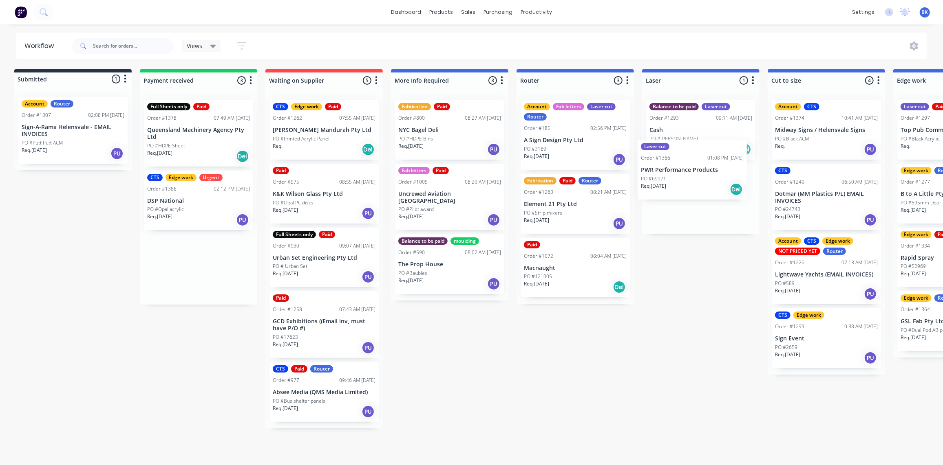
drag, startPoint x: 174, startPoint y: 122, endPoint x: 670, endPoint y: 165, distance: 498.3
click at [186, 201] on p "DSP National" at bounding box center [198, 201] width 103 height 7
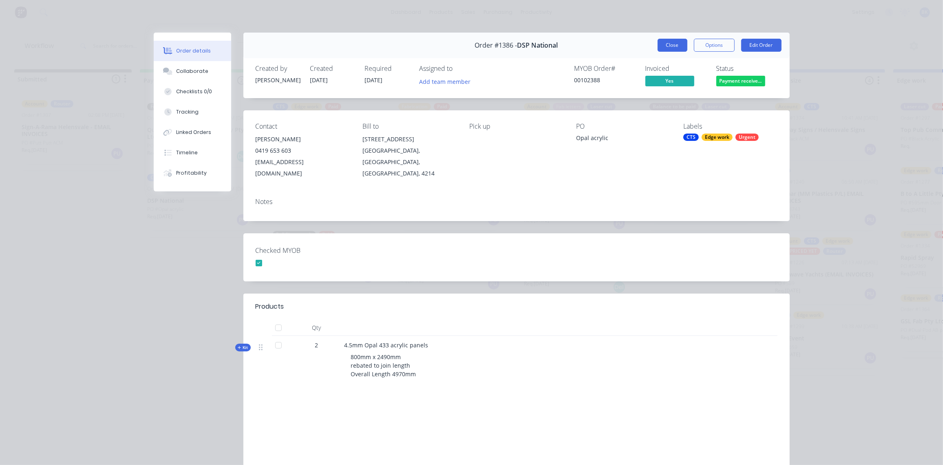
click at [674, 46] on button "Close" at bounding box center [672, 45] width 30 height 13
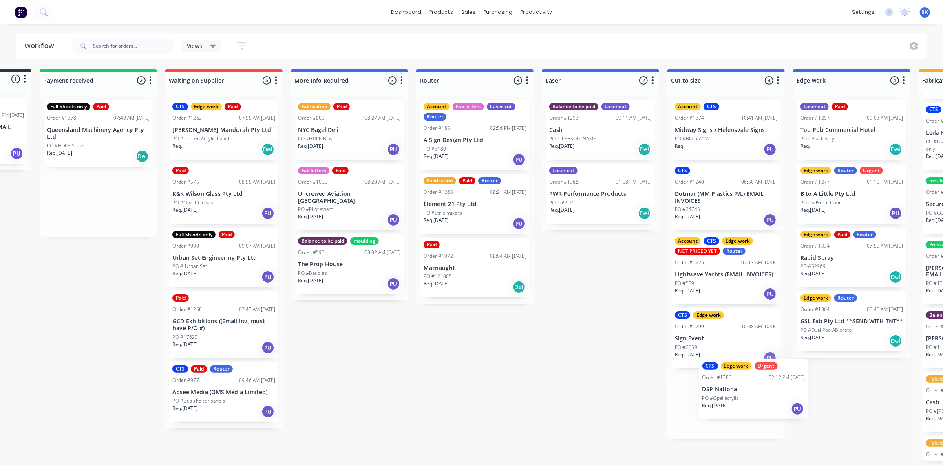
drag, startPoint x: 185, startPoint y: 212, endPoint x: 737, endPoint y: 403, distance: 583.9
click at [737, 403] on div "Submitted 1 Status colour #273444 hex #273444 Save Cancel Summaries Total order…" at bounding box center [865, 265] width 1950 height 392
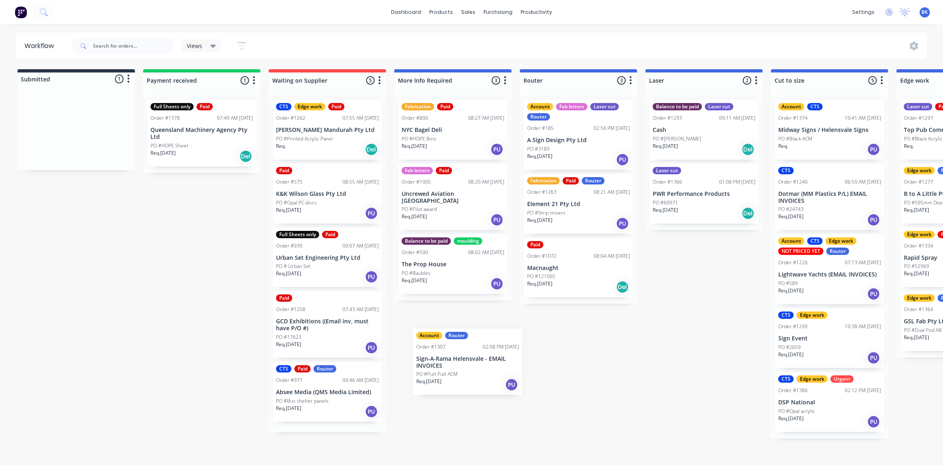
scroll to position [0, 0]
drag, startPoint x: 64, startPoint y: 130, endPoint x: 610, endPoint y: 331, distance: 582.6
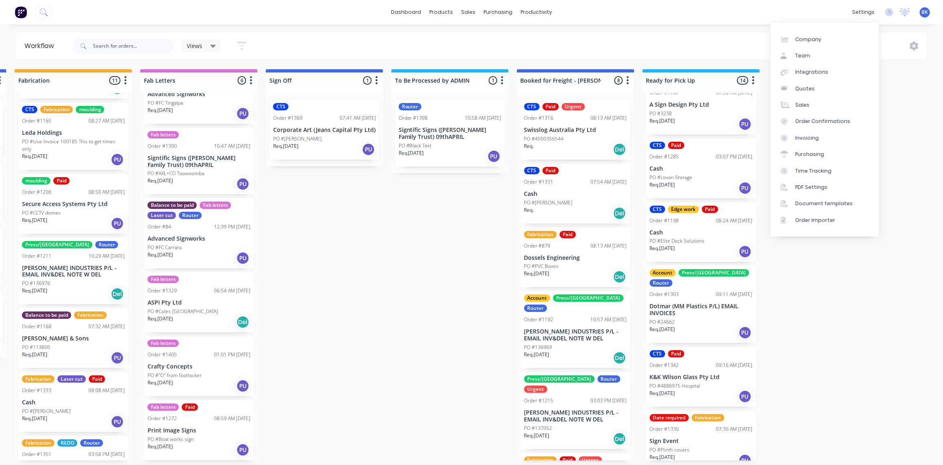
scroll to position [0, 1007]
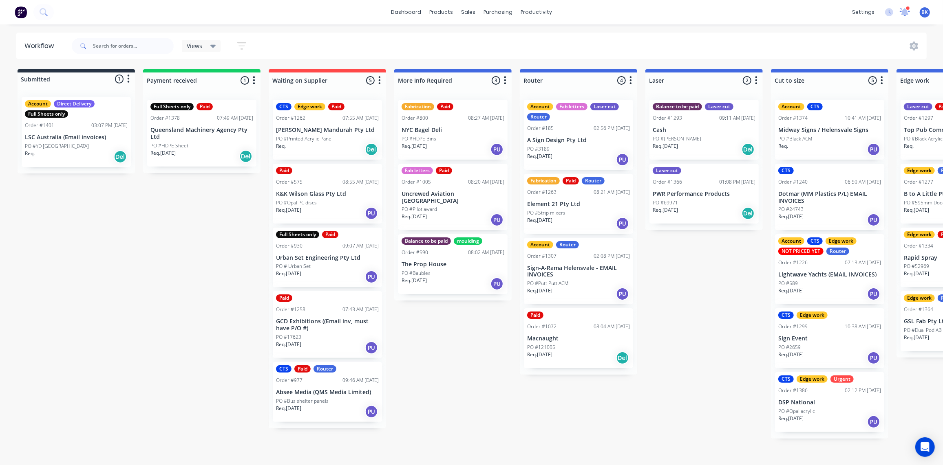
click at [906, 13] on icon at bounding box center [904, 11] width 7 height 7
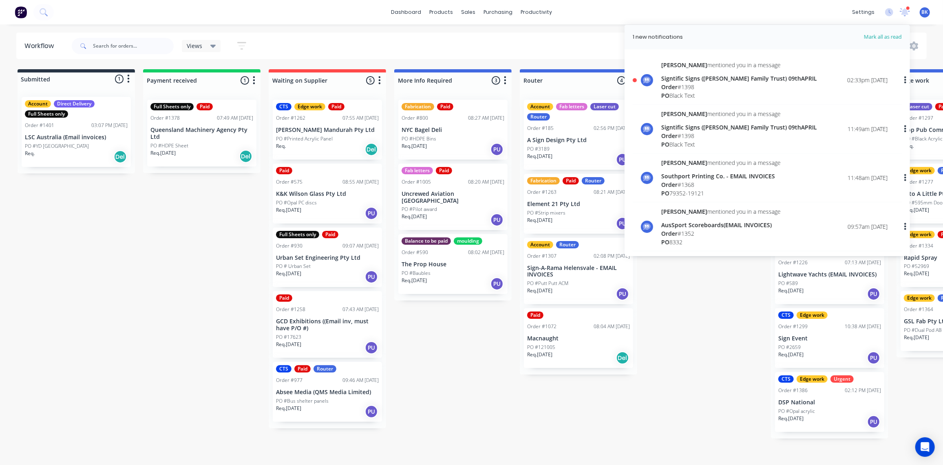
click at [701, 81] on div "Signtific Signs ([PERSON_NAME] Family Trust) 09thAPRIL" at bounding box center [739, 78] width 156 height 9
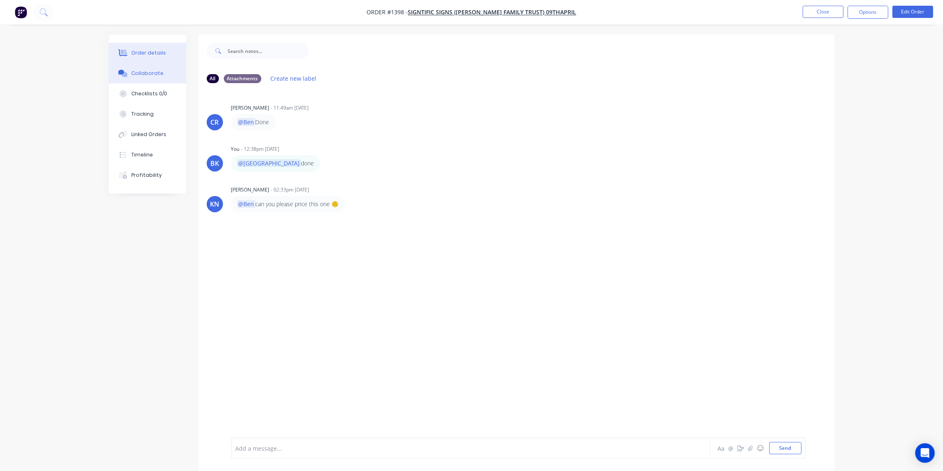
click at [148, 53] on div "Order details" at bounding box center [148, 52] width 35 height 7
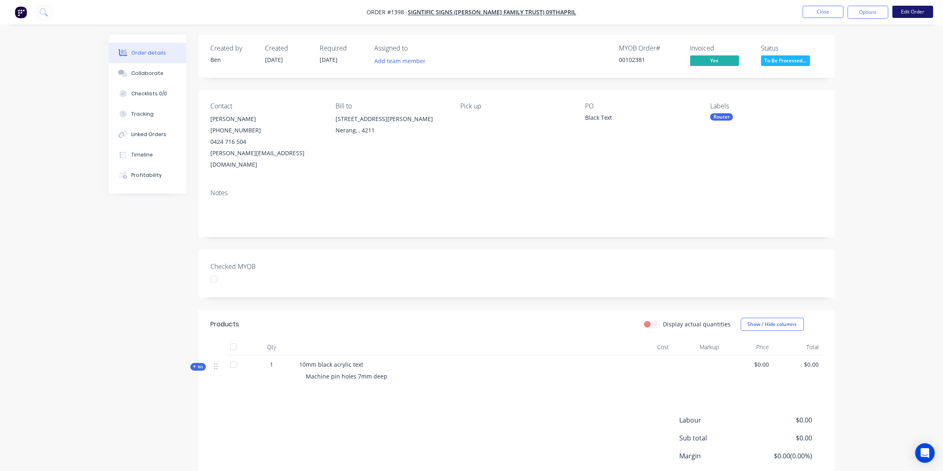
click at [918, 11] on button "Edit Order" at bounding box center [912, 12] width 41 height 12
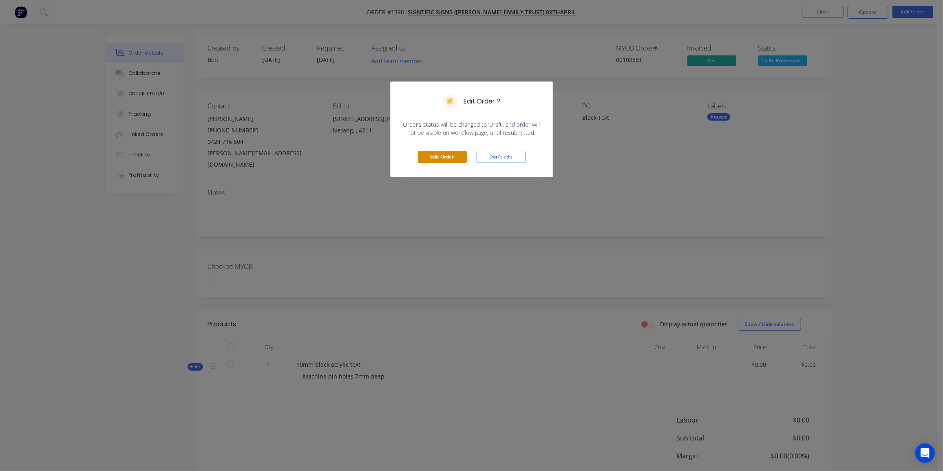
drag, startPoint x: 445, startPoint y: 157, endPoint x: 348, endPoint y: 148, distance: 97.0
click at [445, 157] on button "Edit Order" at bounding box center [442, 157] width 49 height 12
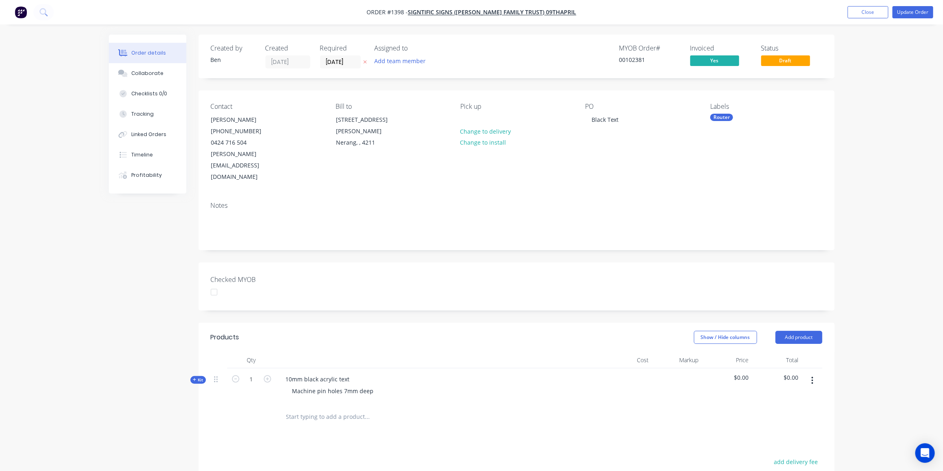
drag, startPoint x: 195, startPoint y: 354, endPoint x: 308, endPoint y: 347, distance: 113.1
click at [195, 378] on icon at bounding box center [195, 380] width 4 height 4
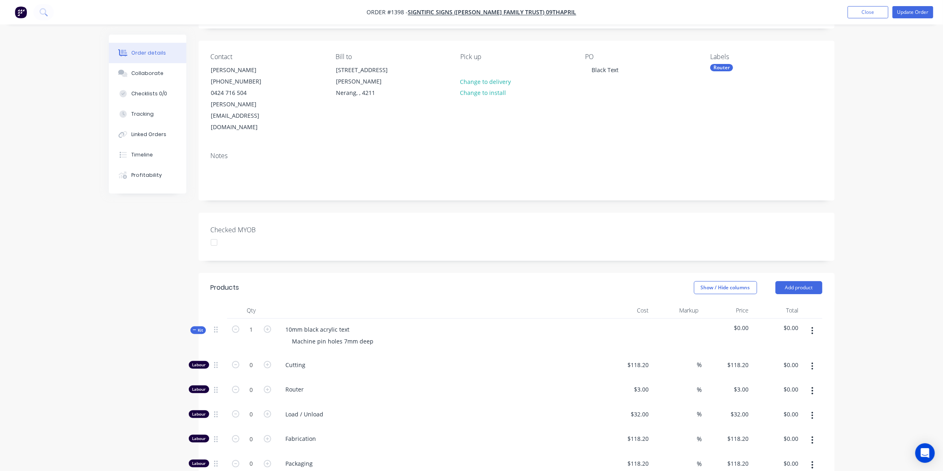
scroll to position [111, 0]
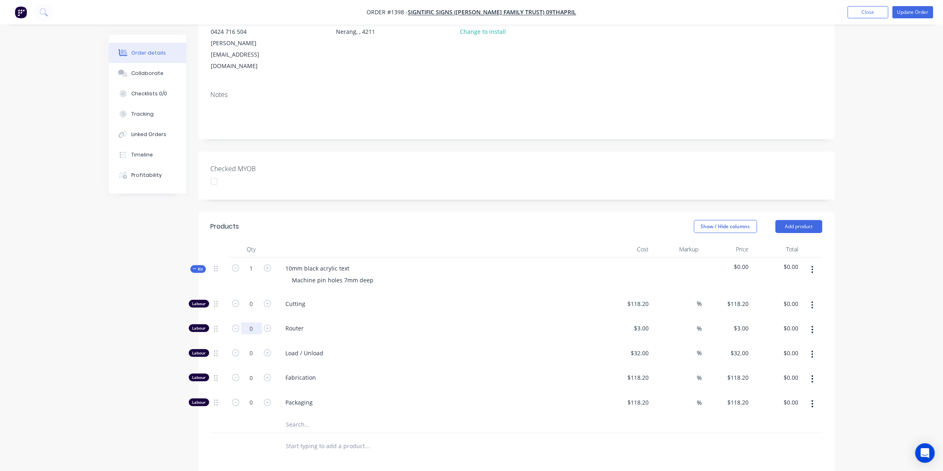
click at [255, 322] on input "0" at bounding box center [251, 328] width 21 height 12
type input "27"
type input "$81.00"
click at [253, 347] on input "0" at bounding box center [251, 353] width 21 height 12
type input "1"
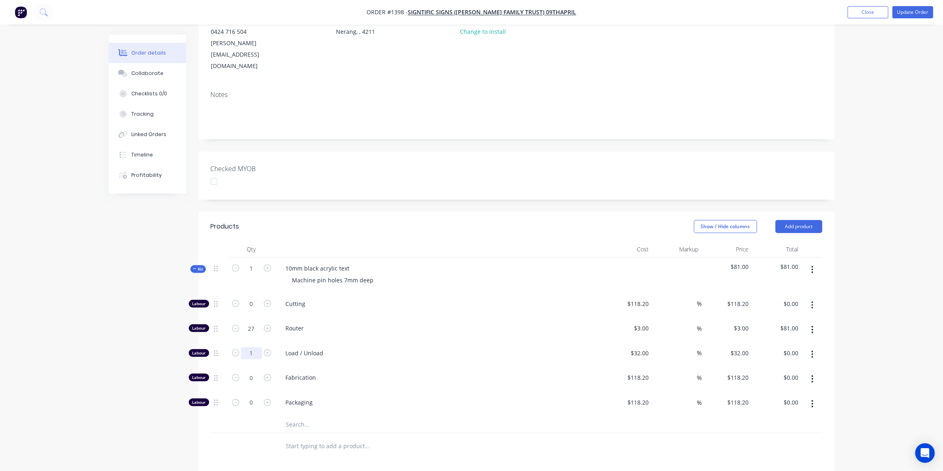
type input "$32.00"
click at [295, 417] on input "text" at bounding box center [367, 425] width 163 height 16
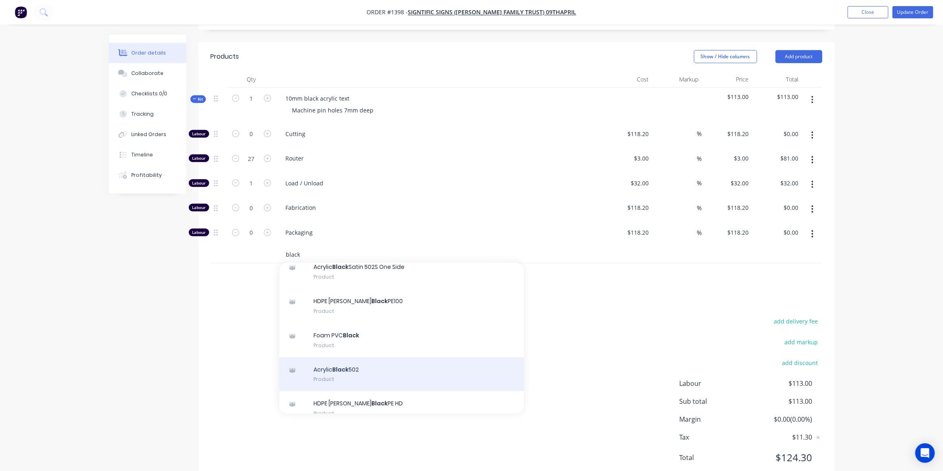
type input "black"
click at [346, 357] on div "Acrylic Black 502 Product" at bounding box center [401, 374] width 245 height 34
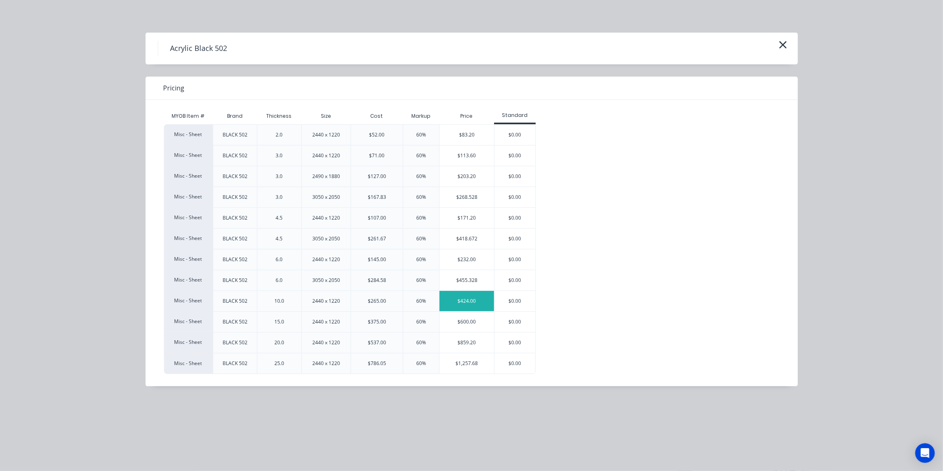
click at [451, 299] on div "$424.00" at bounding box center [466, 301] width 55 height 20
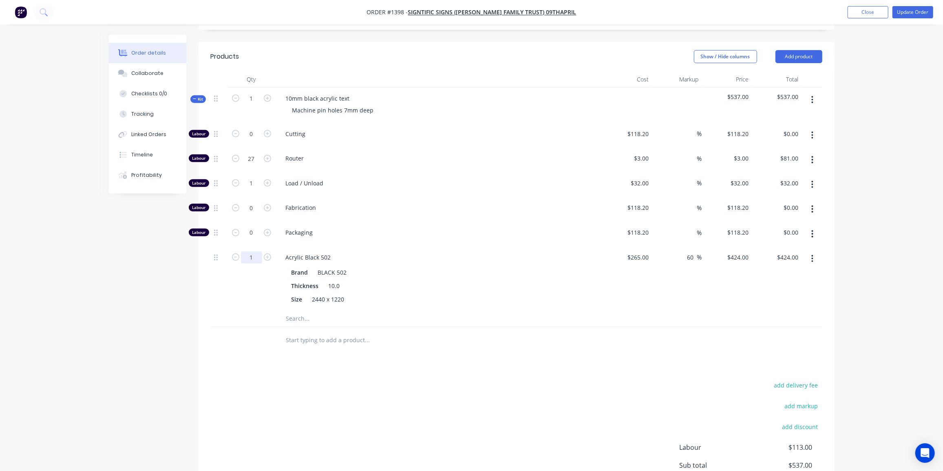
click at [251, 251] on input "1" at bounding box center [251, 257] width 21 height 12
type input "0.5"
type input "$212.00"
click at [330, 380] on div "add delivery fee add markup add discount Labour $113.00 Sub total $325.00 Margi…" at bounding box center [516, 458] width 611 height 157
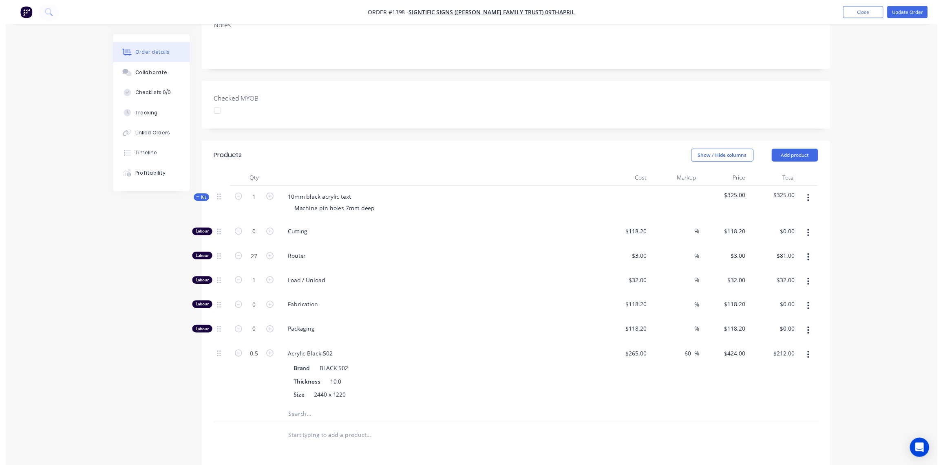
scroll to position [0, 0]
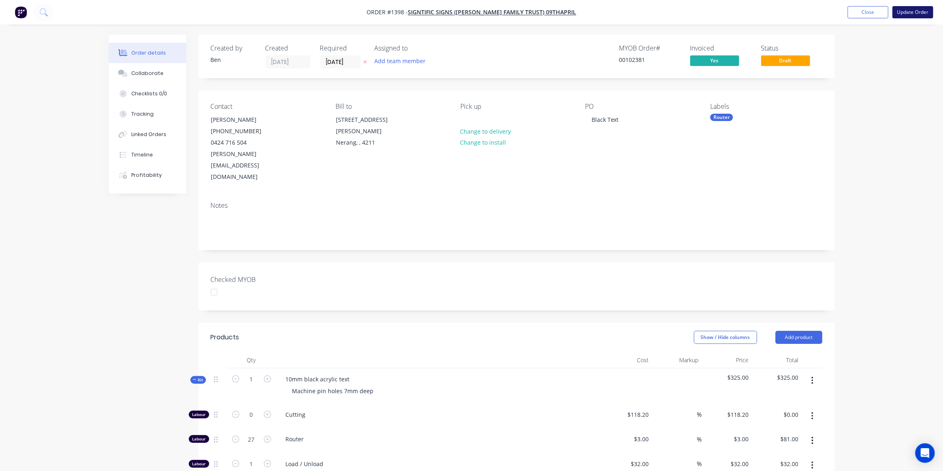
click at [912, 9] on button "Update Order" at bounding box center [912, 12] width 41 height 12
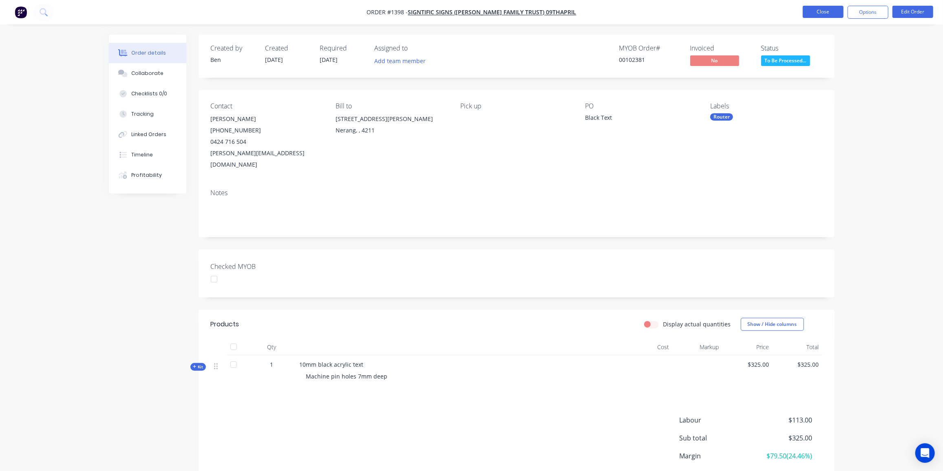
click at [820, 11] on button "Close" at bounding box center [823, 12] width 41 height 12
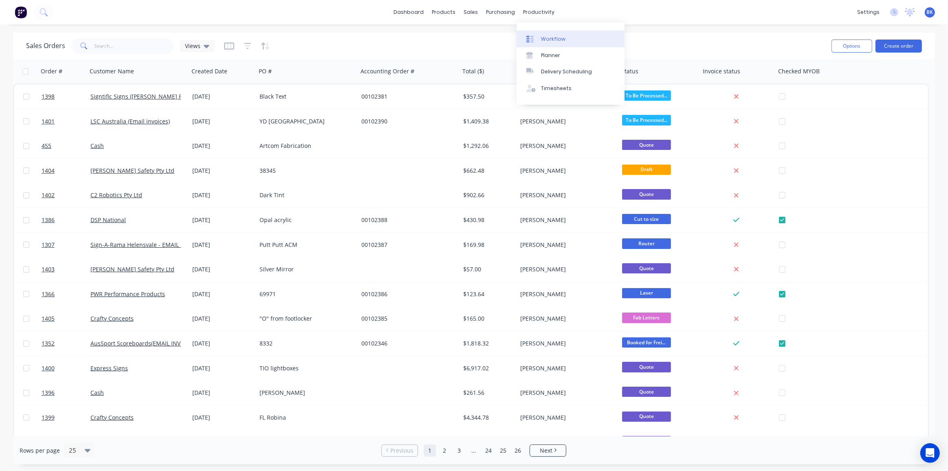
click at [547, 38] on div "Workflow" at bounding box center [553, 38] width 24 height 7
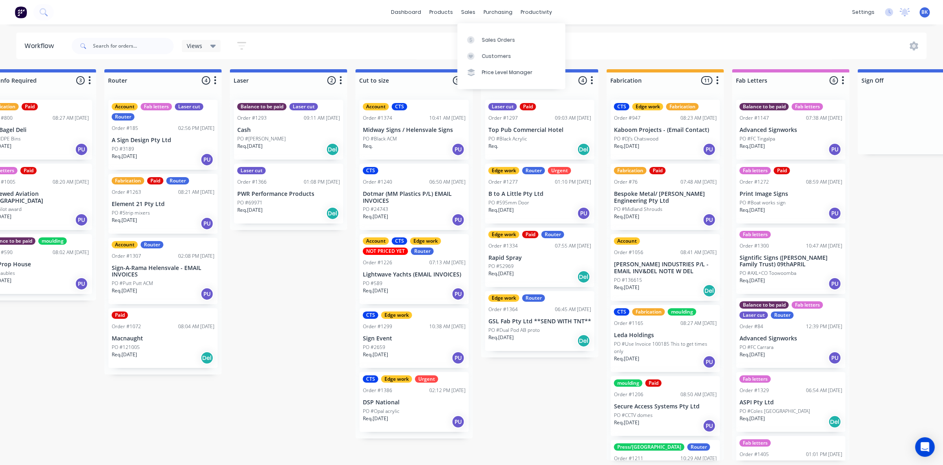
scroll to position [0, 415]
